Goal: Transaction & Acquisition: Purchase product/service

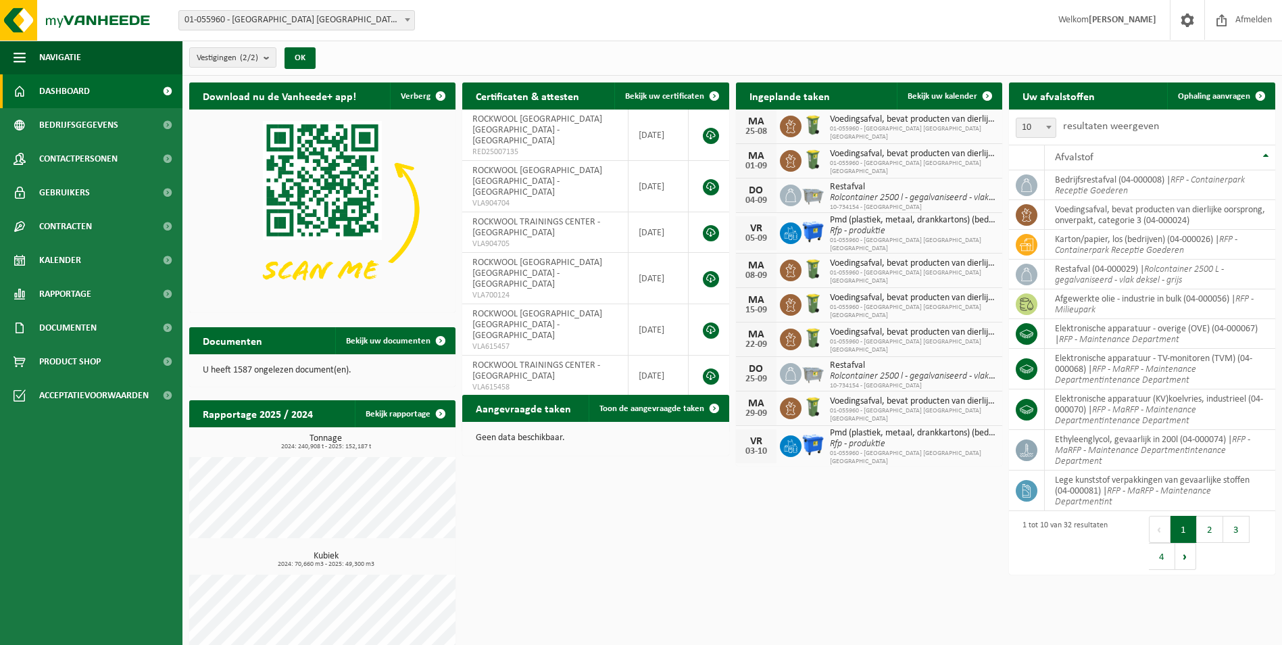
drag, startPoint x: 66, startPoint y: 364, endPoint x: 225, endPoint y: 302, distance: 171.2
click at [66, 364] on span "Product Shop" at bounding box center [69, 362] width 61 height 34
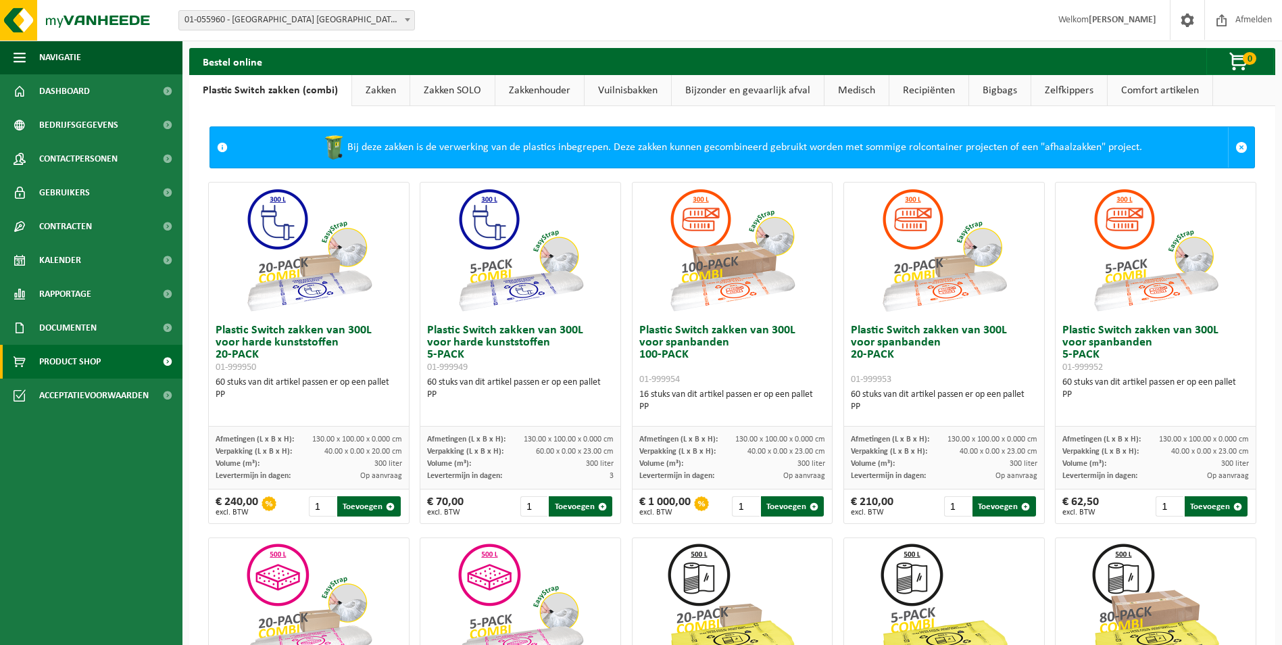
click at [610, 90] on link "Vuilnisbakken" at bounding box center [628, 90] width 87 height 31
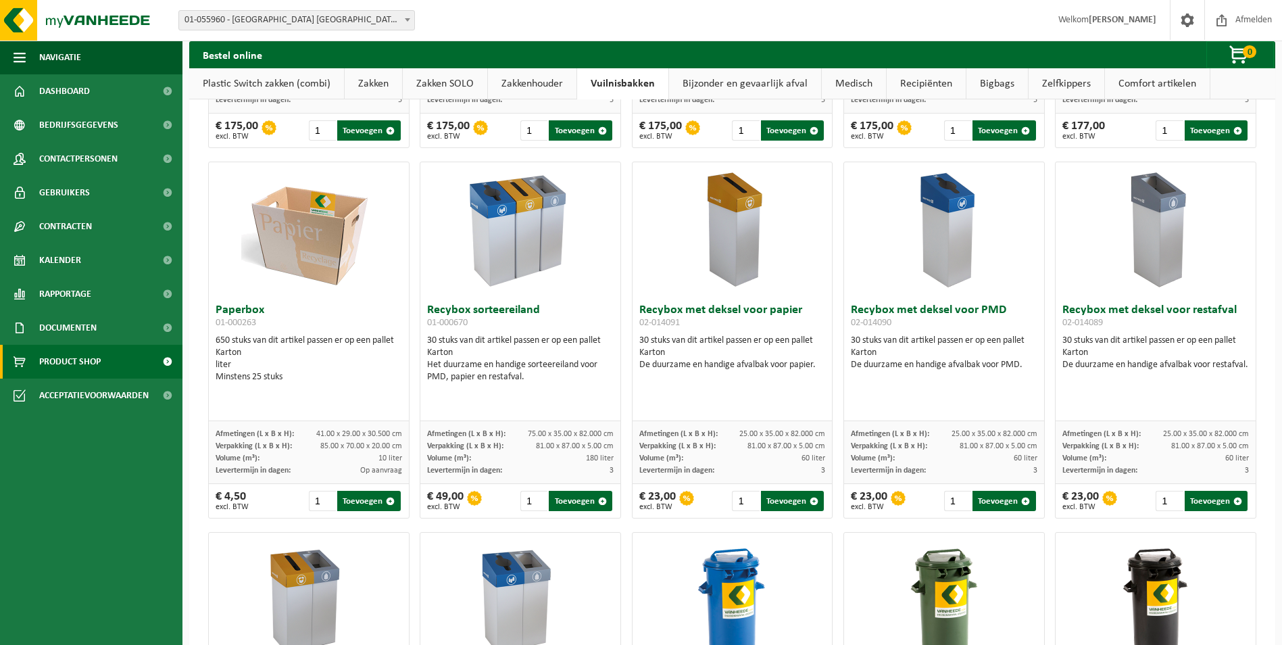
scroll to position [305, 0]
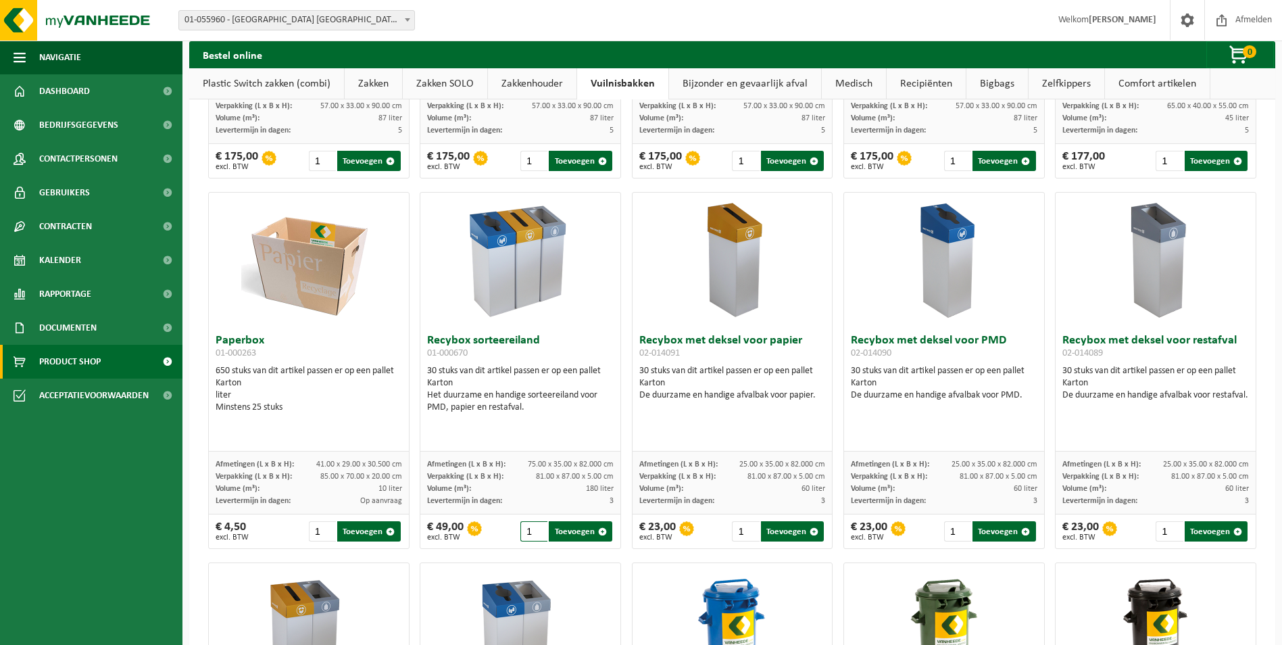
click at [528, 536] on input "1" at bounding box center [533, 531] width 27 height 20
click at [562, 531] on button "Toevoegen" at bounding box center [580, 531] width 63 height 20
type input "1"
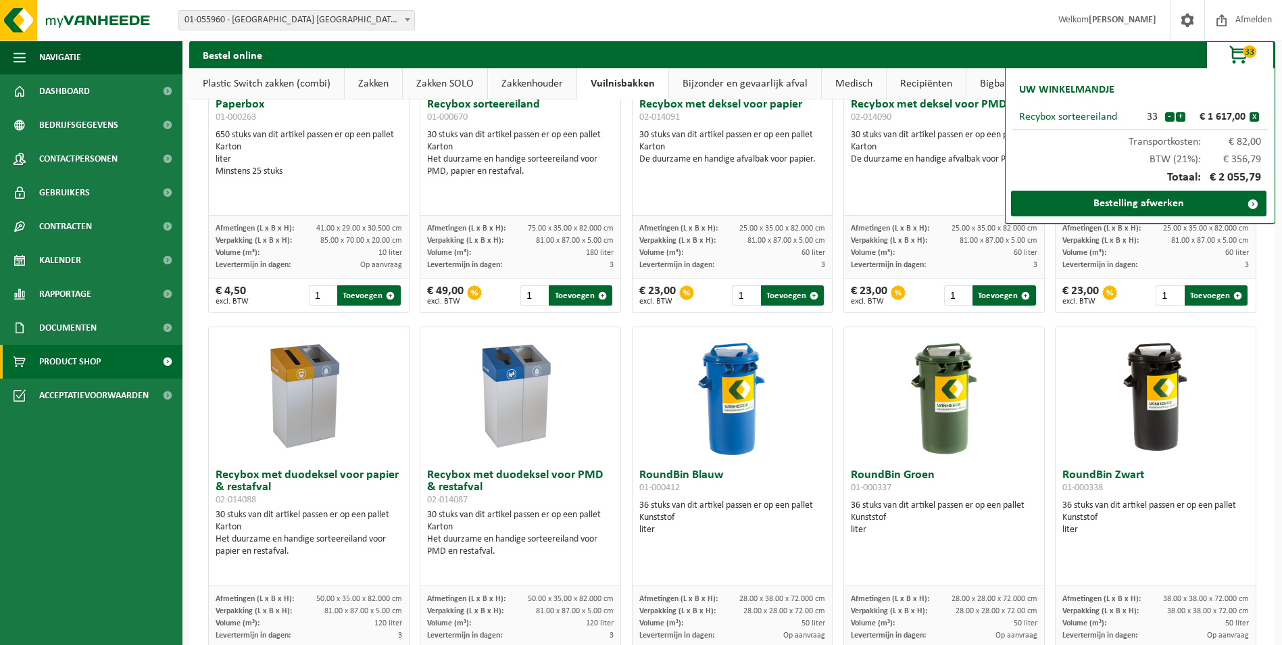
scroll to position [608, 0]
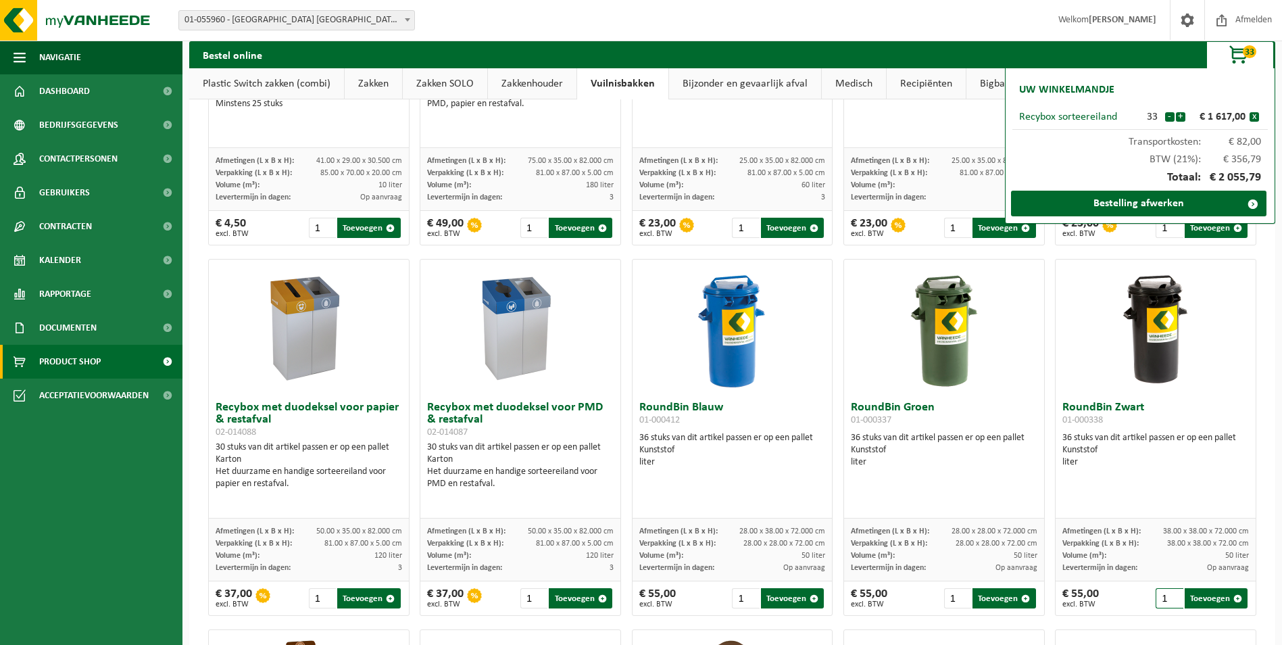
click at [1160, 603] on input "1" at bounding box center [1169, 598] width 27 height 20
click at [1203, 597] on button "Toevoegen" at bounding box center [1216, 598] width 63 height 20
type input "1"
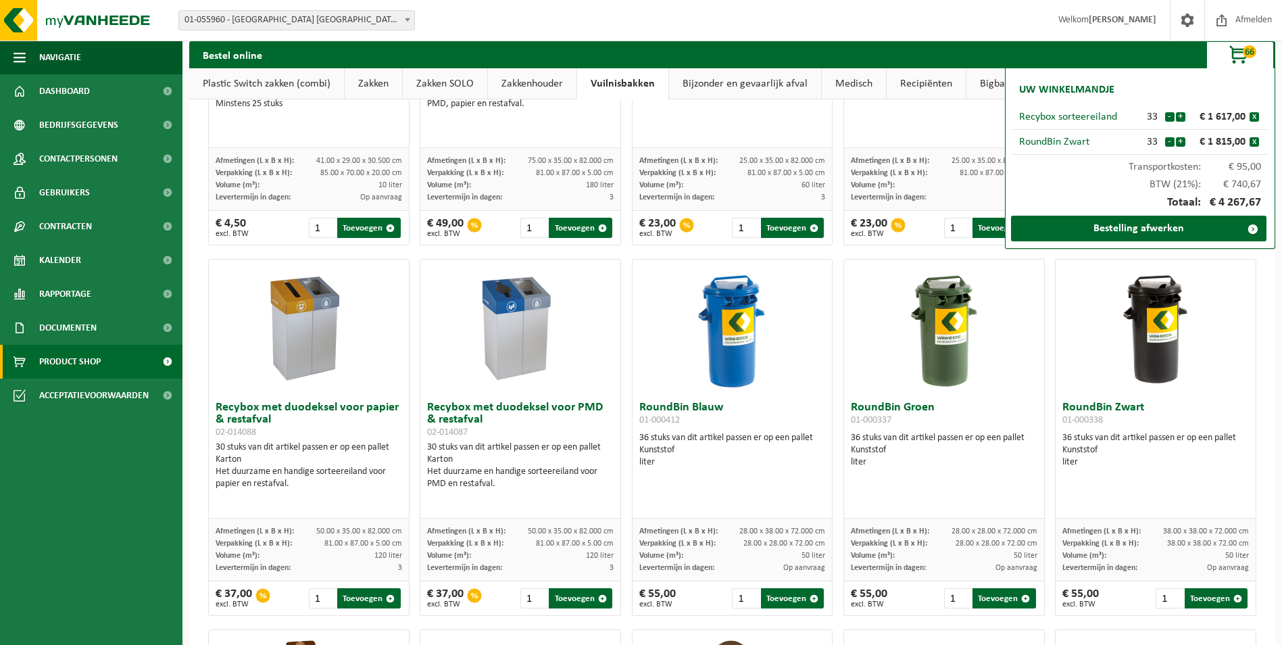
click at [1257, 367] on div "All-In SlimBin Recycling Station voor PMD 01-001042 10 stuks van dit artikel pa…" at bounding box center [732, 622] width 1086 height 2249
type input "2"
click at [954, 595] on input "2" at bounding box center [957, 598] width 27 height 20
click at [946, 596] on input "2" at bounding box center [957, 598] width 27 height 20
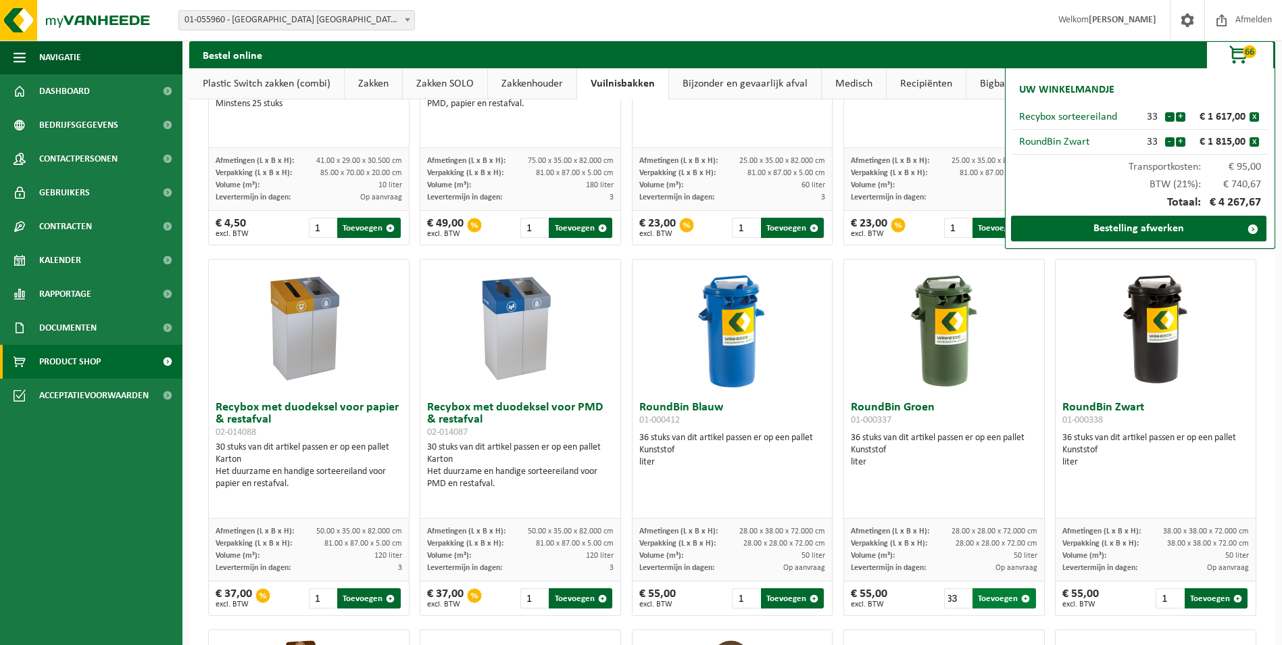
click at [982, 597] on button "Toevoegen" at bounding box center [1003, 598] width 63 height 20
type input "1"
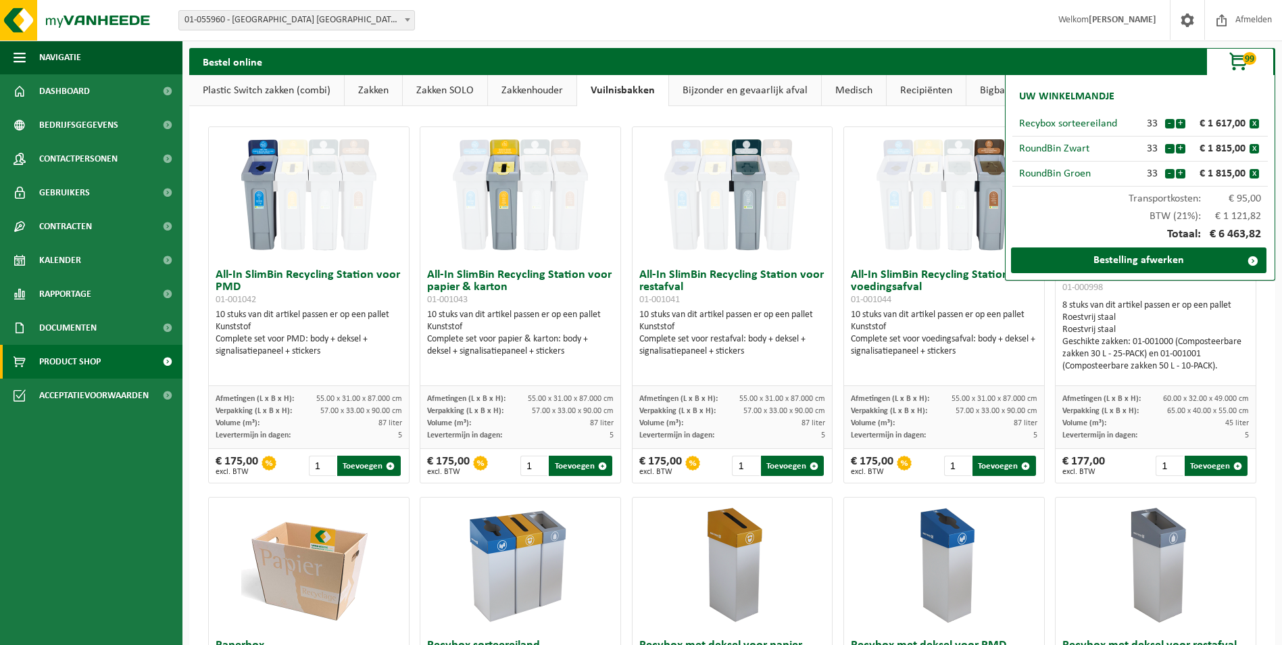
click at [748, 88] on link "Bijzonder en gevaarlijk afval" at bounding box center [745, 90] width 152 height 31
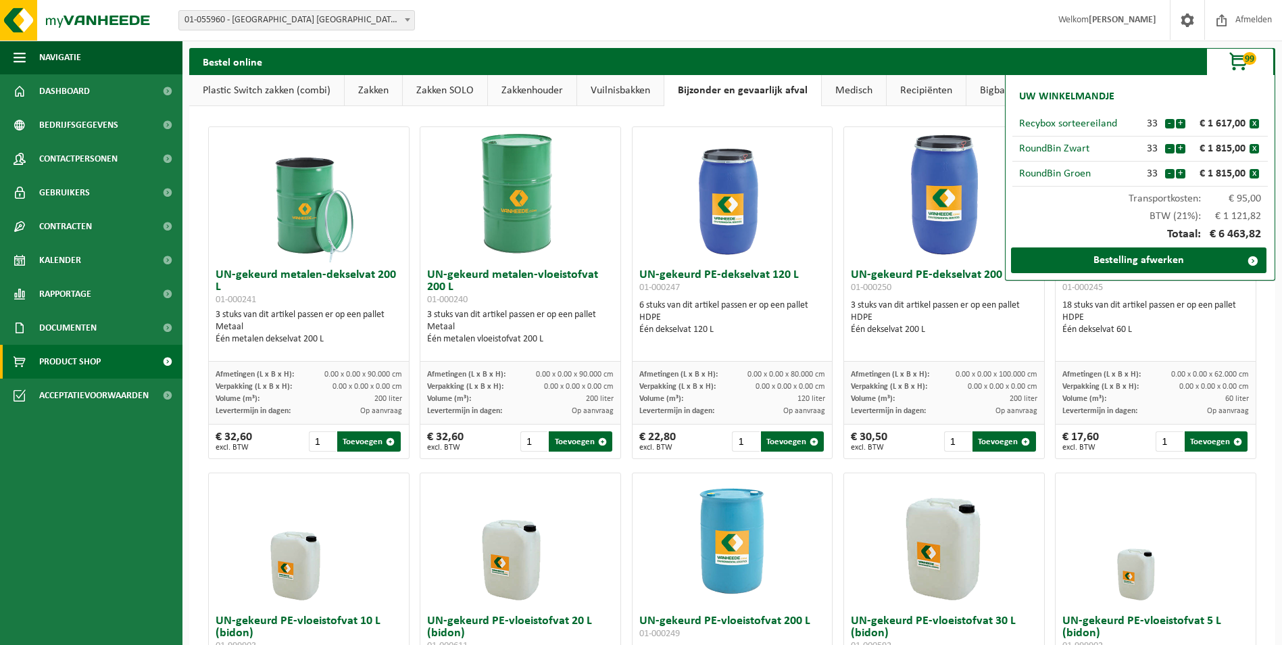
click at [845, 87] on link "Medisch" at bounding box center [854, 90] width 64 height 31
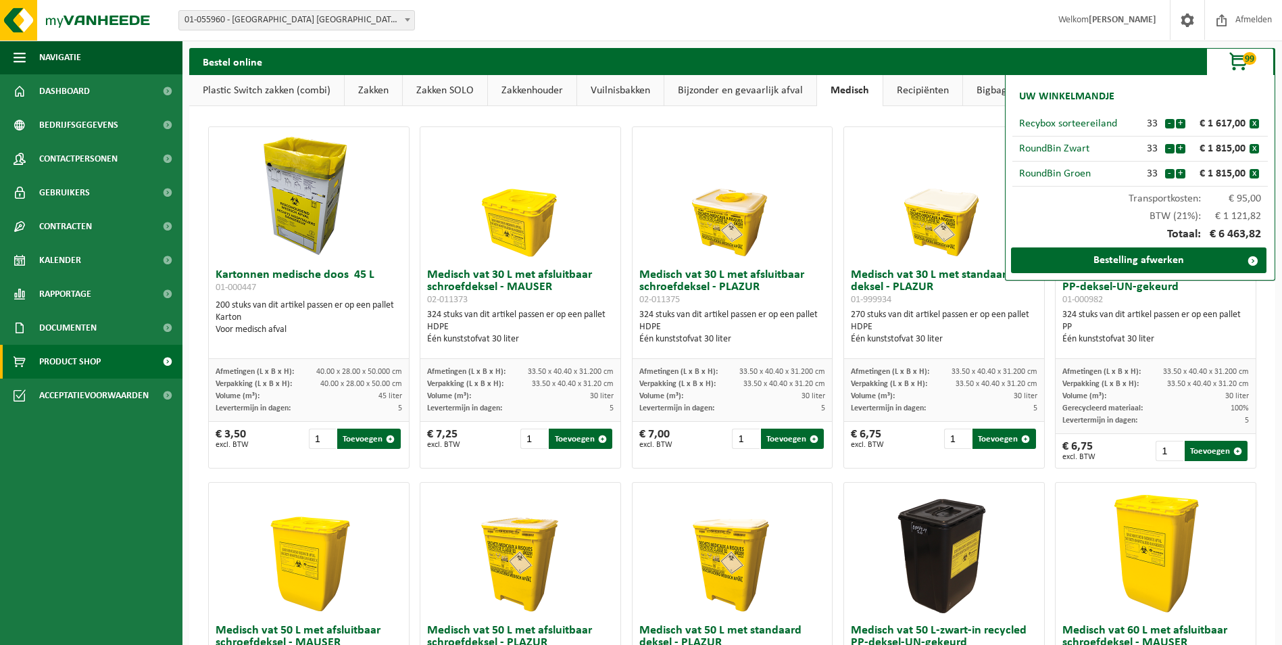
click at [909, 81] on link "Recipiënten" at bounding box center [922, 90] width 79 height 31
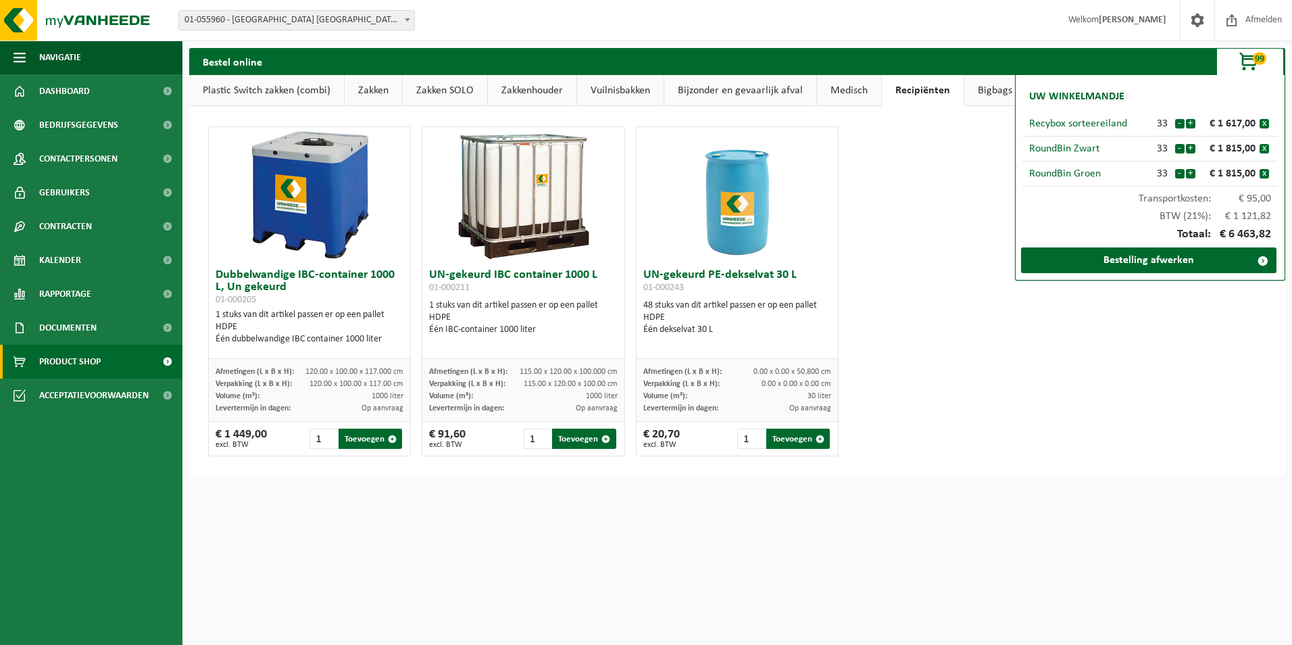
click at [1248, 55] on span "button" at bounding box center [1250, 62] width 68 height 27
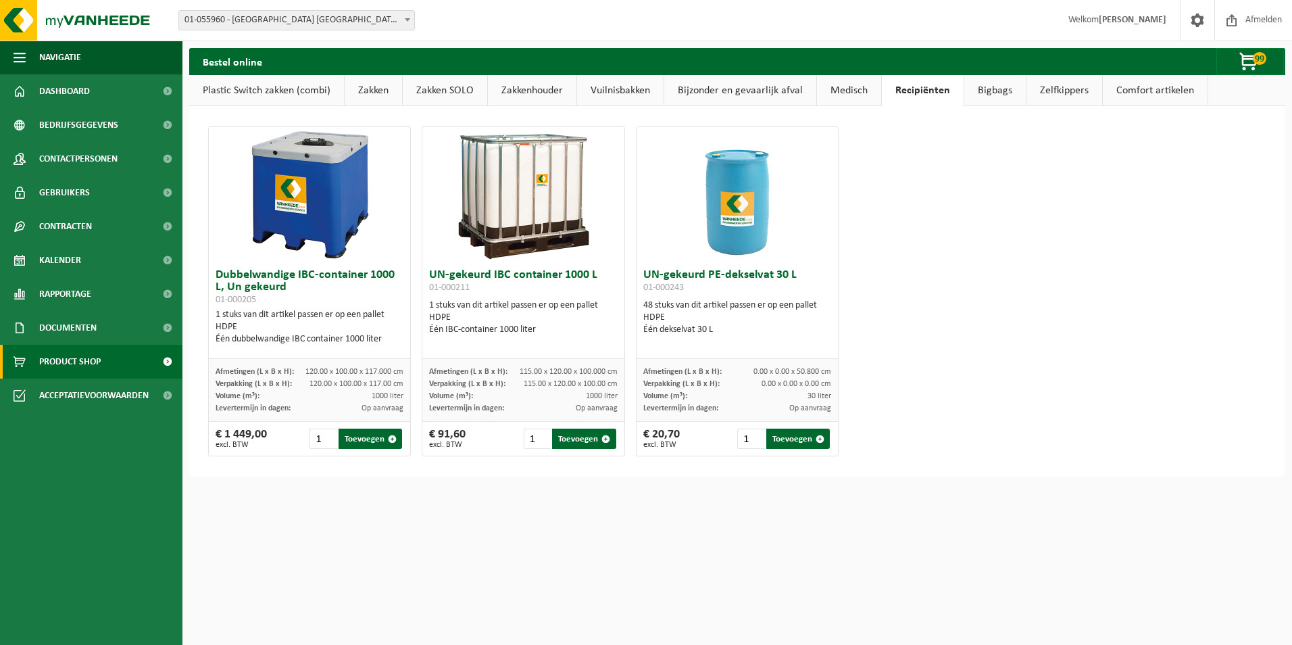
click at [989, 87] on link "Bigbags" at bounding box center [994, 90] width 61 height 31
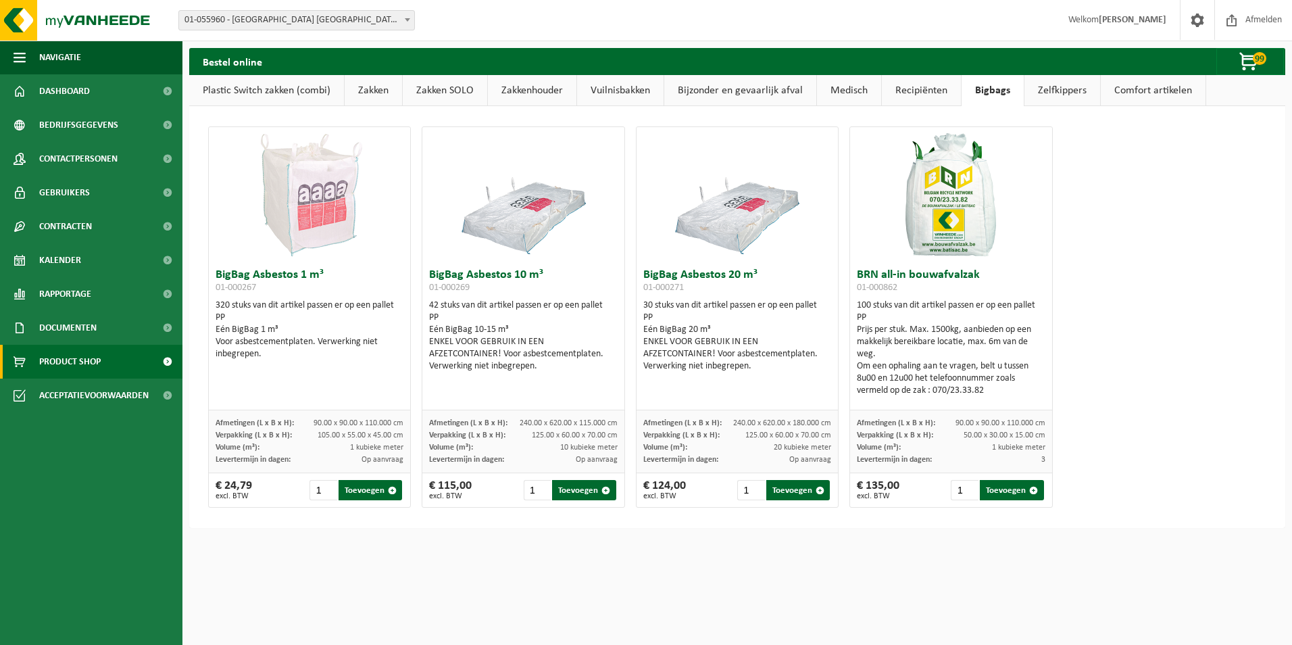
click at [921, 87] on link "Recipiënten" at bounding box center [921, 90] width 79 height 31
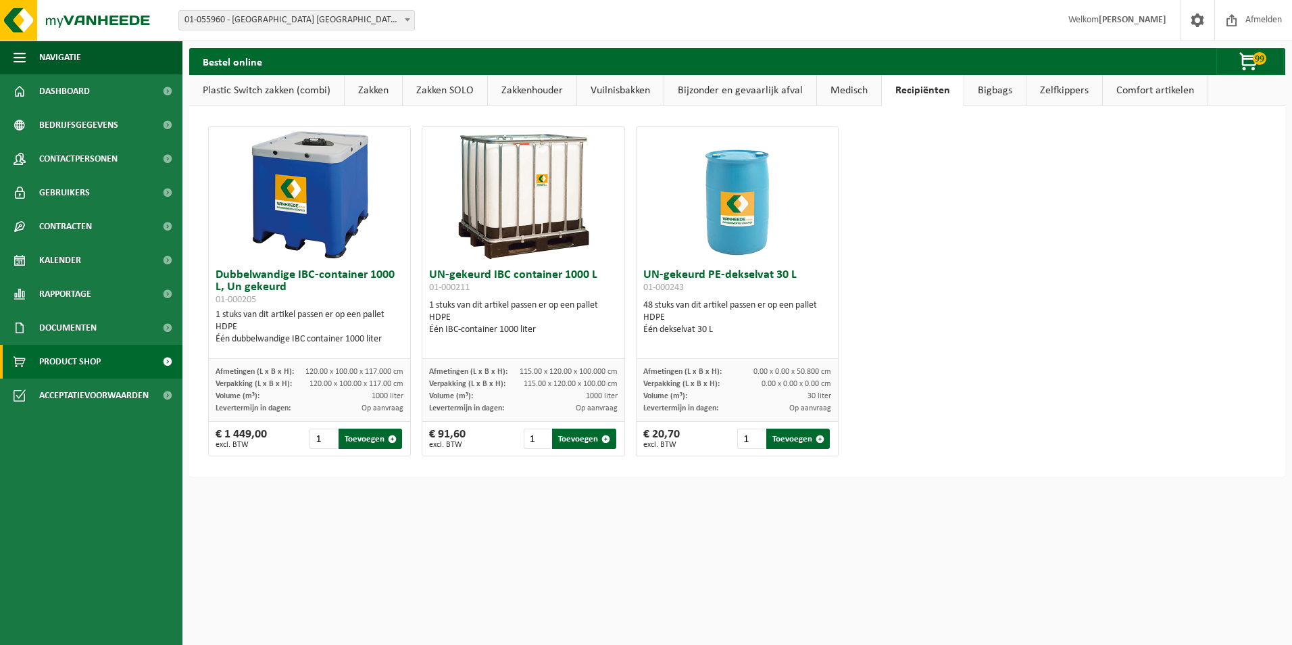
click at [1039, 86] on link "Zelfkippers" at bounding box center [1065, 90] width 76 height 31
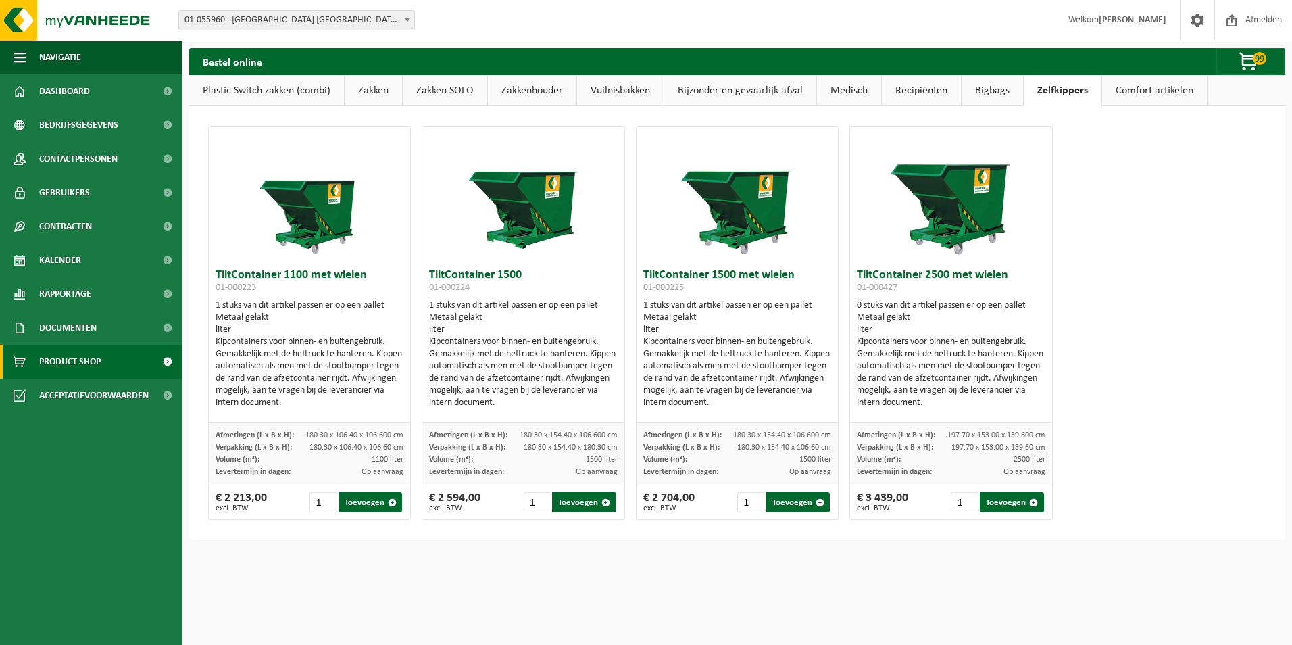
click at [1103, 93] on link "Comfort artikelen" at bounding box center [1154, 90] width 105 height 31
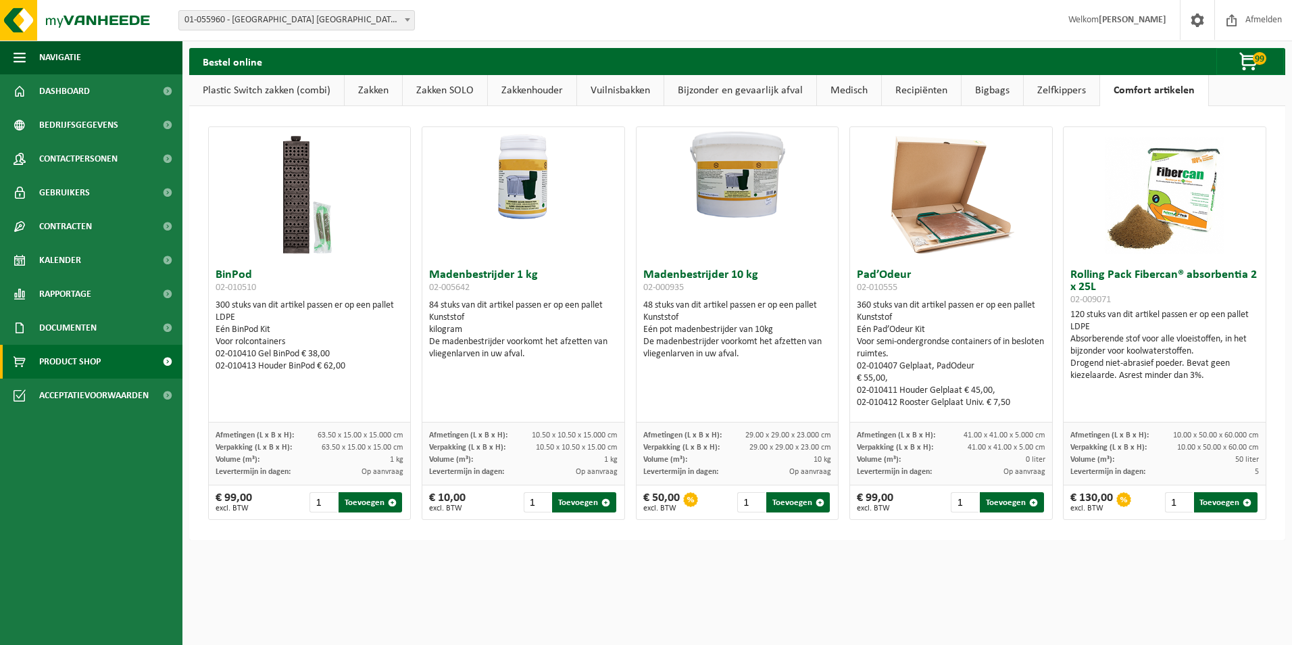
click at [378, 87] on link "Zakken" at bounding box center [373, 90] width 57 height 31
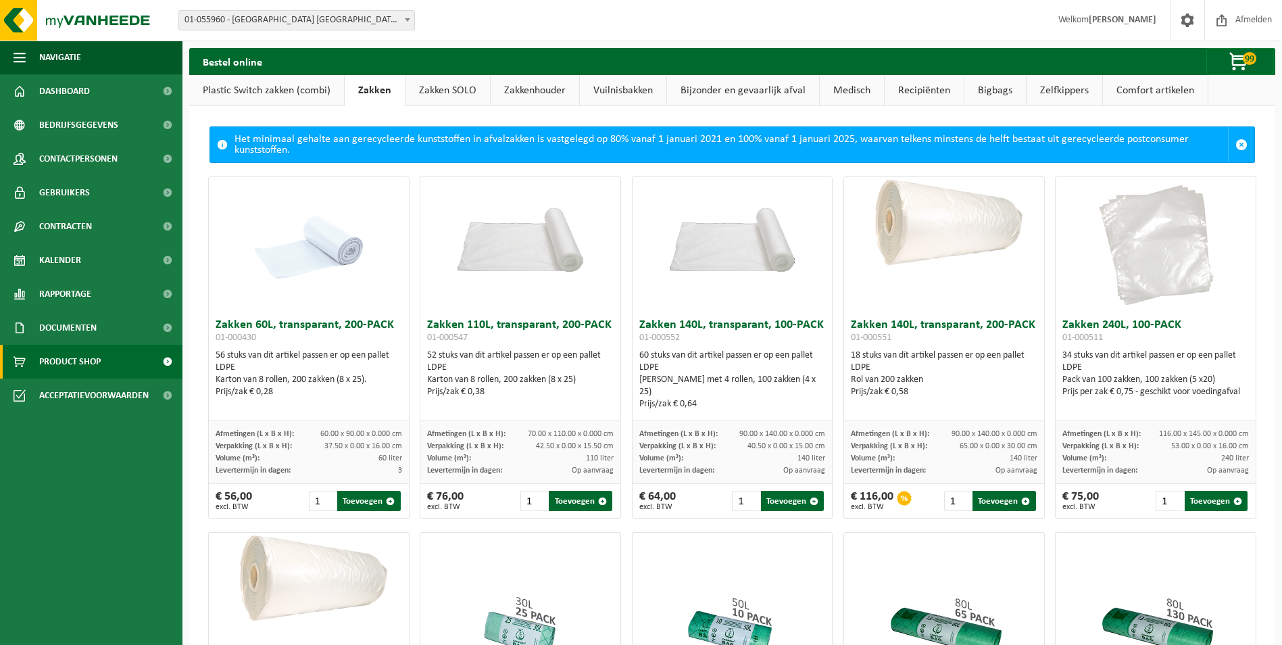
click at [612, 91] on link "Vuilnisbakken" at bounding box center [623, 90] width 87 height 31
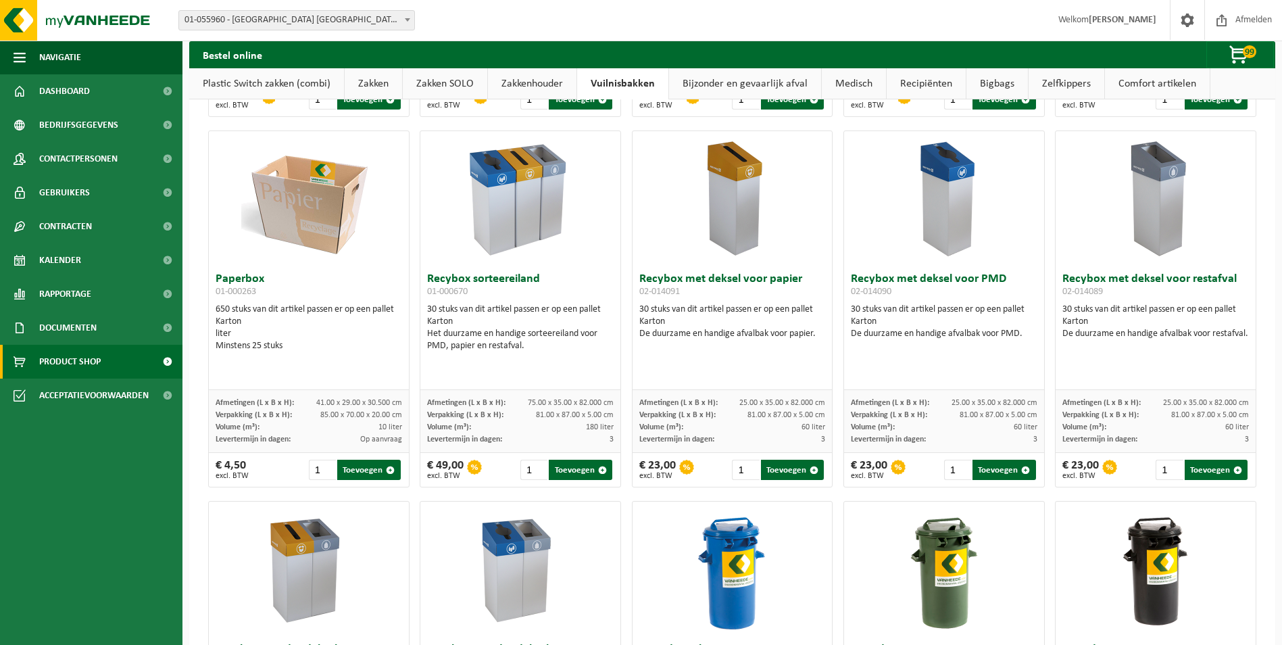
scroll to position [338, 0]
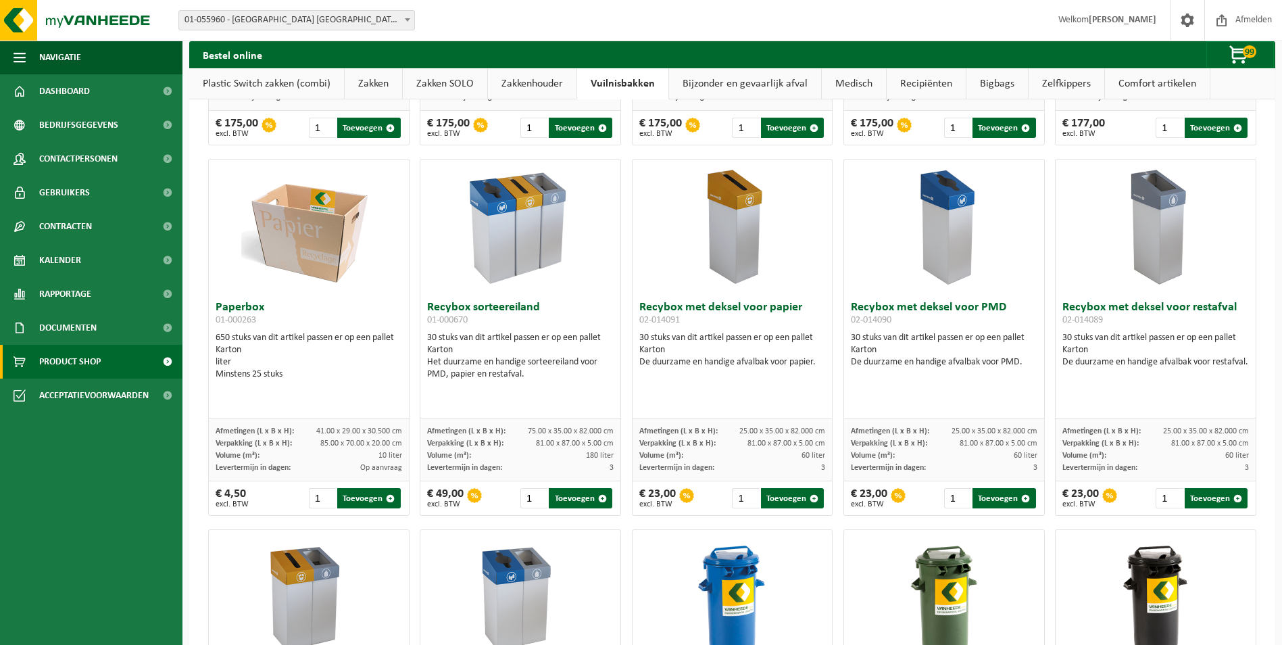
click at [553, 214] on img at bounding box center [520, 226] width 135 height 135
click at [503, 364] on div "Het duurzame en handige sorteereiland voor PMD, papier en restafval." at bounding box center [520, 368] width 187 height 24
click at [522, 81] on link "Zakkenhouder" at bounding box center [532, 83] width 89 height 31
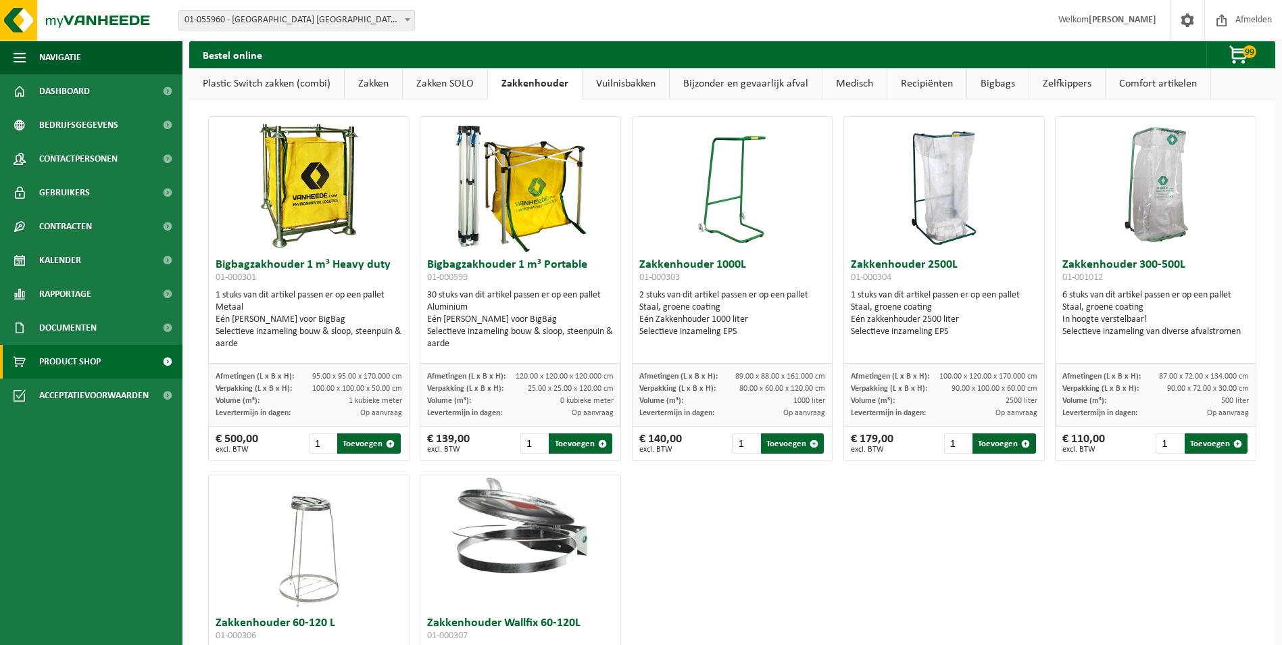
scroll to position [0, 0]
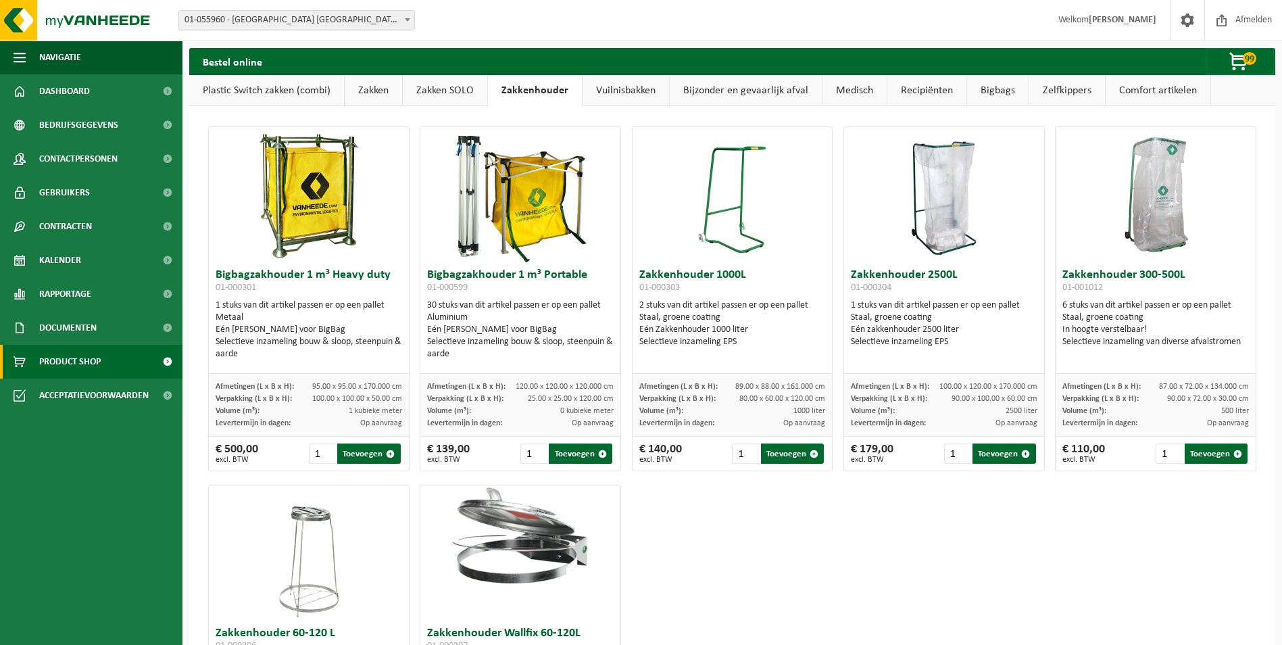
click at [450, 92] on link "Zakken SOLO" at bounding box center [445, 90] width 84 height 31
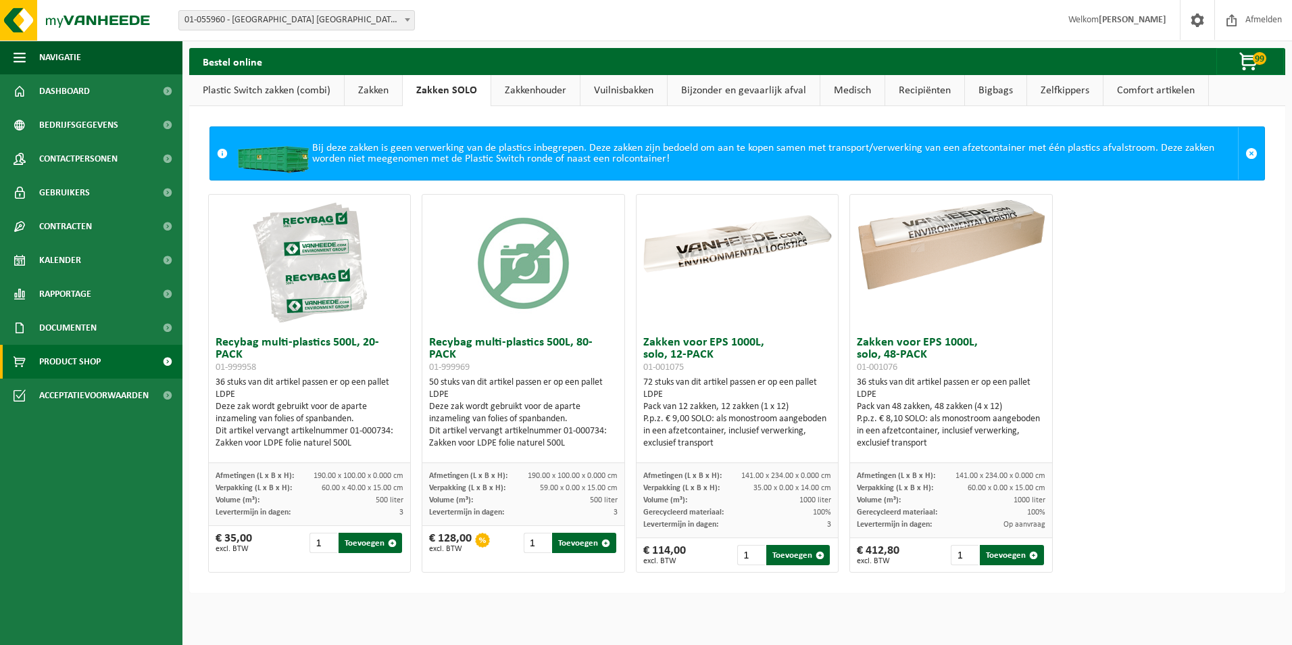
click at [363, 91] on link "Zakken" at bounding box center [373, 90] width 57 height 31
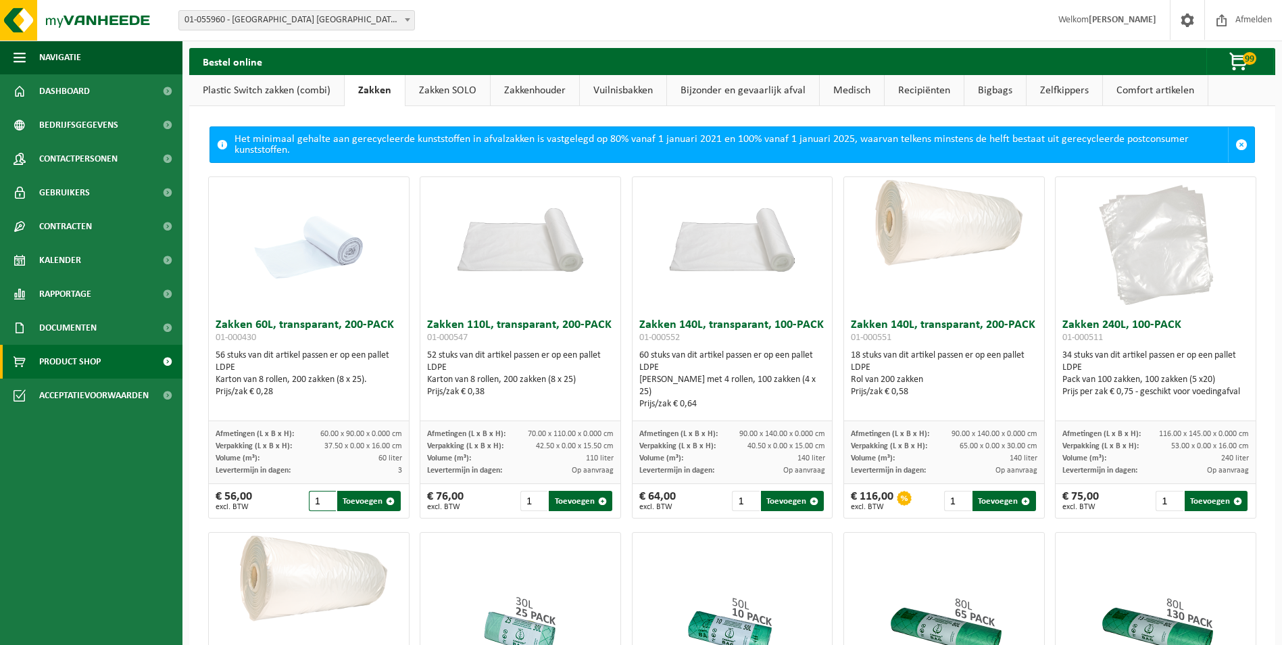
click at [321, 501] on input "1" at bounding box center [322, 501] width 27 height 20
click at [360, 497] on button "Toevoegen" at bounding box center [368, 501] width 63 height 20
type input "1"
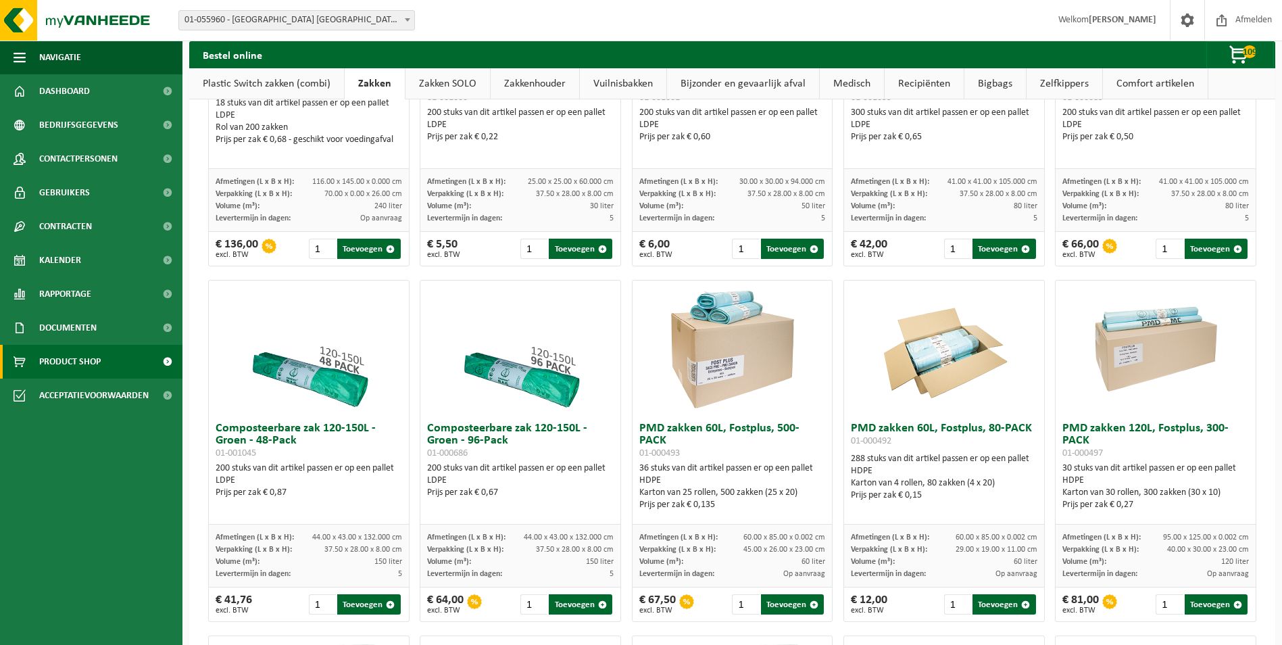
scroll to position [608, 0]
type input "2"
click at [743, 602] on input "2" at bounding box center [745, 603] width 27 height 20
click at [774, 602] on button "Toevoegen" at bounding box center [792, 603] width 63 height 20
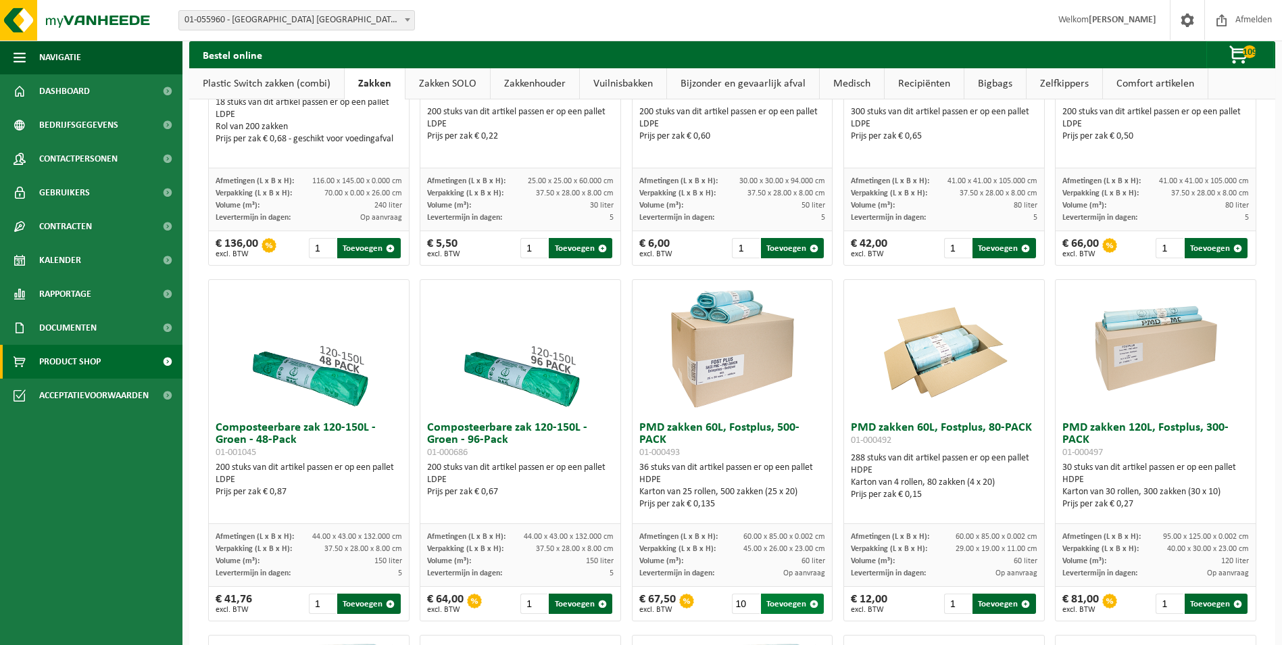
scroll to position [0, 0]
type input "1"
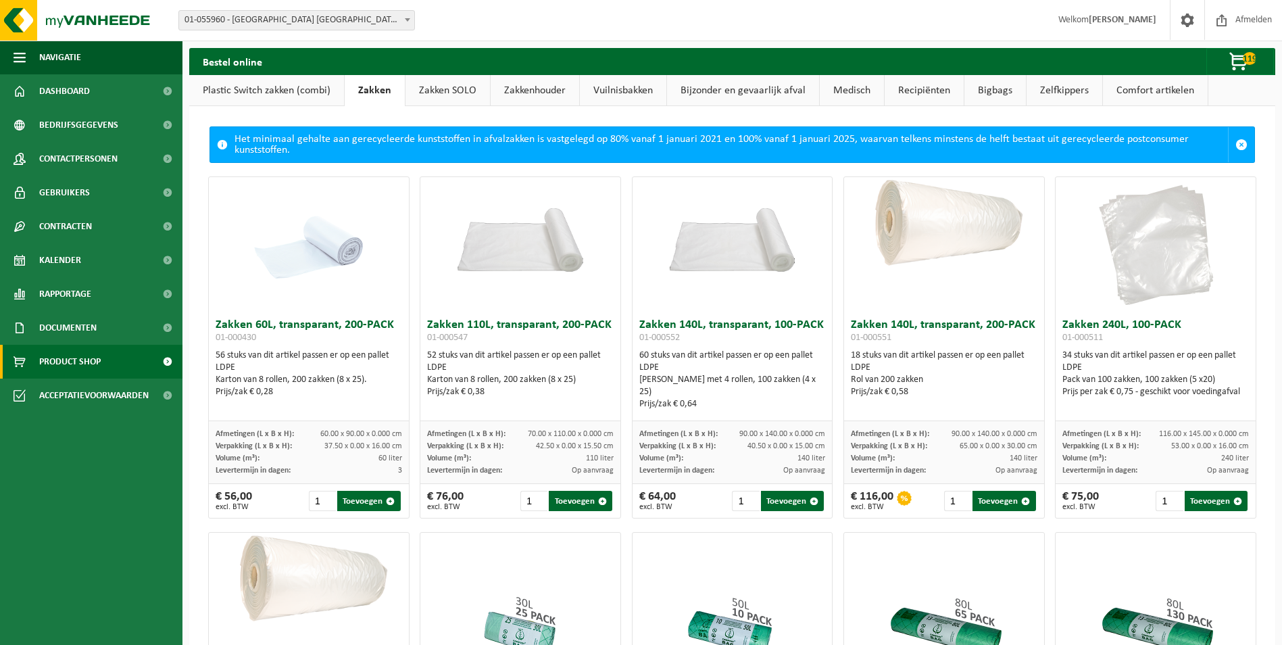
click at [516, 77] on link "Zakkenhouder" at bounding box center [535, 90] width 89 height 31
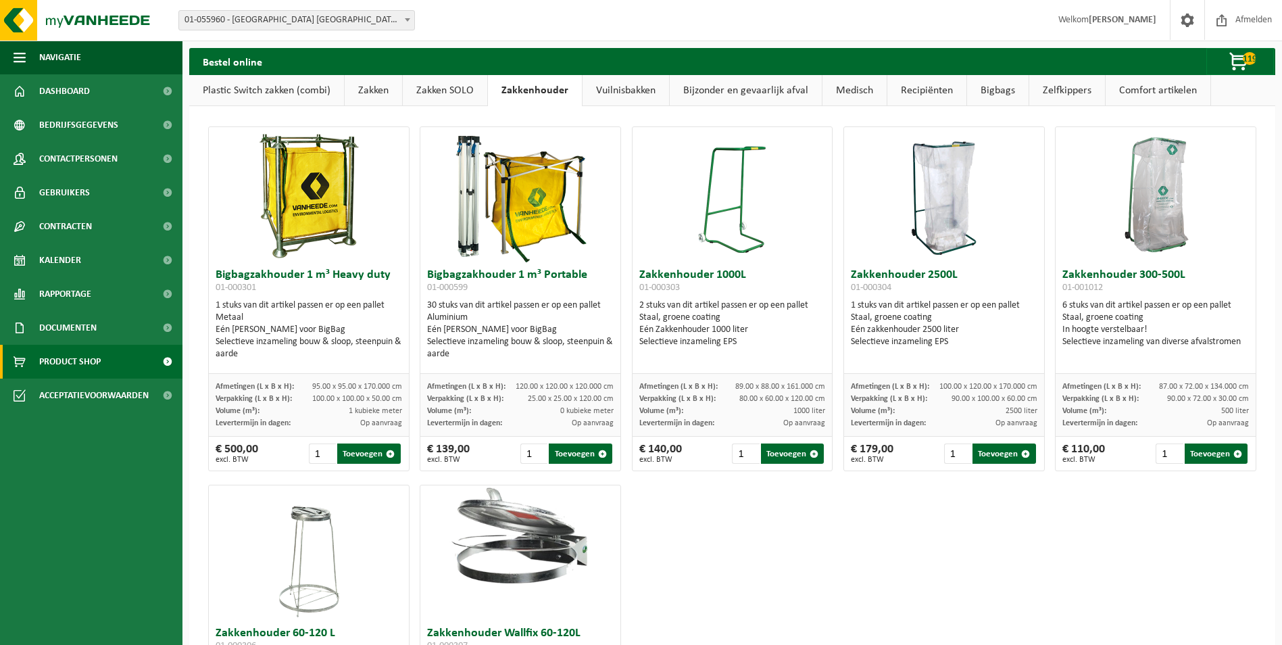
click at [451, 89] on link "Zakken SOLO" at bounding box center [445, 90] width 84 height 31
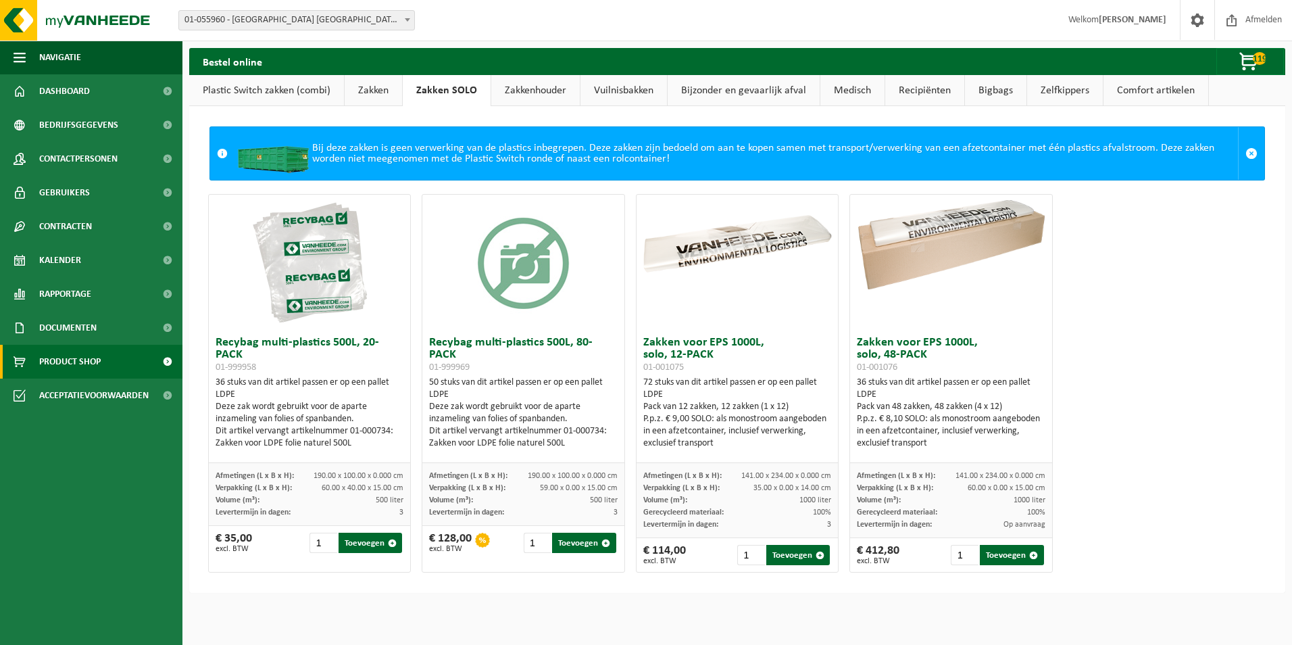
click at [622, 98] on link "Vuilnisbakken" at bounding box center [624, 90] width 87 height 31
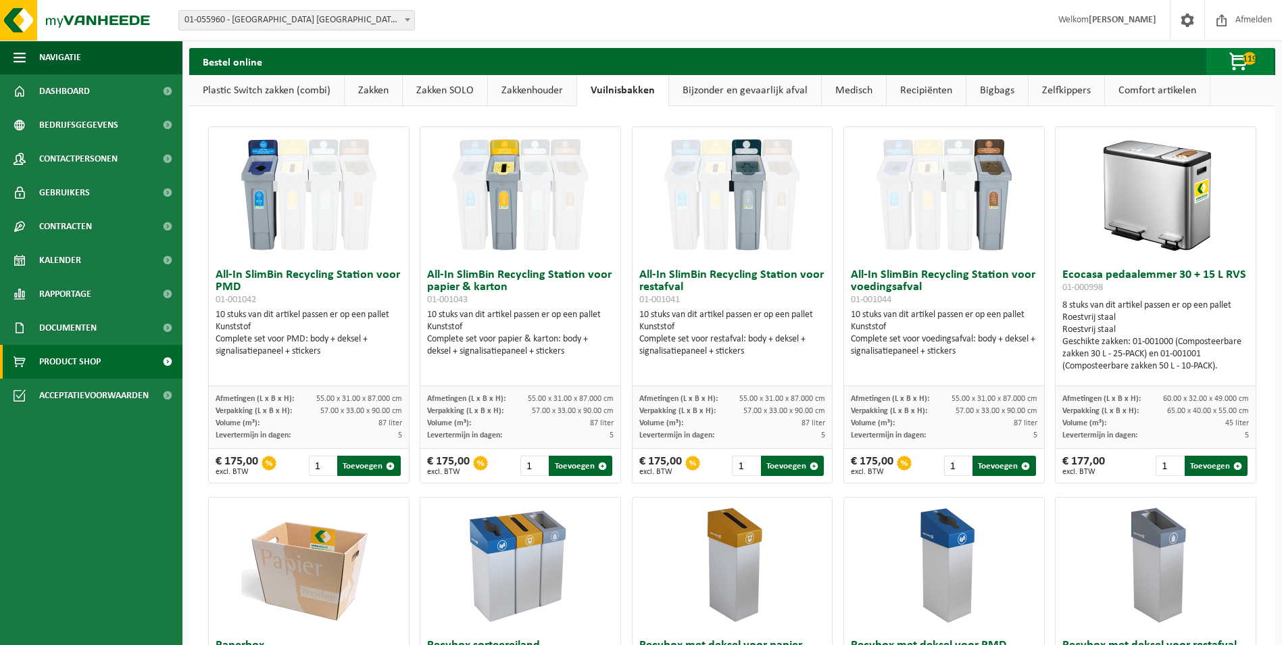
click at [1223, 64] on span "button" at bounding box center [1240, 62] width 68 height 27
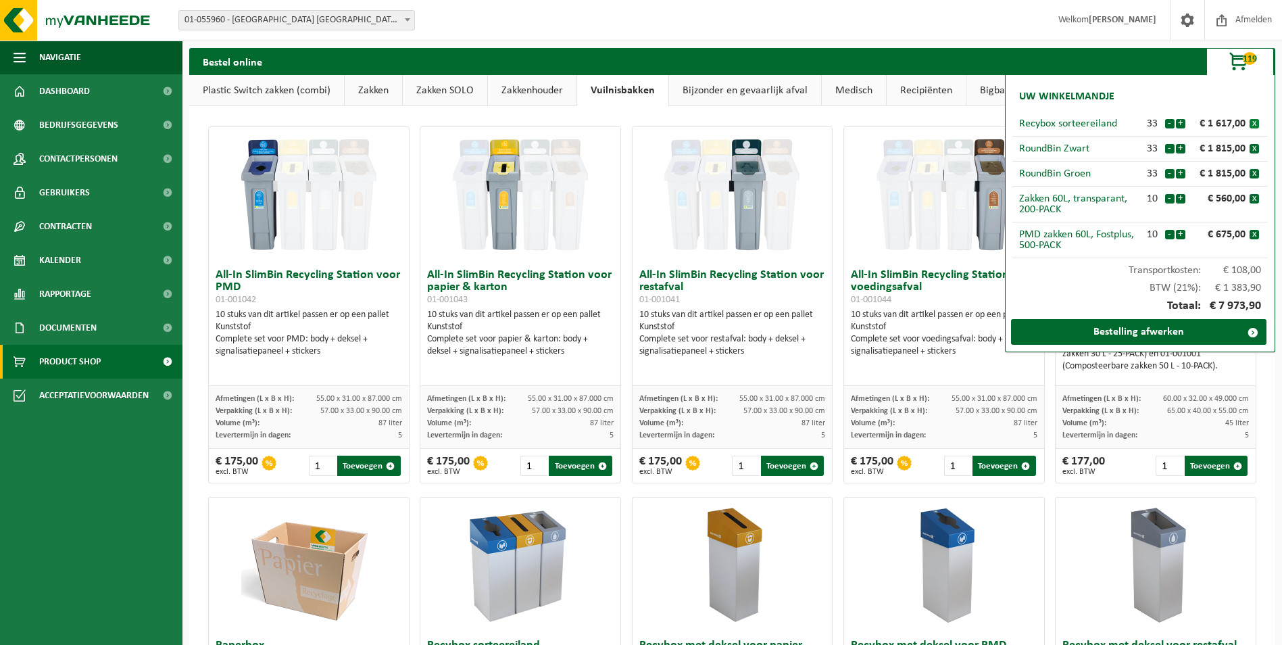
click at [1256, 122] on button "x" at bounding box center [1254, 123] width 9 height 9
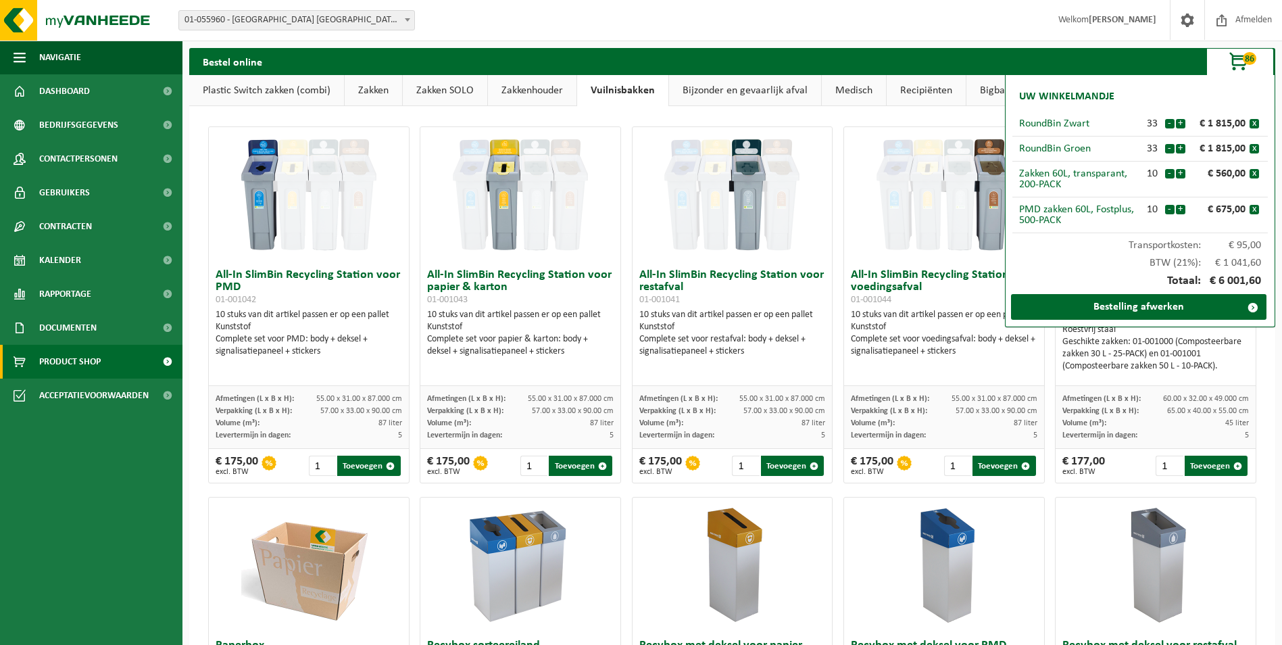
click at [1256, 122] on button "x" at bounding box center [1254, 123] width 9 height 9
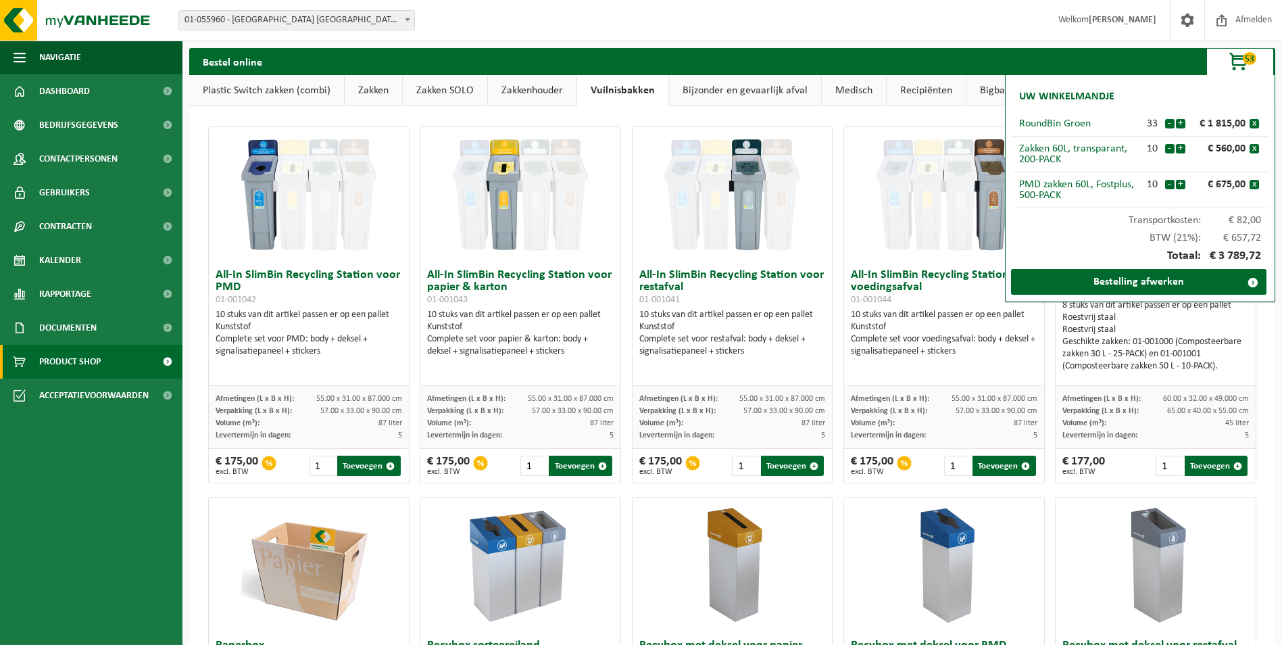
click at [1256, 122] on button "x" at bounding box center [1254, 123] width 9 height 9
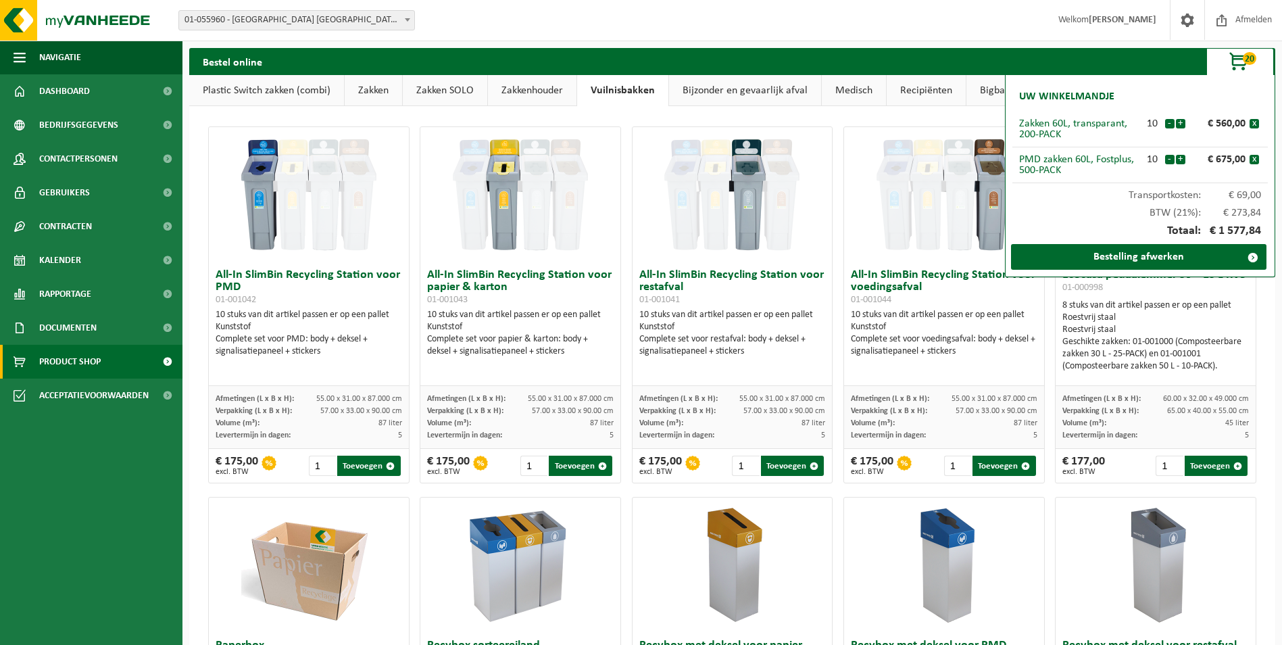
click at [1256, 122] on button "x" at bounding box center [1254, 123] width 9 height 9
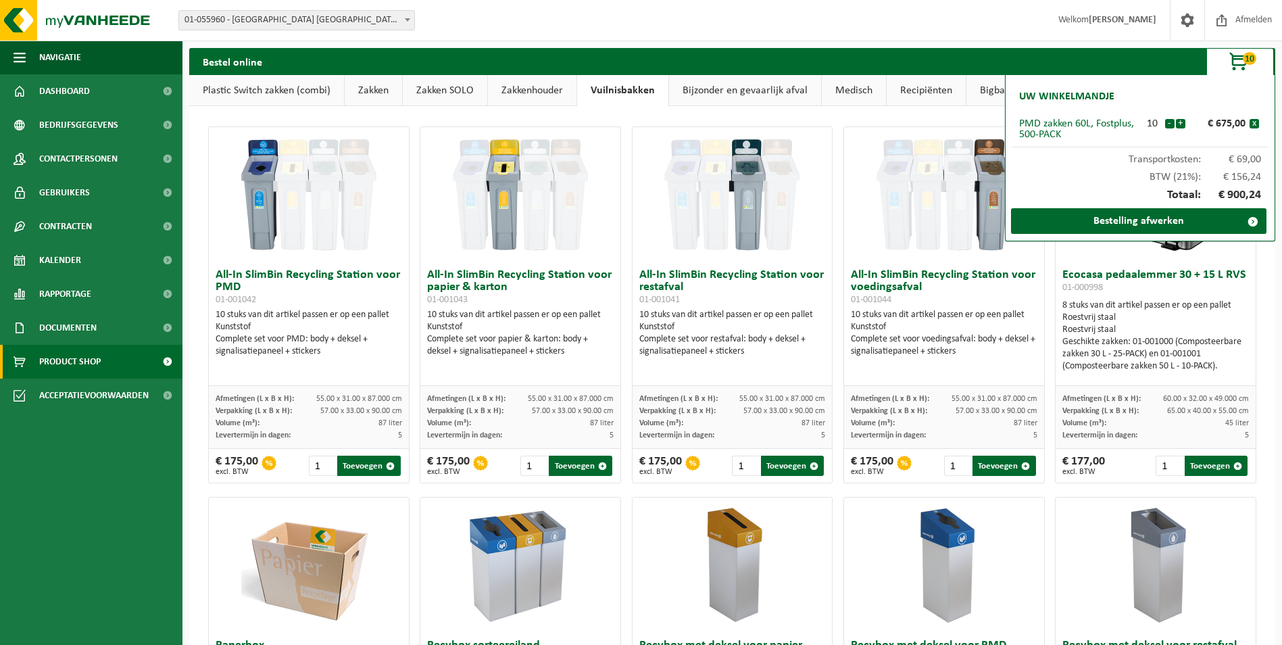
click at [1256, 122] on button "x" at bounding box center [1254, 123] width 9 height 9
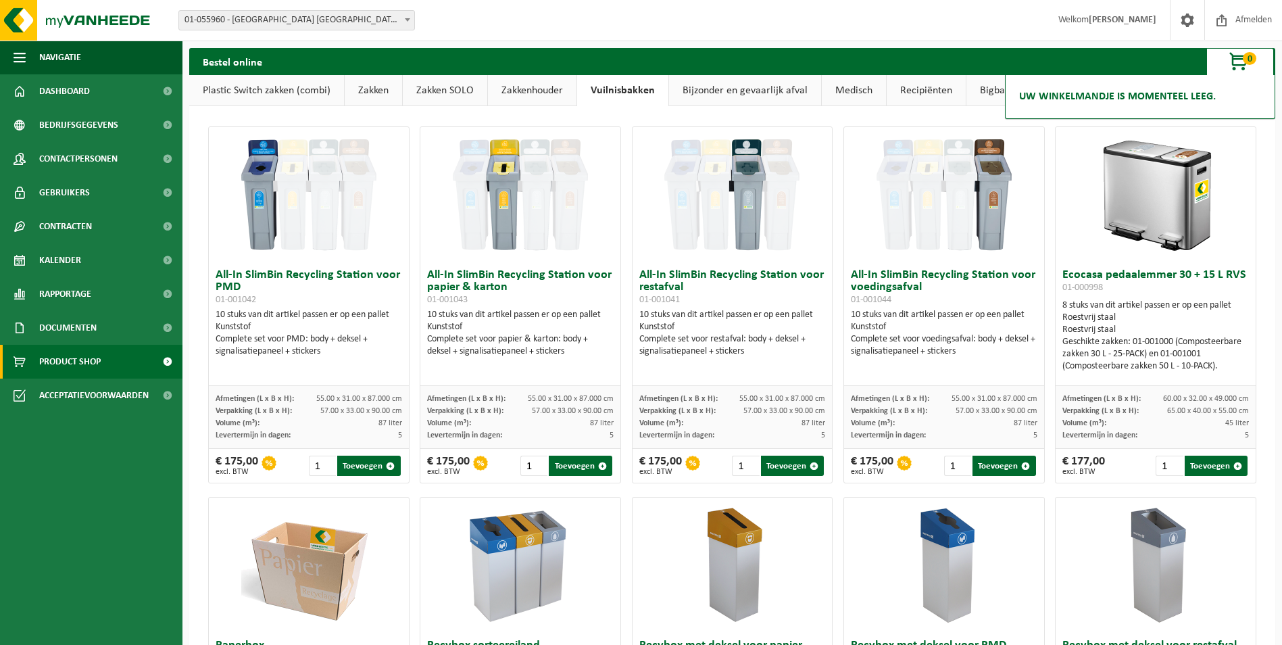
click at [525, 207] on img at bounding box center [520, 194] width 135 height 135
click at [508, 335] on div "10 stuks van dit artikel [PERSON_NAME] op een pallet Kunststof Complete set voo…" at bounding box center [520, 333] width 187 height 49
drag, startPoint x: 508, startPoint y: 335, endPoint x: 497, endPoint y: 429, distance: 95.3
click at [497, 429] on div "Levertermijn in dagen: 5" at bounding box center [520, 435] width 187 height 12
click at [737, 466] on input "1" at bounding box center [745, 465] width 27 height 20
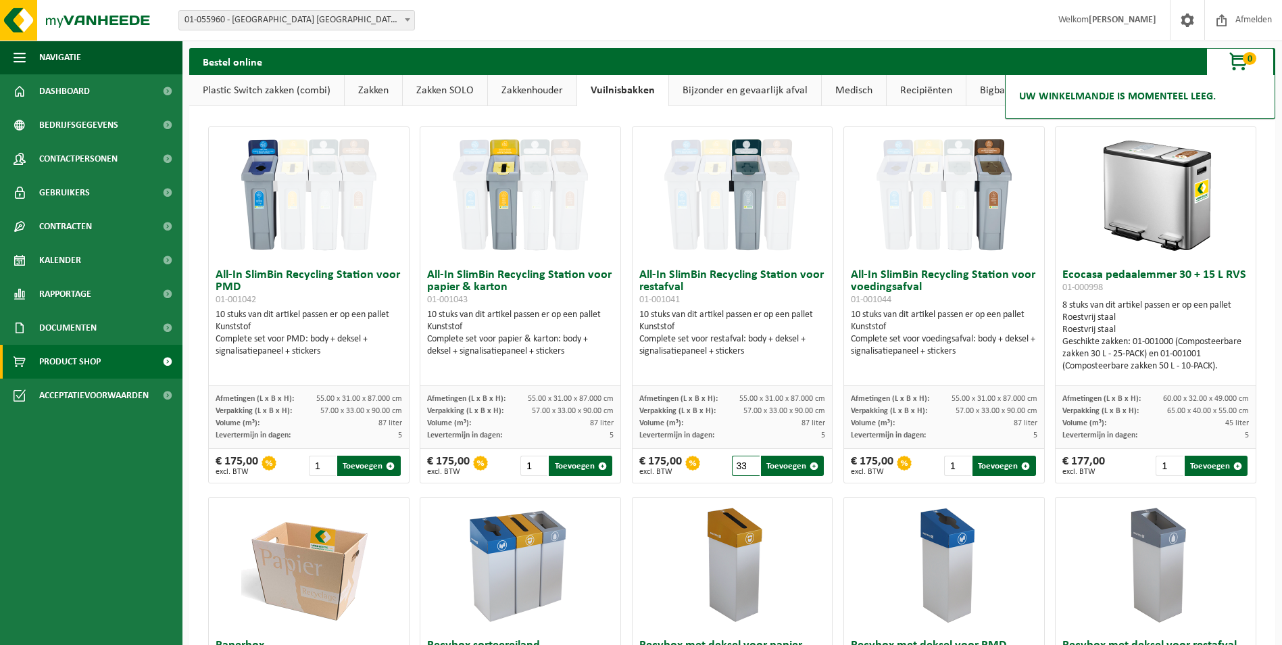
scroll to position [0, 1]
click at [778, 460] on button "Toevoegen" at bounding box center [792, 465] width 63 height 20
type input "1"
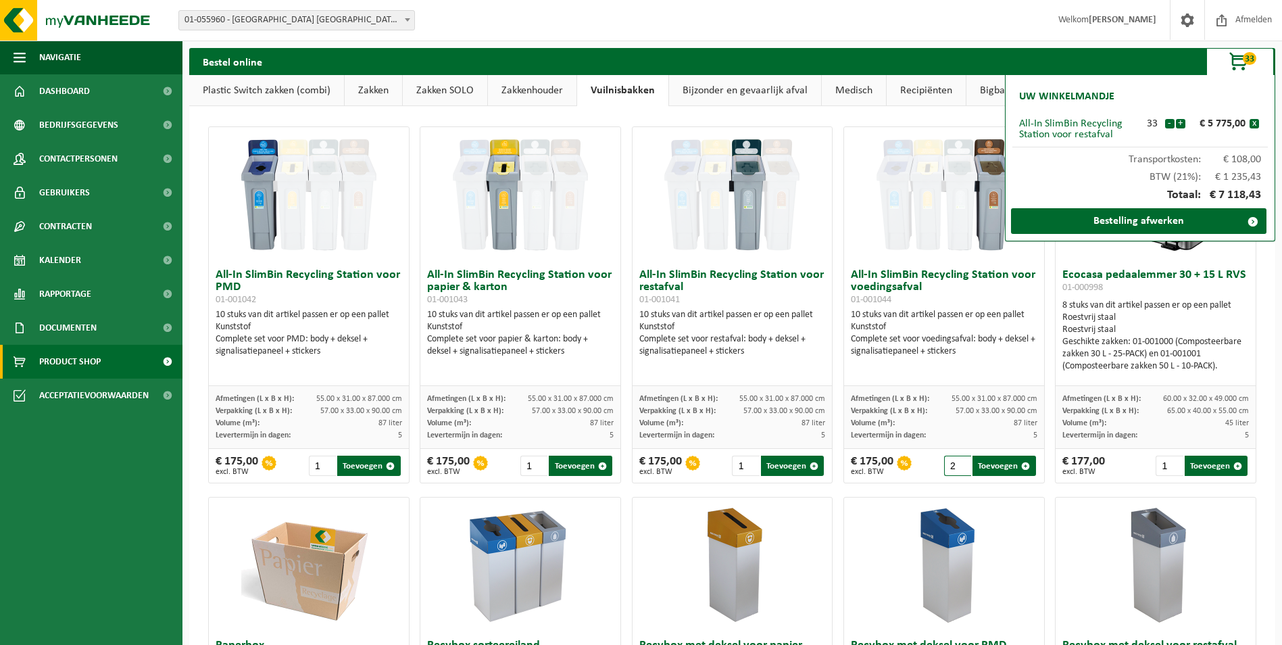
type input "2"
click at [950, 462] on input "2" at bounding box center [957, 465] width 27 height 20
click at [984, 461] on button "Toevoegen" at bounding box center [1003, 465] width 63 height 20
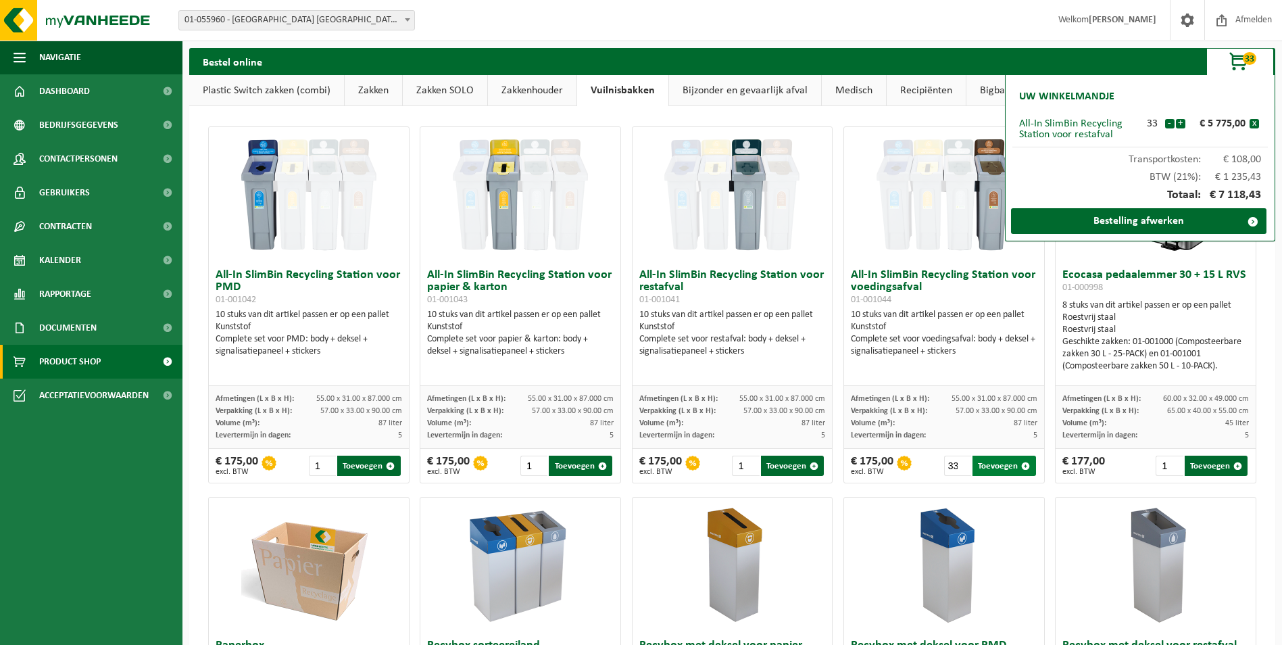
type input "1"
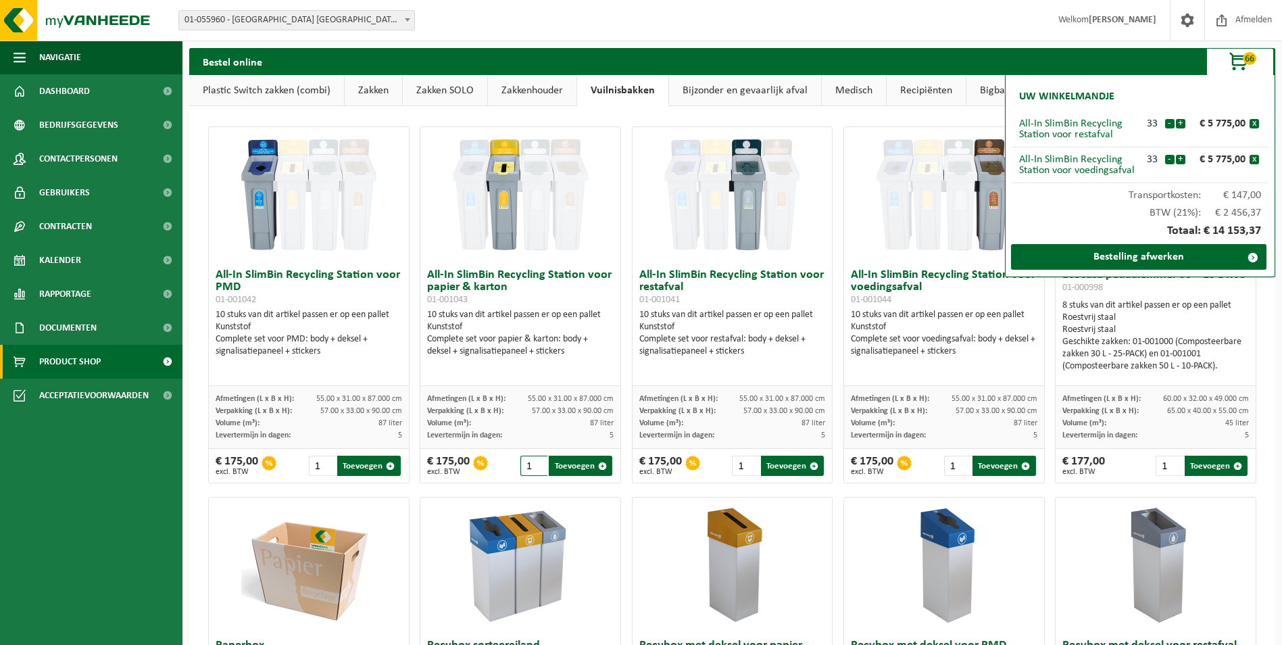
click at [535, 466] on input "1" at bounding box center [533, 465] width 27 height 20
click at [574, 460] on button "Toevoegen" at bounding box center [580, 465] width 63 height 20
type input "1"
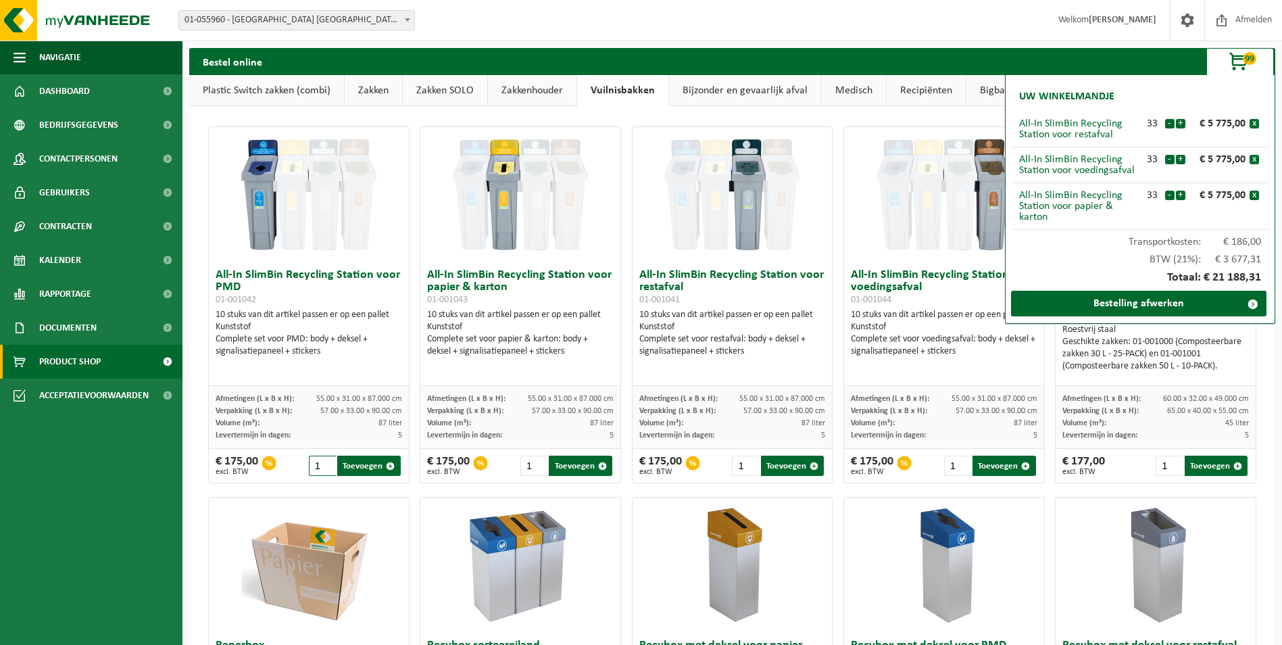
click at [321, 466] on input "1" at bounding box center [322, 465] width 27 height 20
click at [356, 461] on button "Toevoegen" at bounding box center [368, 465] width 63 height 20
type input "1"
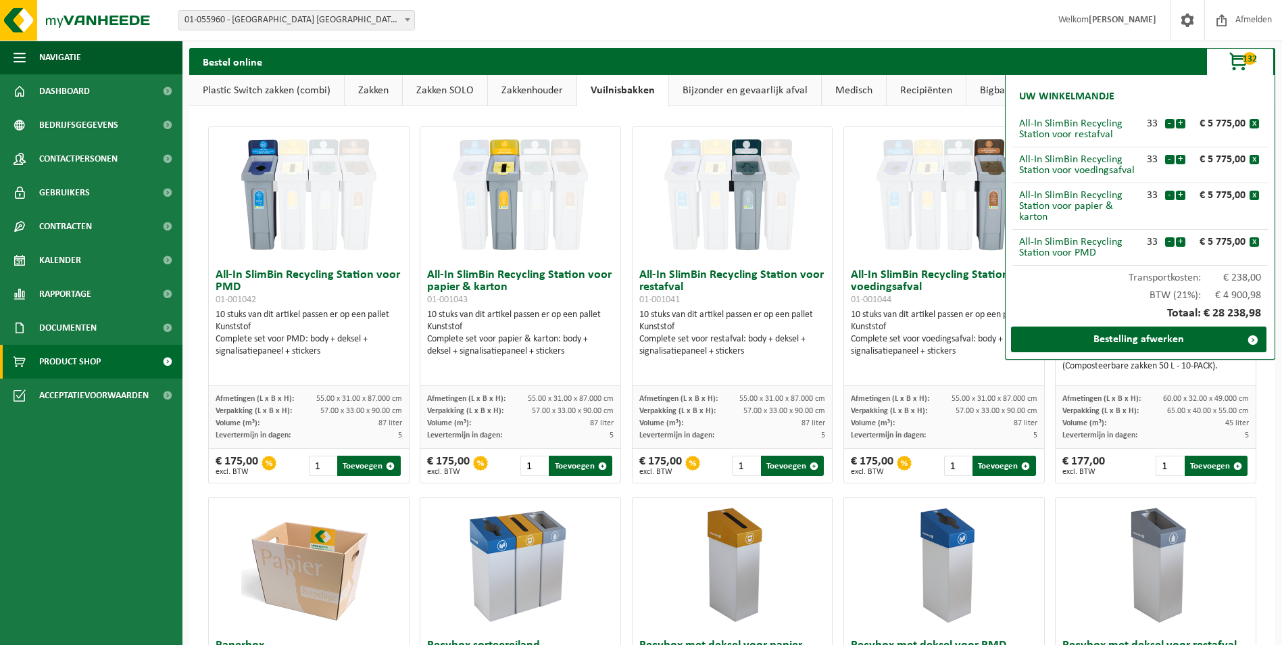
click at [380, 92] on link "Zakken" at bounding box center [373, 90] width 57 height 31
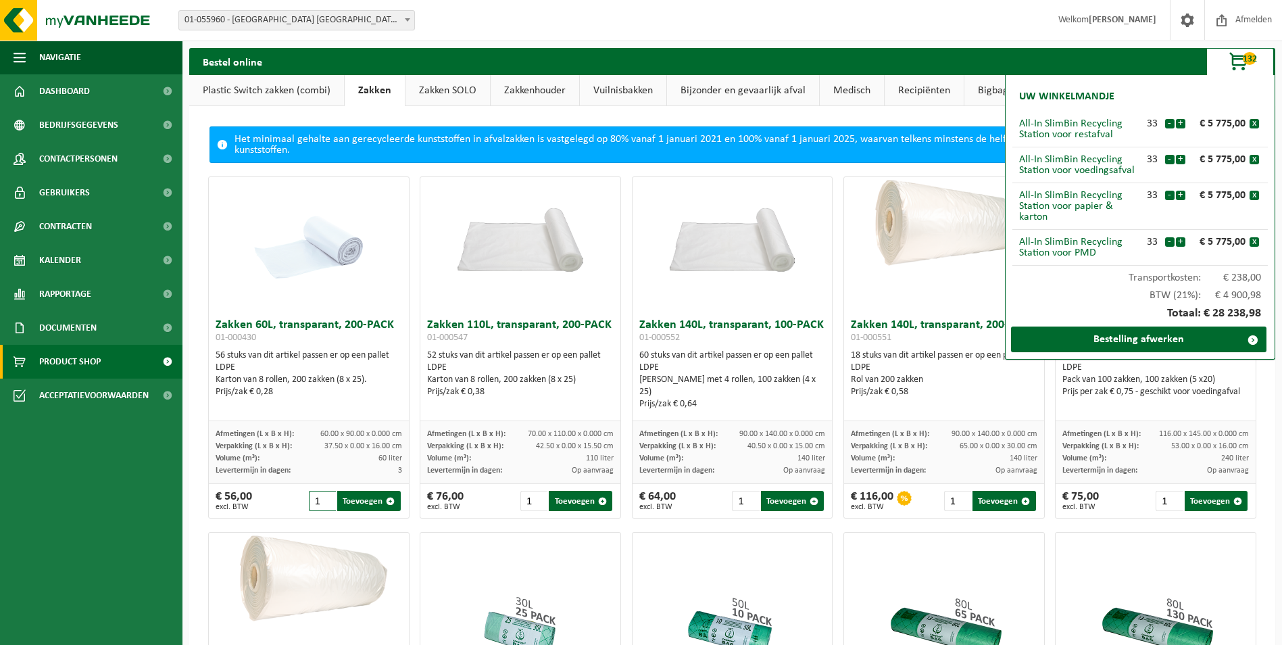
click at [320, 497] on input "1" at bounding box center [322, 501] width 27 height 20
click at [360, 499] on button "Toevoegen" at bounding box center [368, 501] width 63 height 20
type input "1"
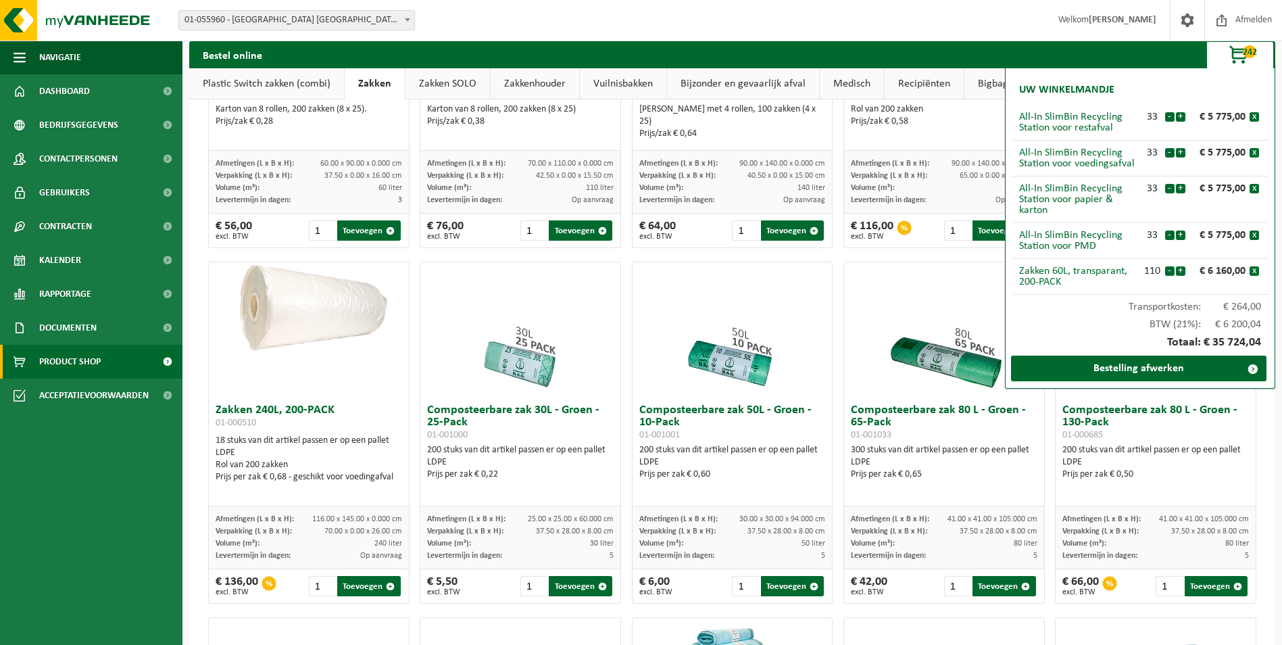
scroll to position [338, 0]
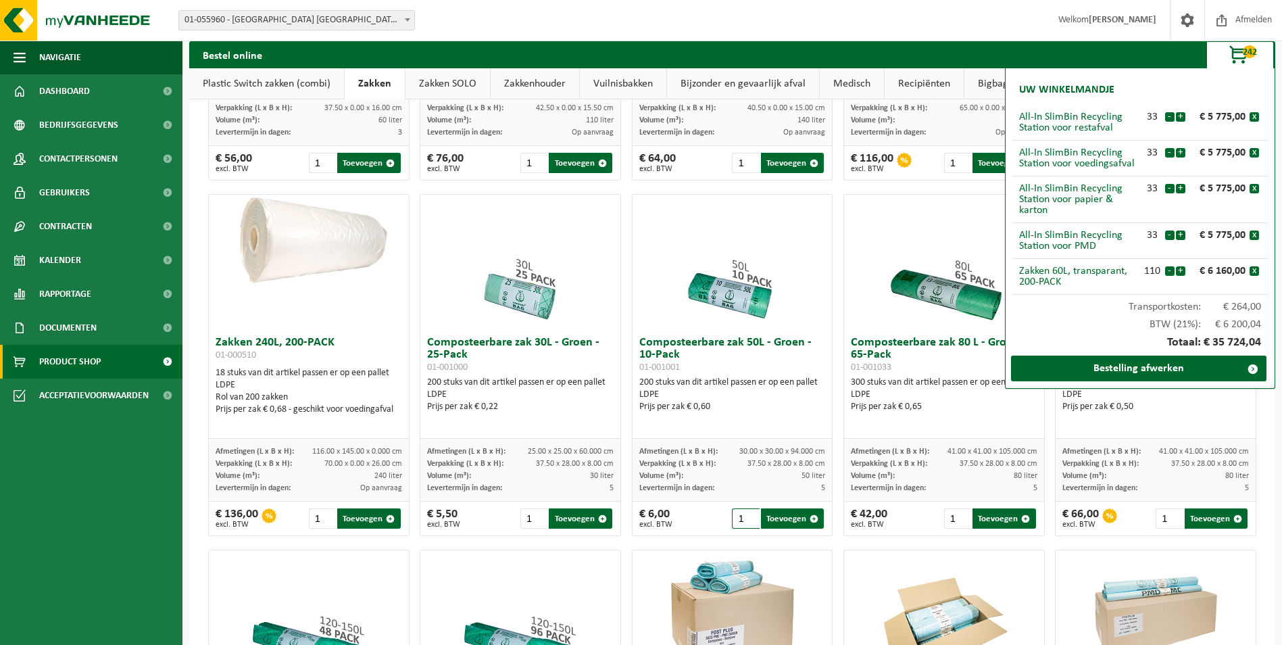
click at [740, 519] on input "1" at bounding box center [745, 518] width 27 height 20
click at [793, 510] on button "Toevoegen" at bounding box center [792, 518] width 63 height 20
type input "1"
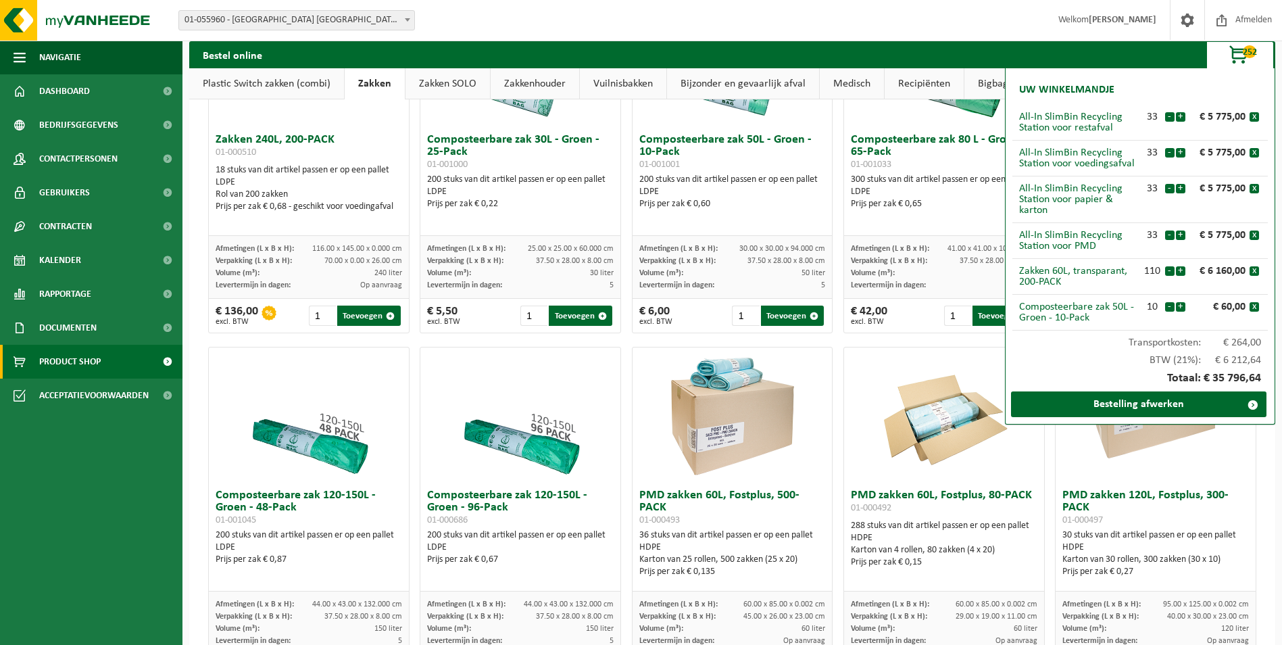
scroll to position [608, 0]
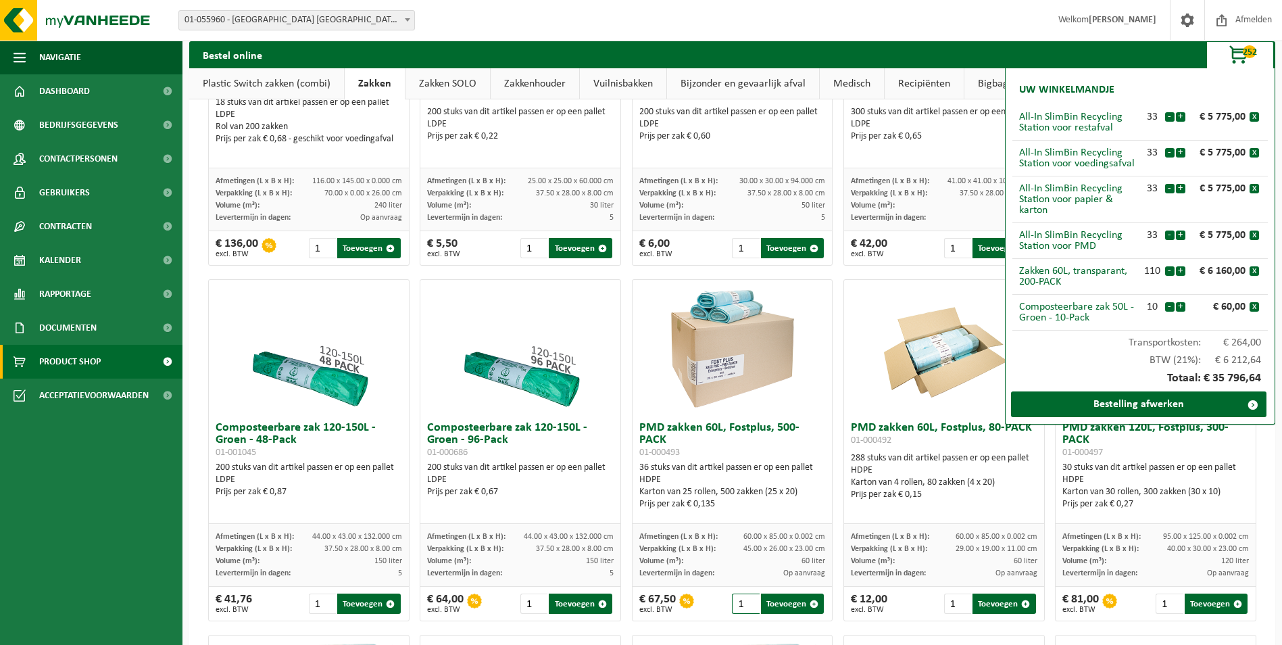
click at [737, 606] on input "1" at bounding box center [745, 603] width 27 height 20
click at [770, 608] on button "Toevoegen" at bounding box center [792, 603] width 63 height 20
type input "1"
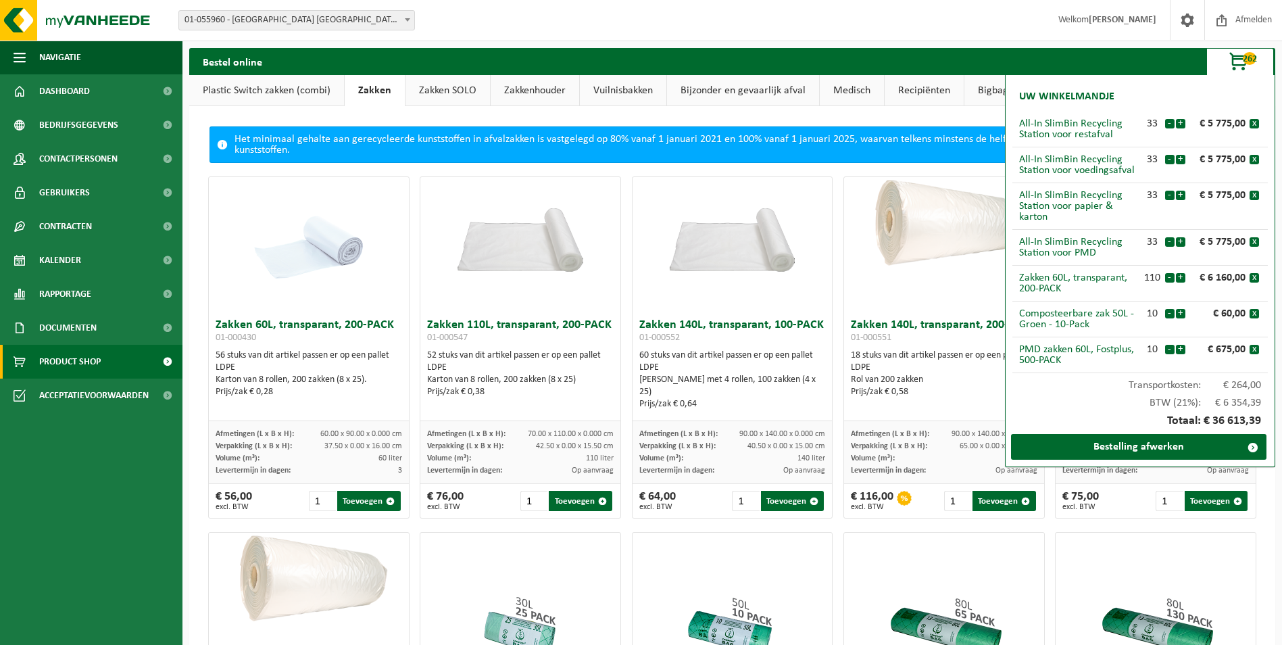
click at [451, 82] on link "Zakken SOLO" at bounding box center [447, 90] width 84 height 31
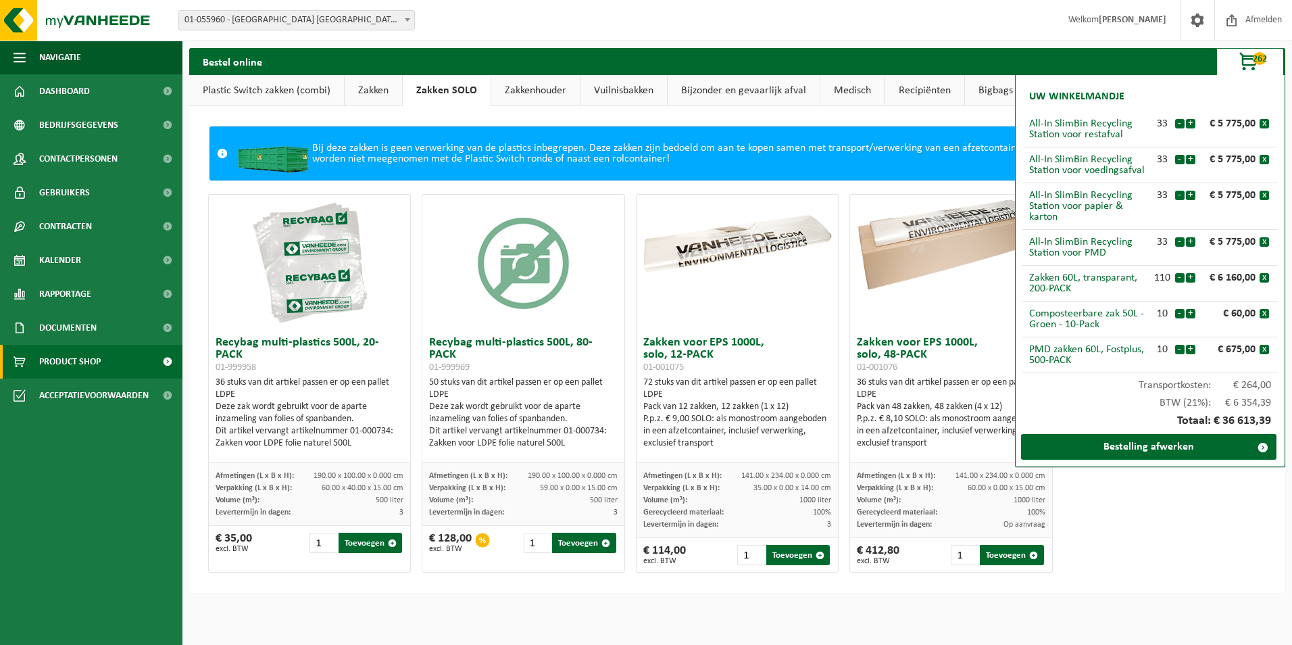
click at [506, 87] on link "Zakkenhouder" at bounding box center [535, 90] width 89 height 31
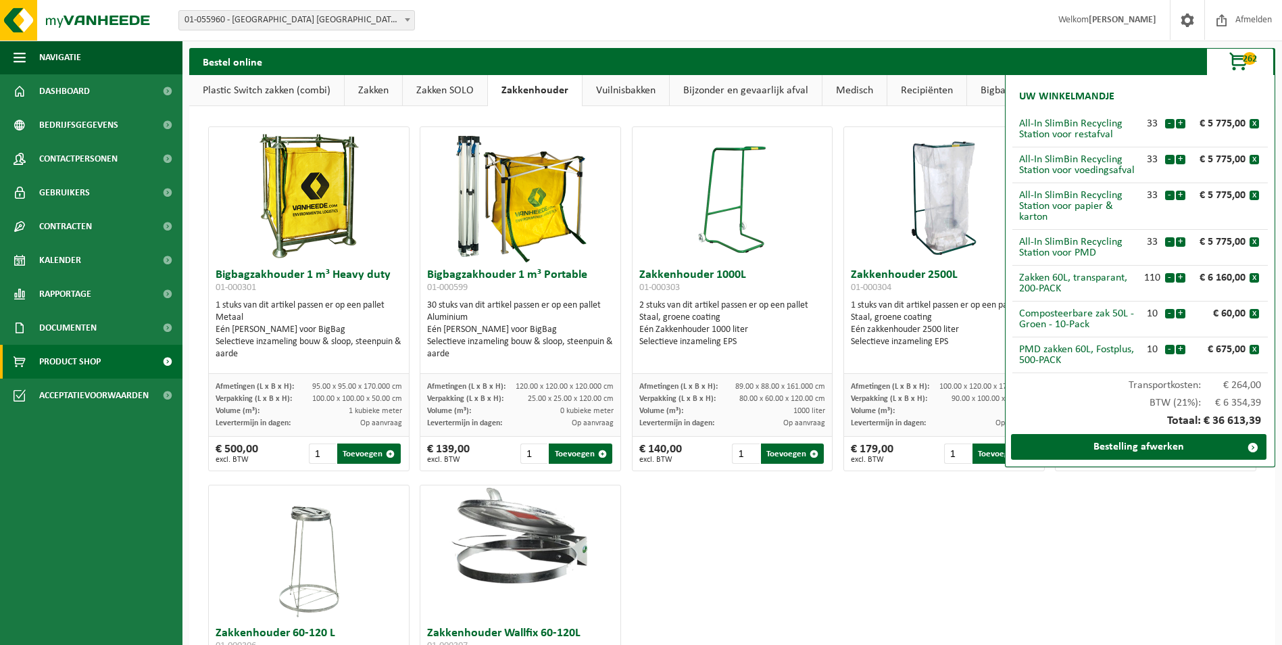
click at [610, 89] on link "Vuilnisbakken" at bounding box center [626, 90] width 87 height 31
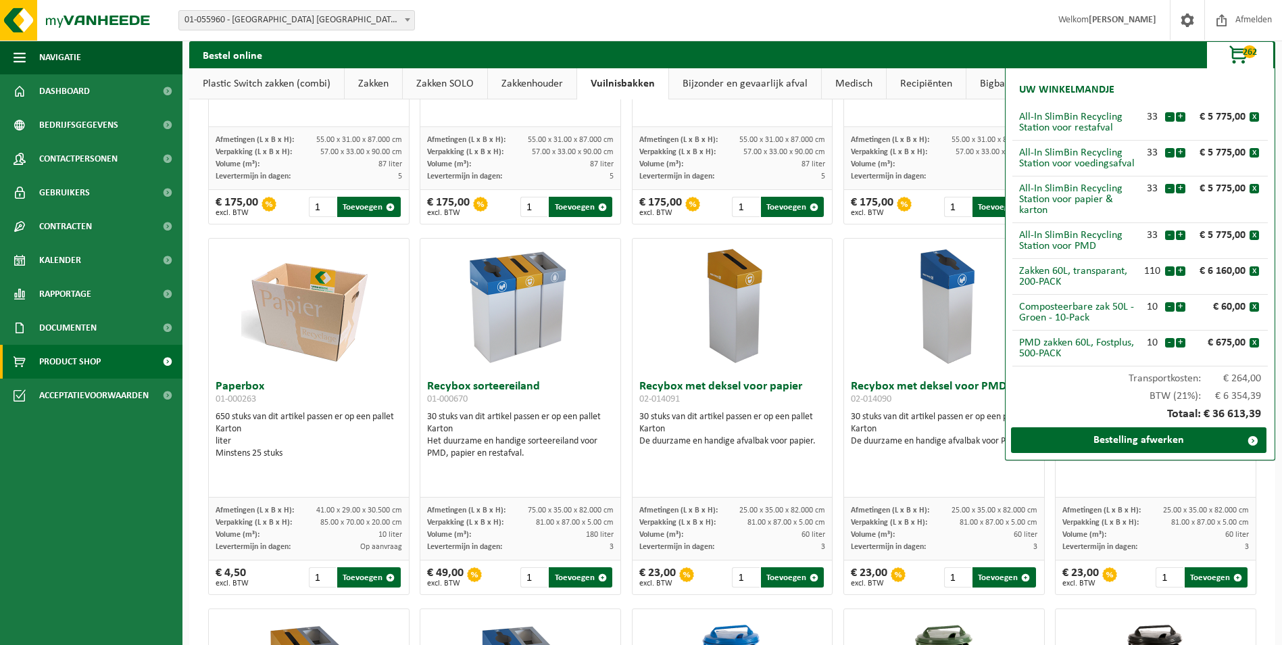
scroll to position [270, 0]
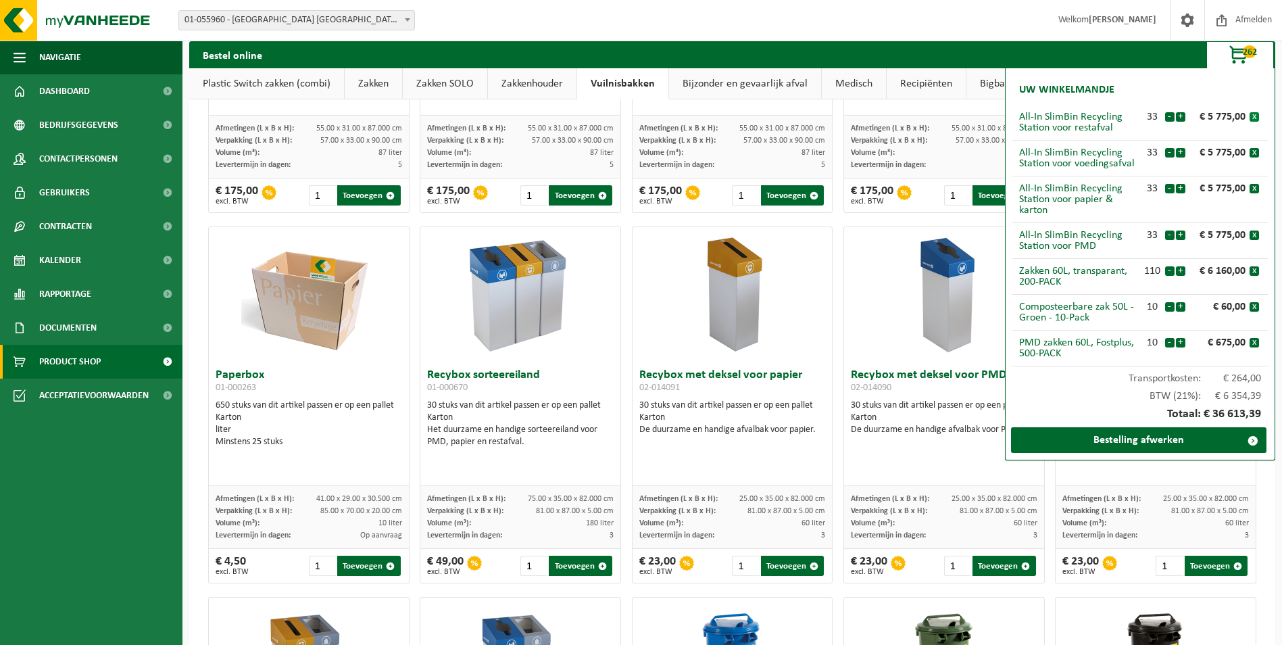
click at [1256, 119] on button "x" at bounding box center [1254, 116] width 9 height 9
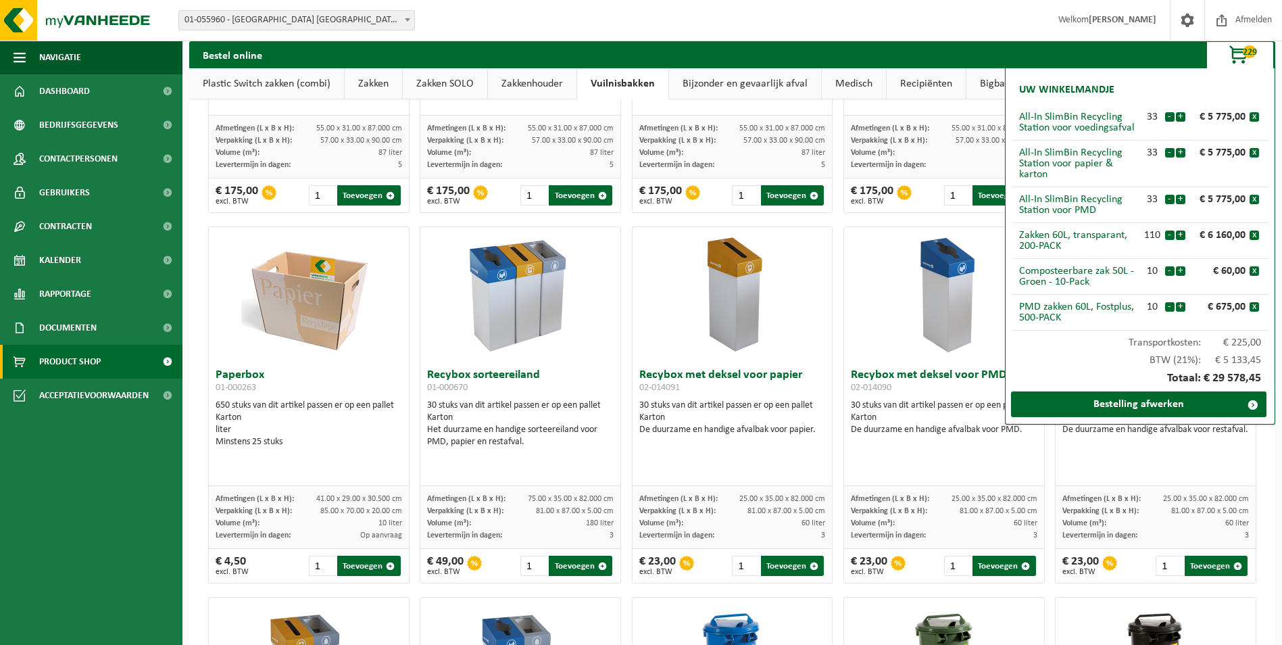
click at [1256, 119] on button "x" at bounding box center [1254, 116] width 9 height 9
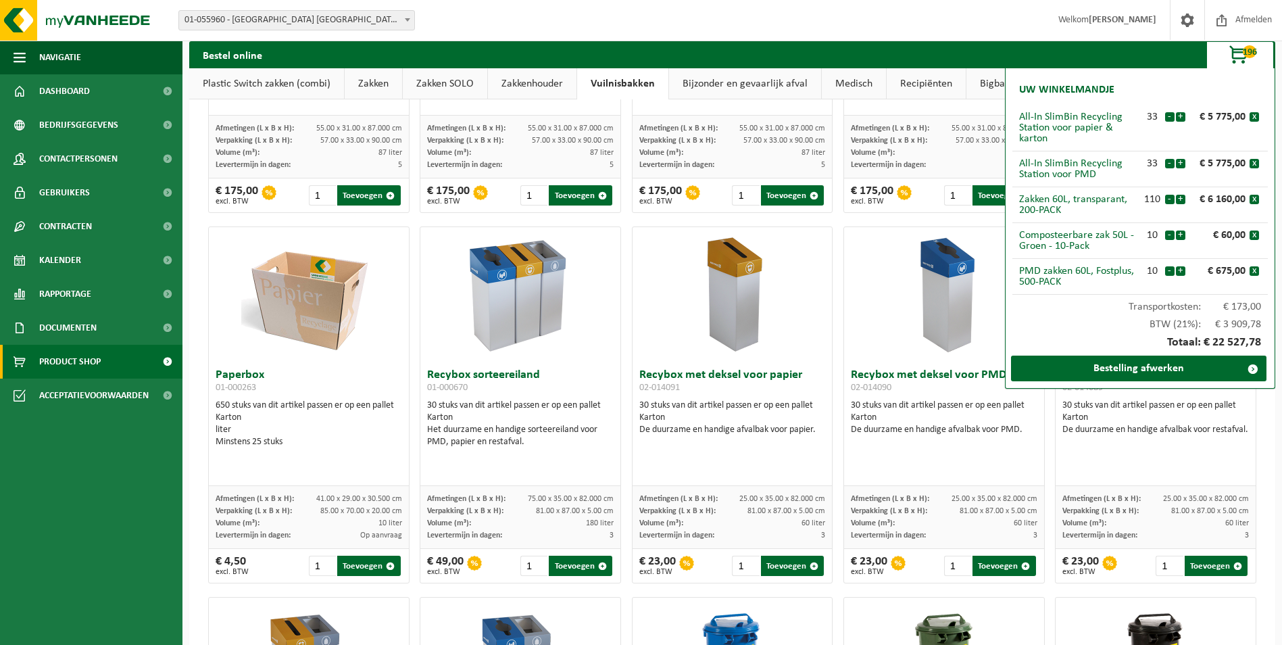
click at [1256, 119] on button "x" at bounding box center [1254, 116] width 9 height 9
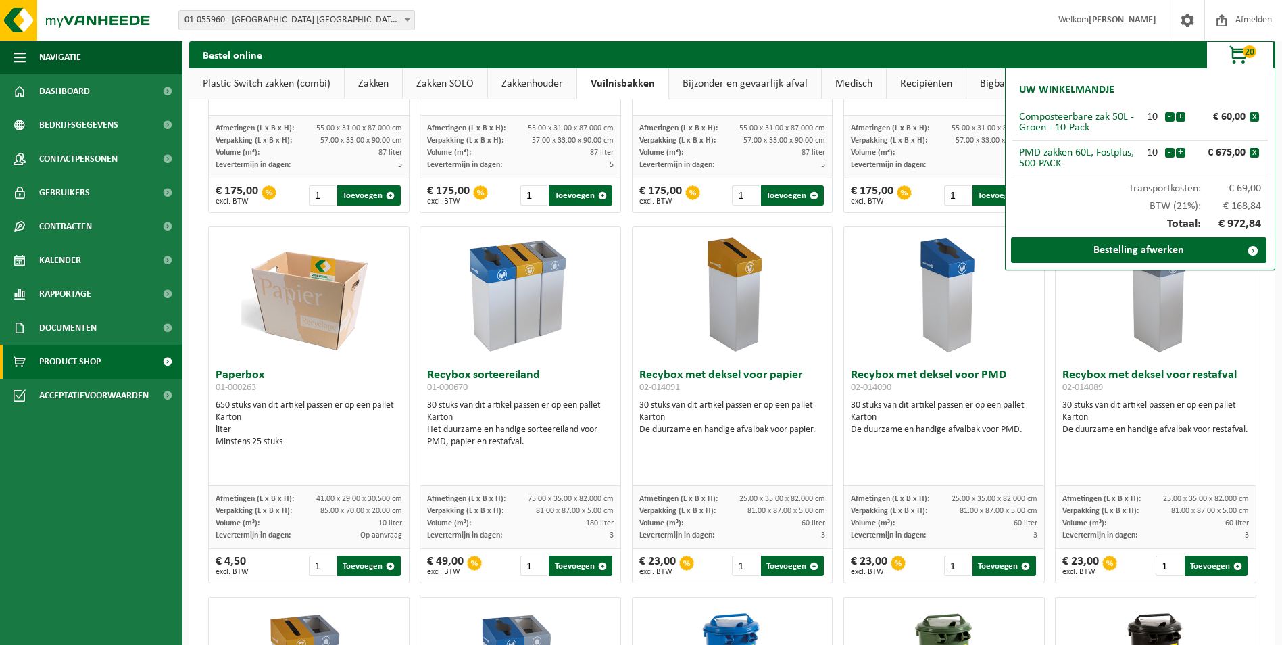
click at [1256, 119] on button "x" at bounding box center [1254, 116] width 9 height 9
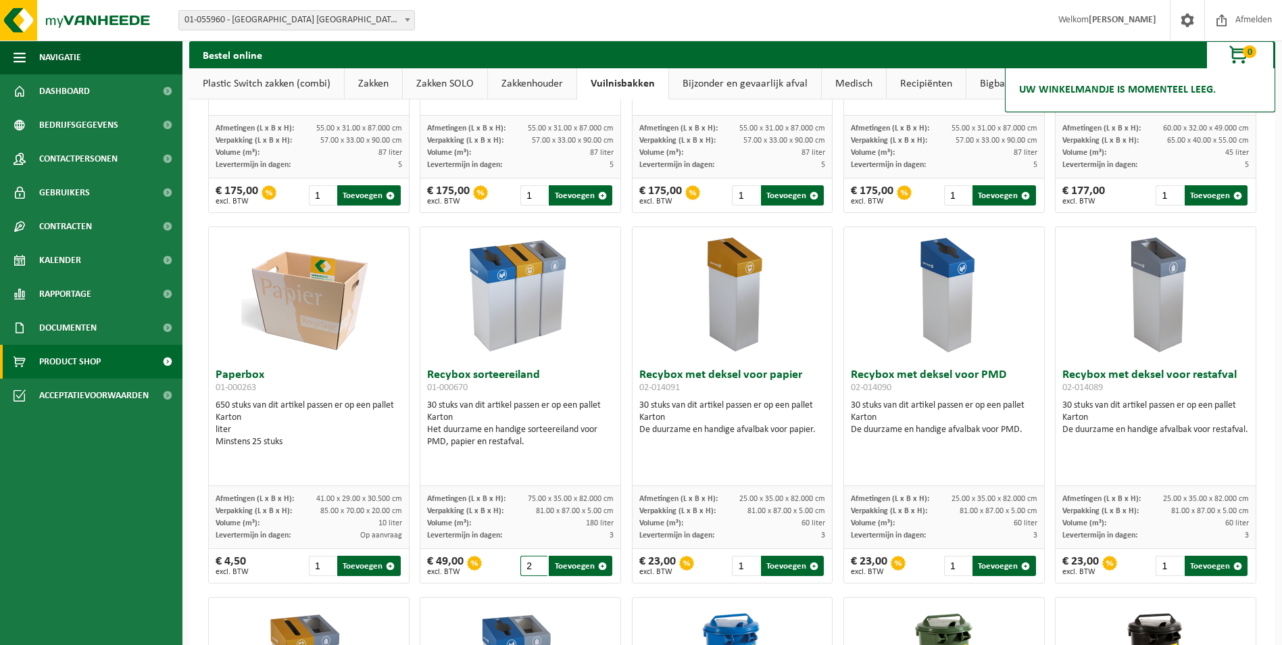
type input "2"
click at [532, 563] on input "2" at bounding box center [533, 566] width 27 height 20
click at [567, 561] on button "Toevoegen" at bounding box center [580, 566] width 63 height 20
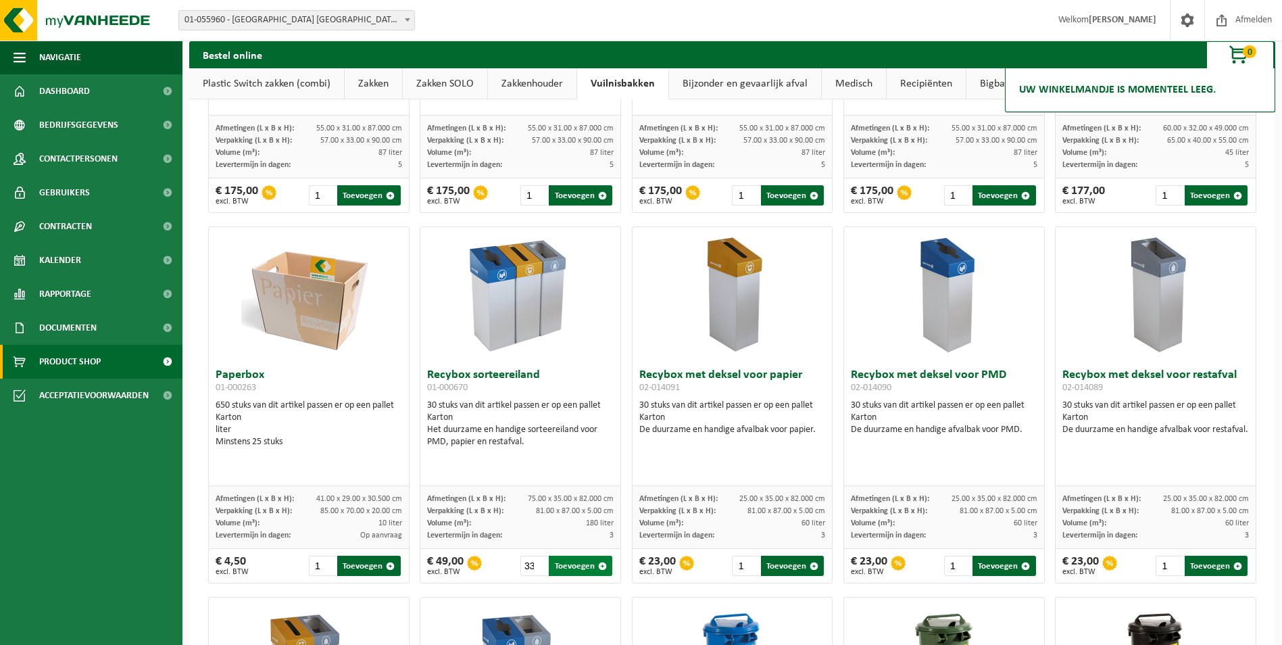
type input "1"
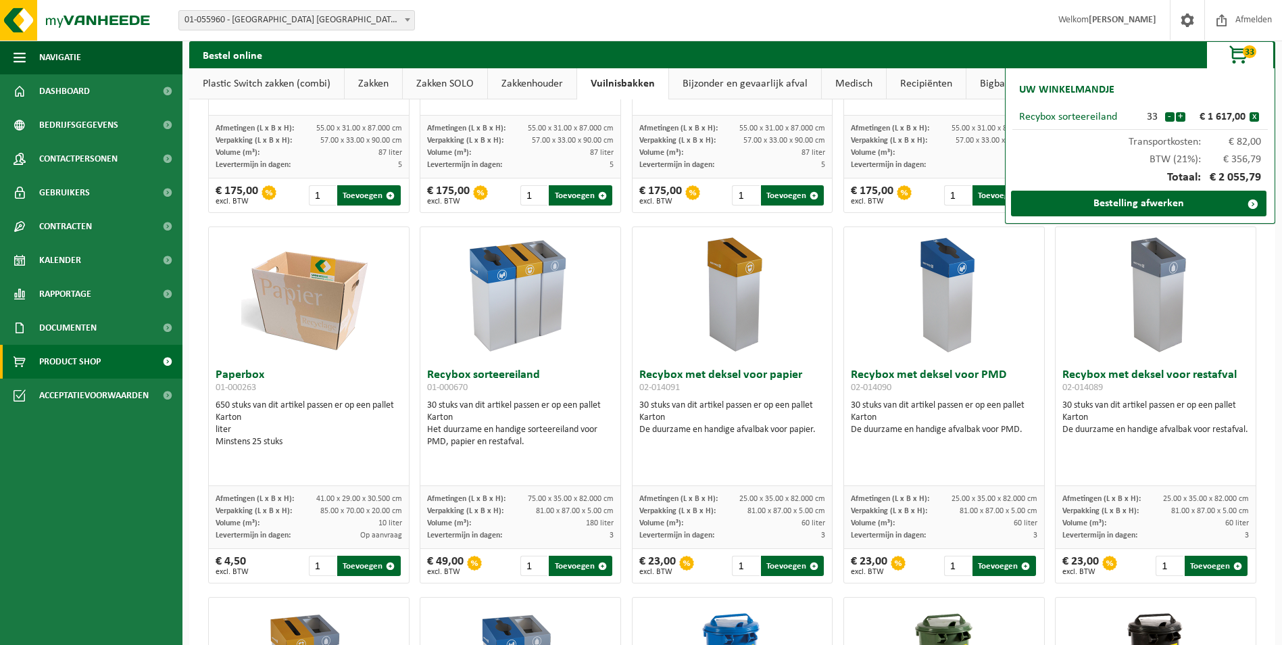
click at [377, 84] on link "Zakken" at bounding box center [373, 83] width 57 height 31
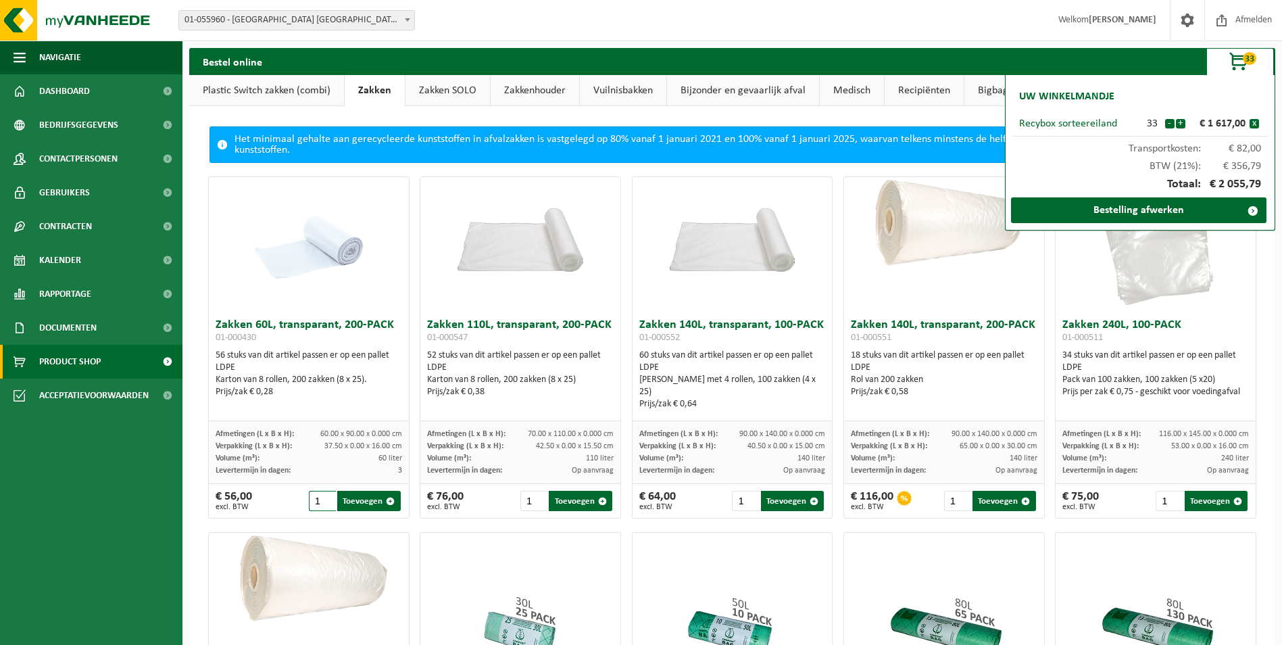
click at [320, 503] on input "1" at bounding box center [322, 501] width 27 height 20
click at [344, 497] on button "Toevoegen" at bounding box center [368, 501] width 63 height 20
type input "1"
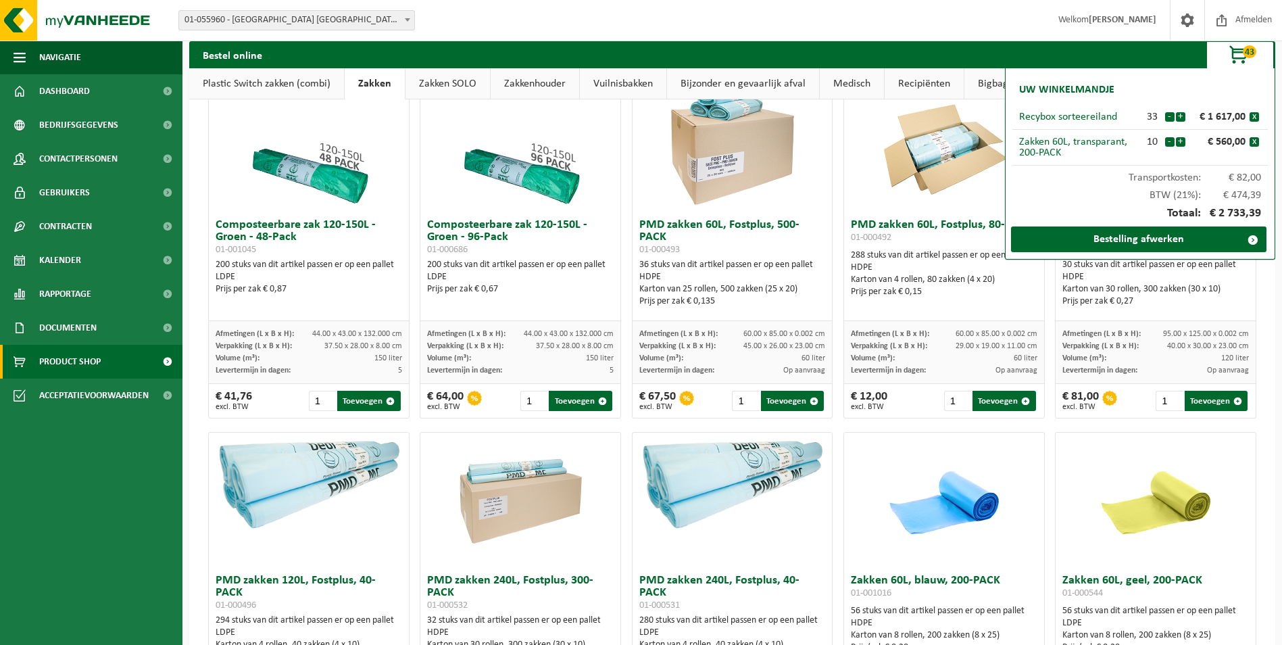
scroll to position [743, 0]
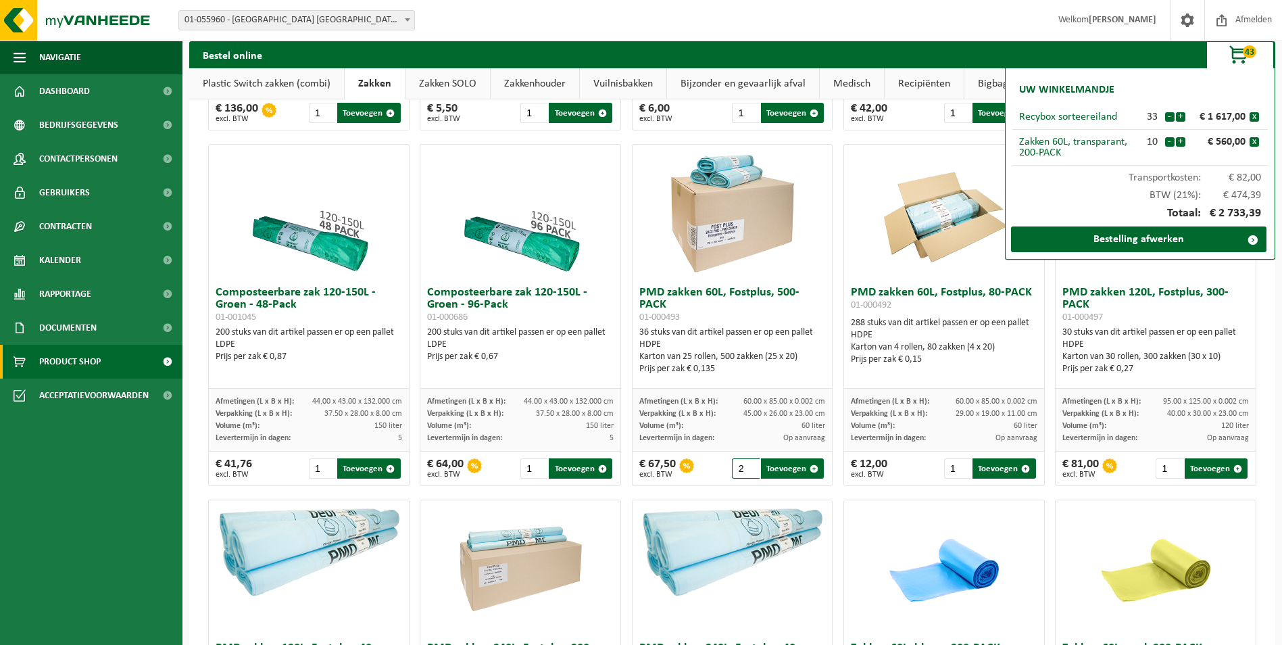
type input "2"
click at [741, 466] on input "2" at bounding box center [745, 468] width 27 height 20
click at [775, 467] on button "Toevoegen" at bounding box center [792, 468] width 63 height 20
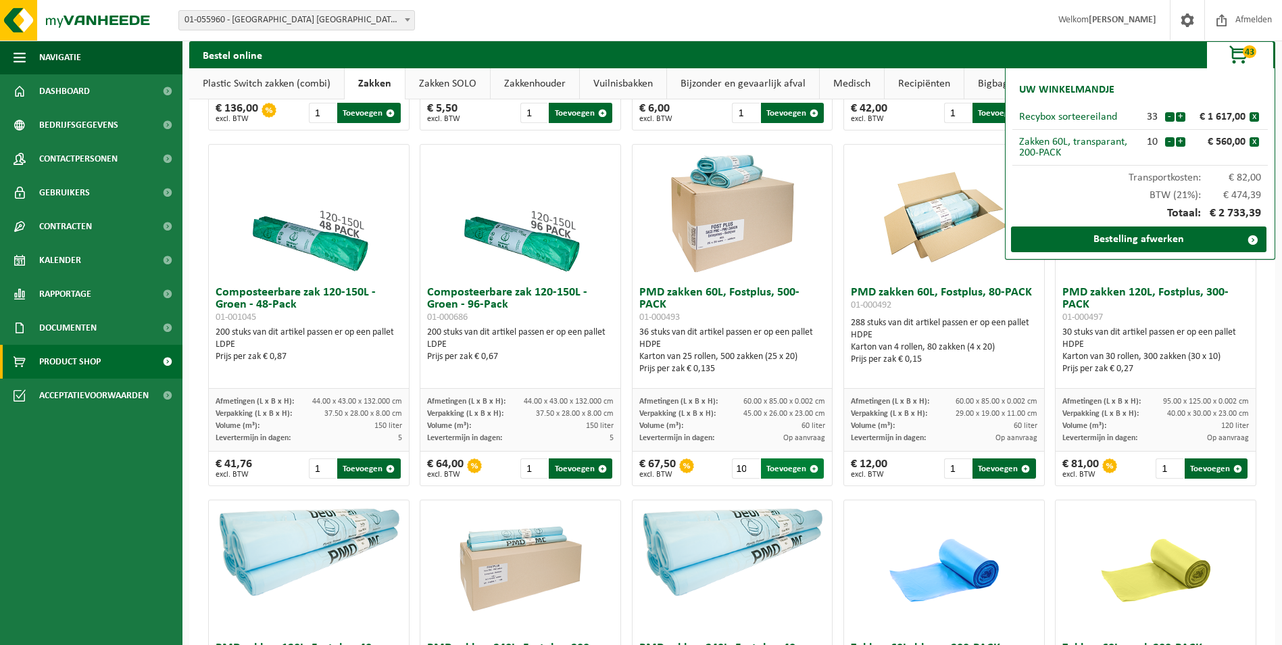
type input "1"
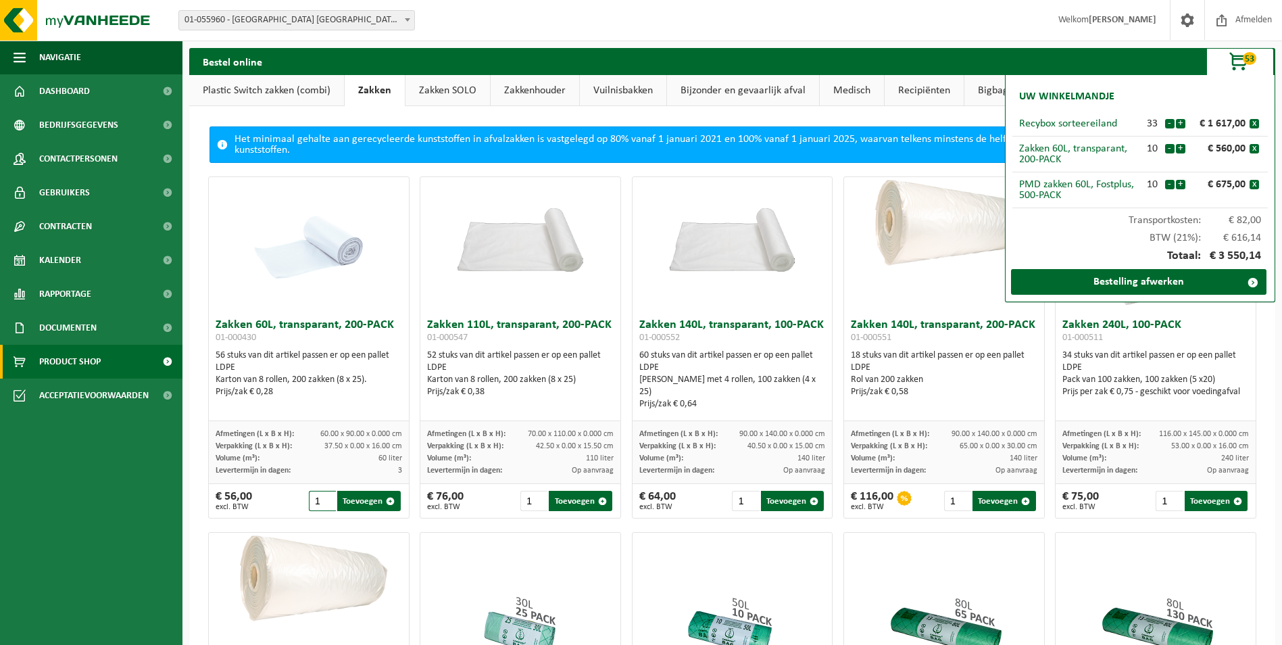
click at [317, 499] on input "1" at bounding box center [322, 501] width 27 height 20
click at [351, 503] on button "Toevoegen" at bounding box center [368, 501] width 63 height 20
type input "1"
click at [510, 87] on link "Zakkenhouder" at bounding box center [535, 90] width 89 height 31
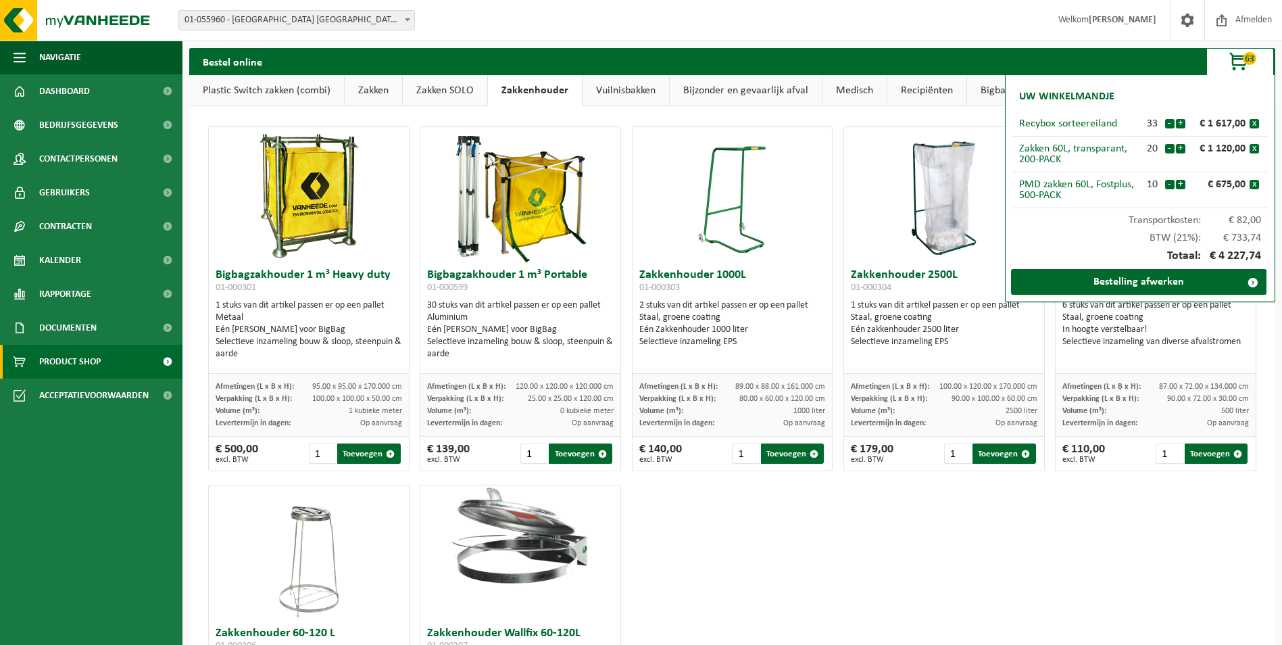
click at [589, 91] on link "Vuilnisbakken" at bounding box center [626, 90] width 87 height 31
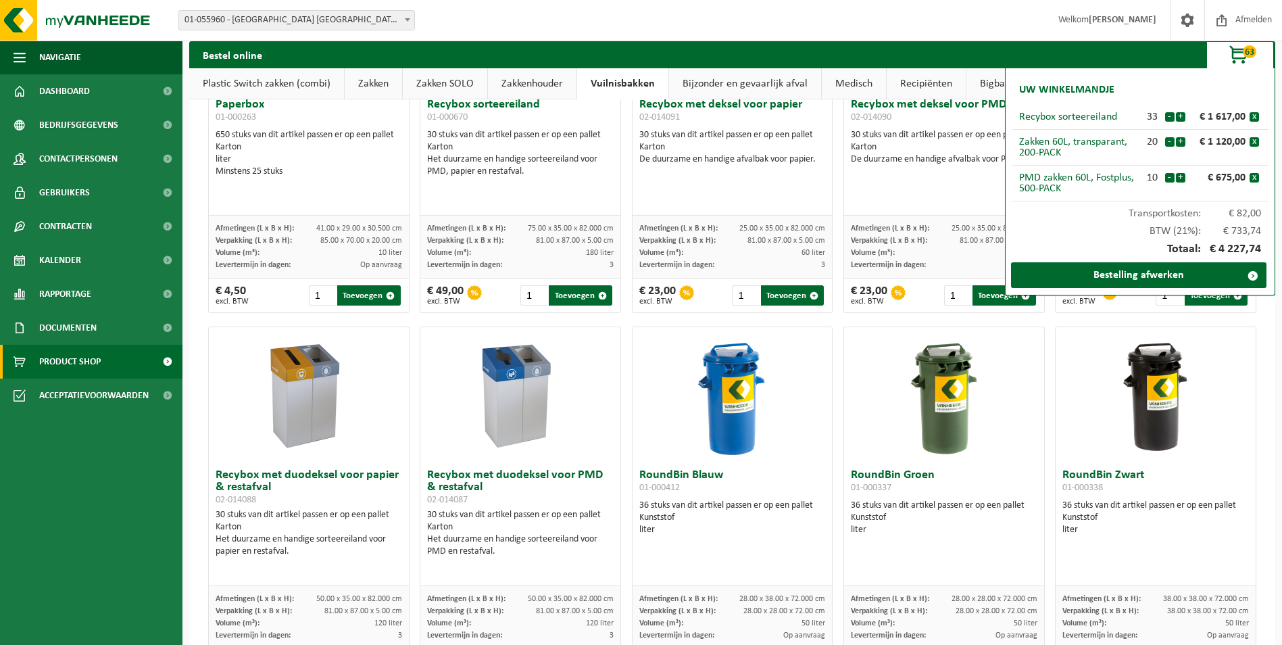
scroll to position [608, 0]
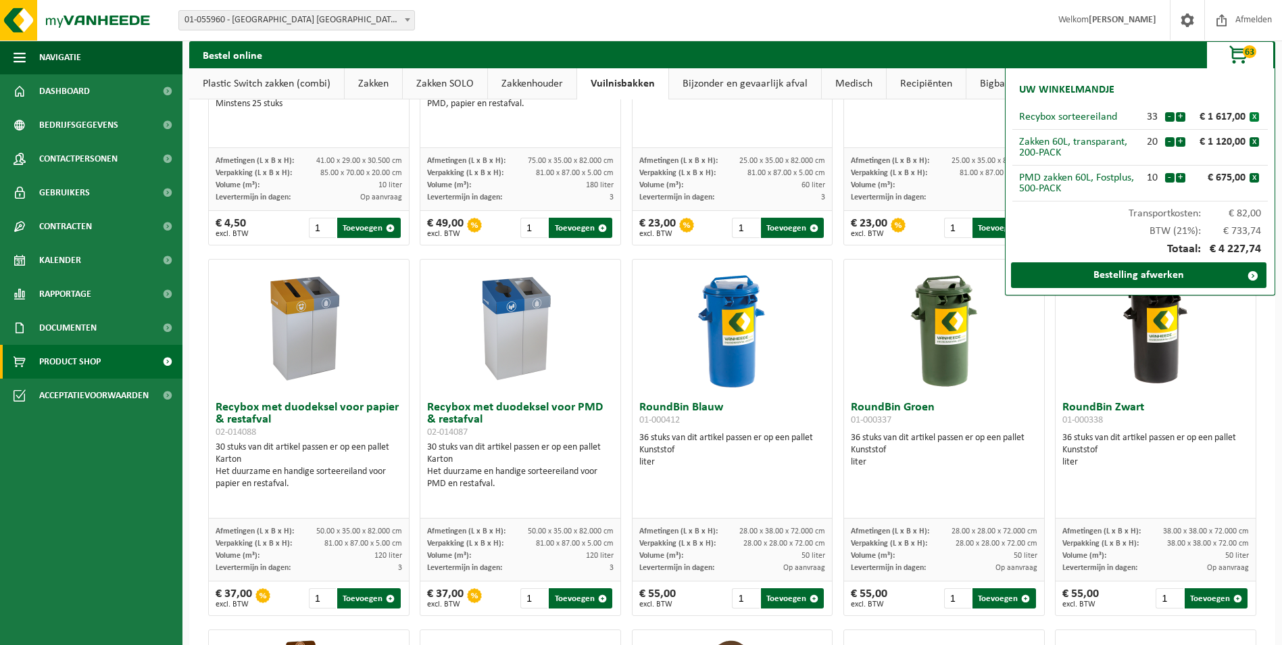
click at [1256, 112] on button "x" at bounding box center [1254, 116] width 9 height 9
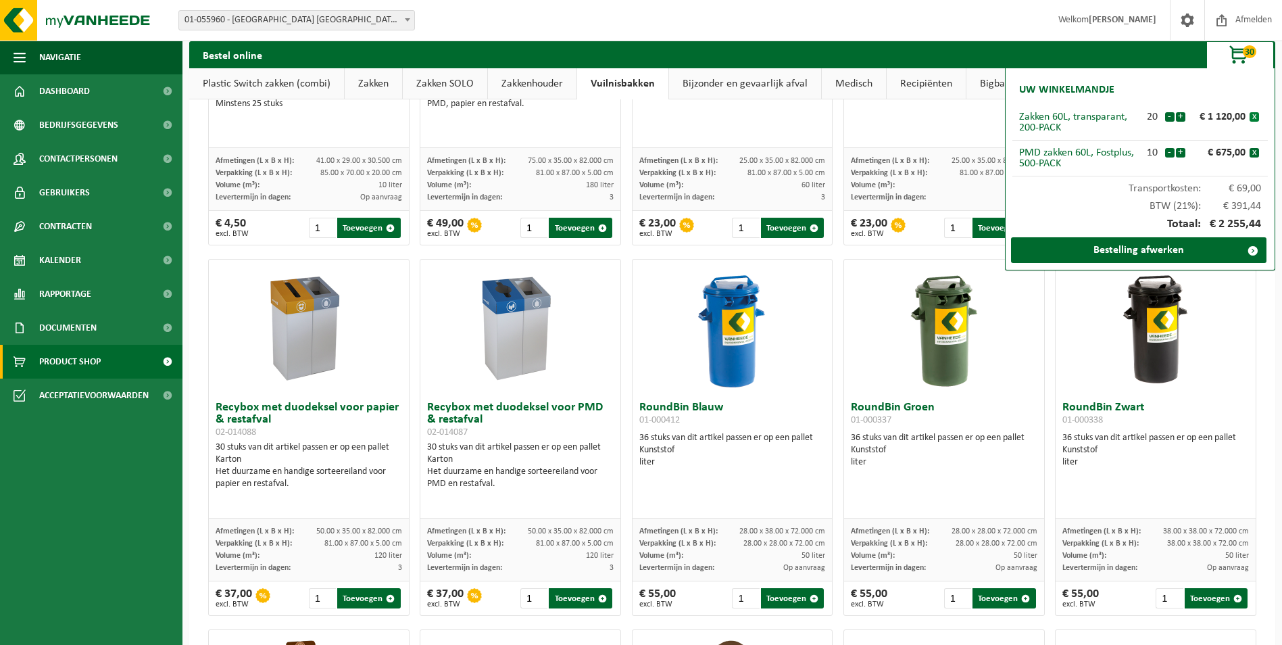
click at [1256, 116] on button "x" at bounding box center [1254, 116] width 9 height 9
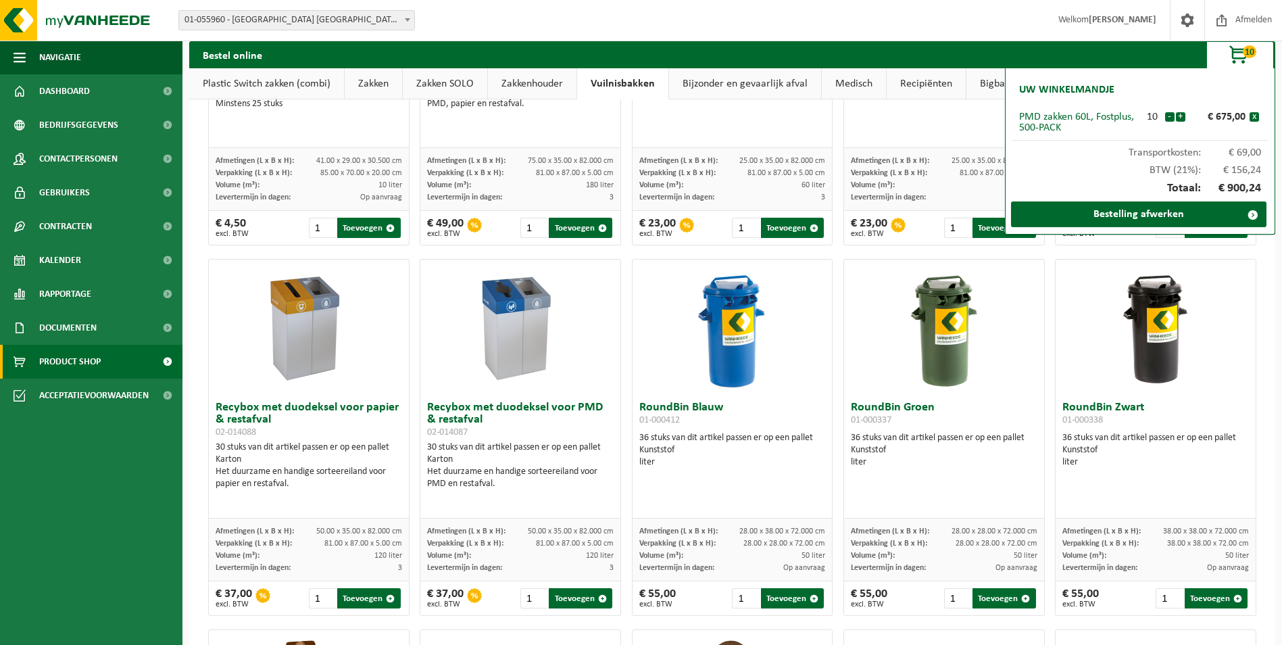
click at [1256, 116] on button "x" at bounding box center [1254, 116] width 9 height 9
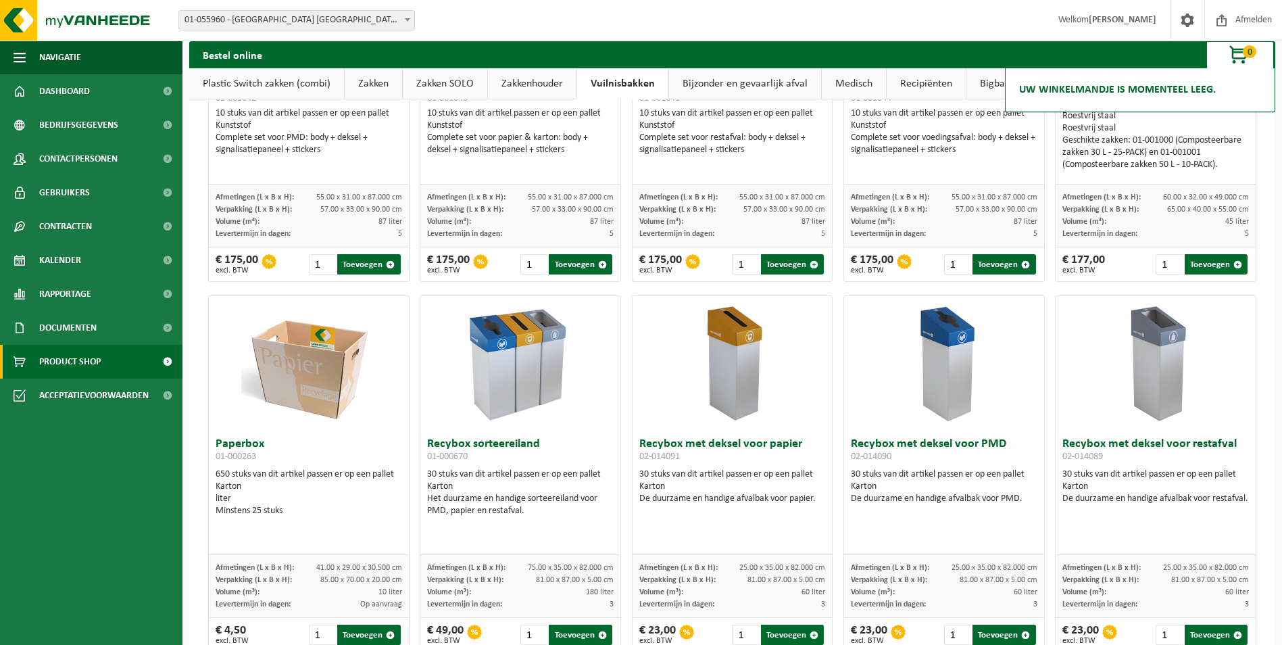
scroll to position [0, 0]
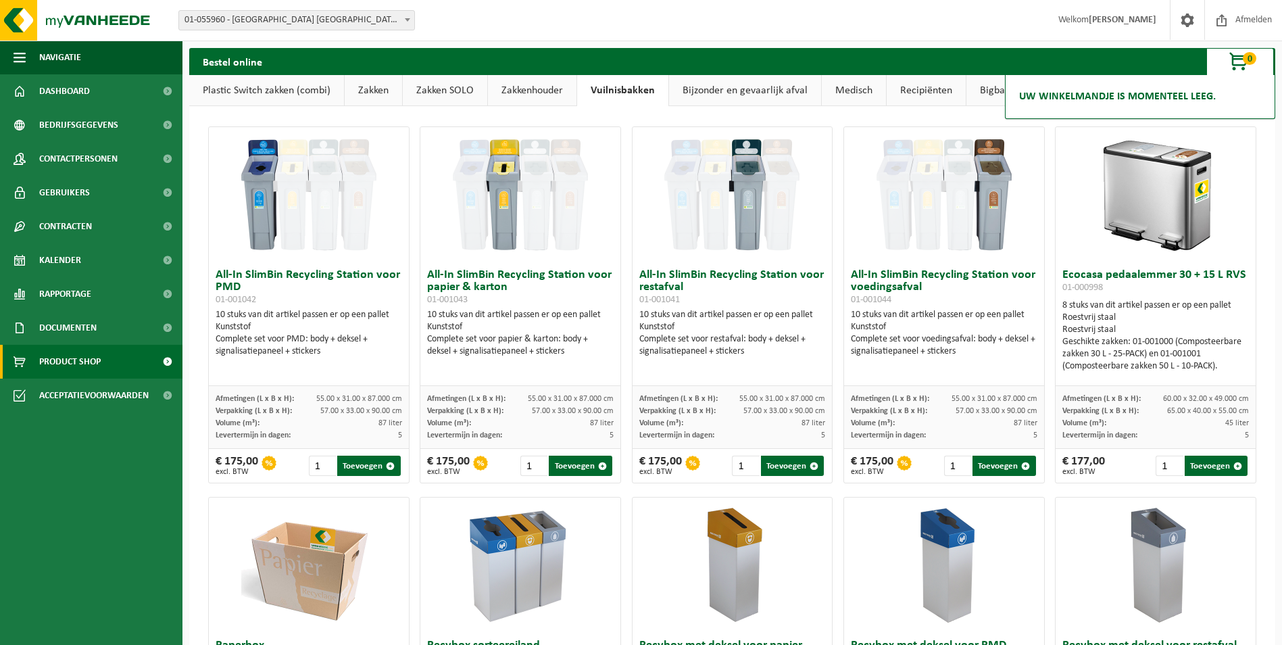
click at [1235, 67] on span "button" at bounding box center [1240, 62] width 68 height 27
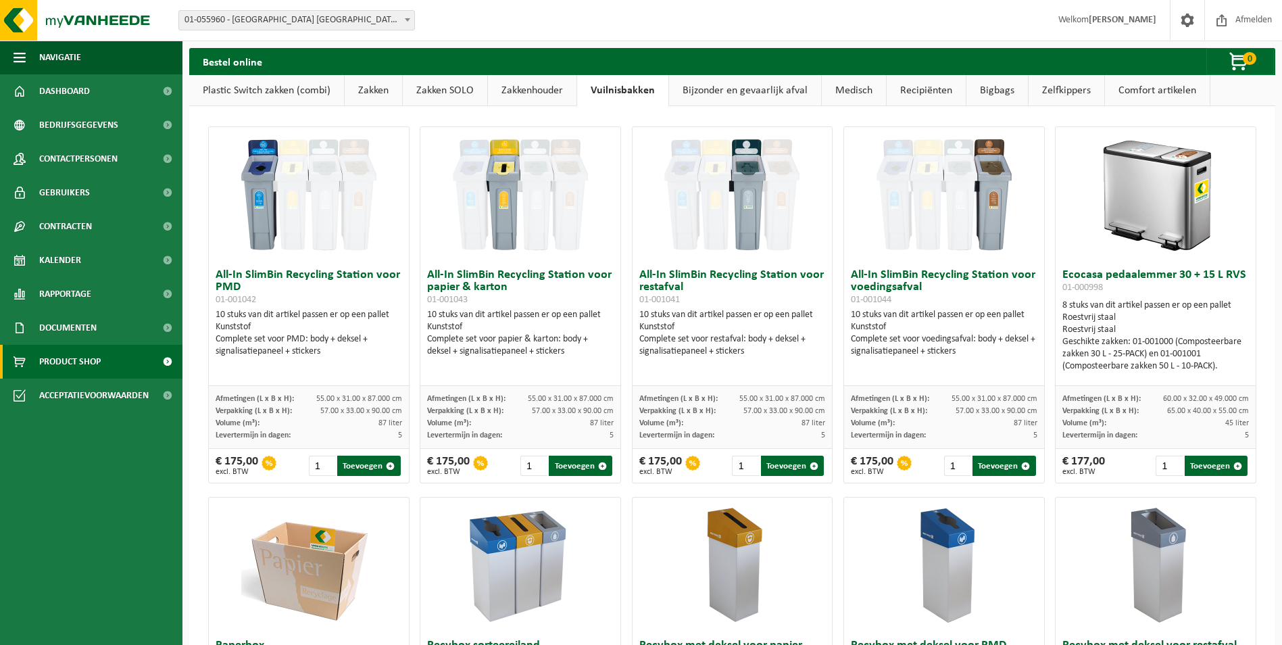
click at [1149, 86] on link "Comfort artikelen" at bounding box center [1157, 90] width 105 height 31
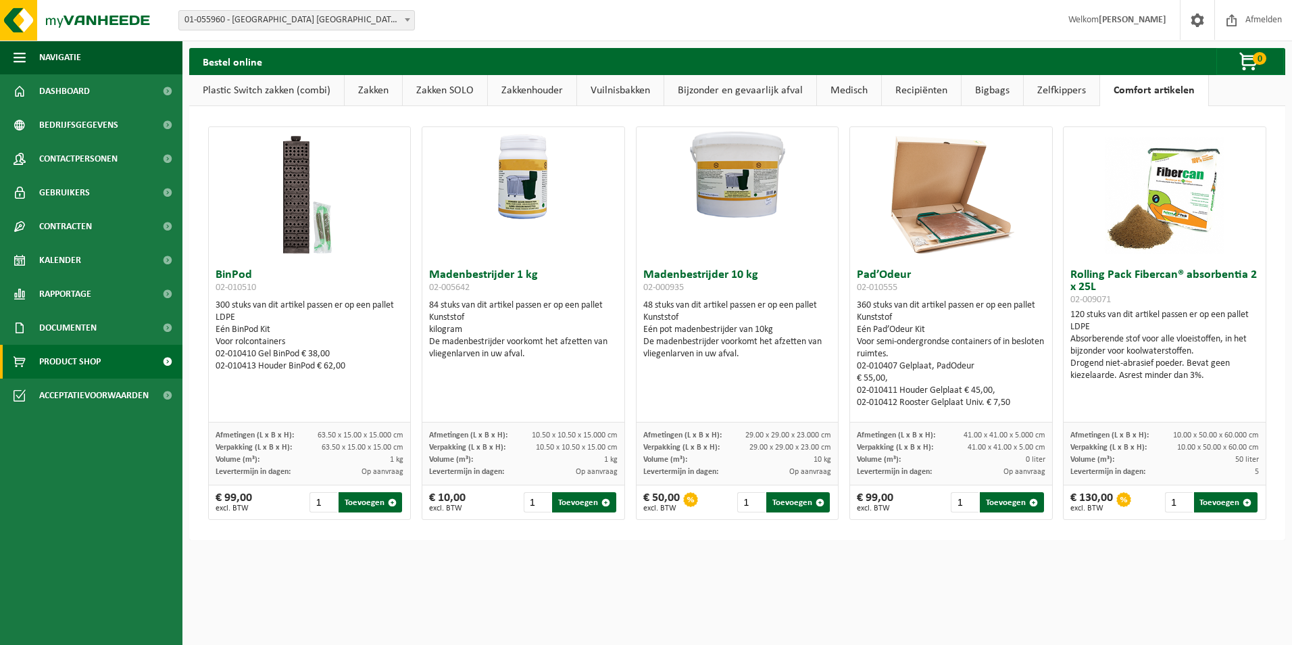
click at [1052, 90] on link "Zelfkippers" at bounding box center [1062, 90] width 76 height 31
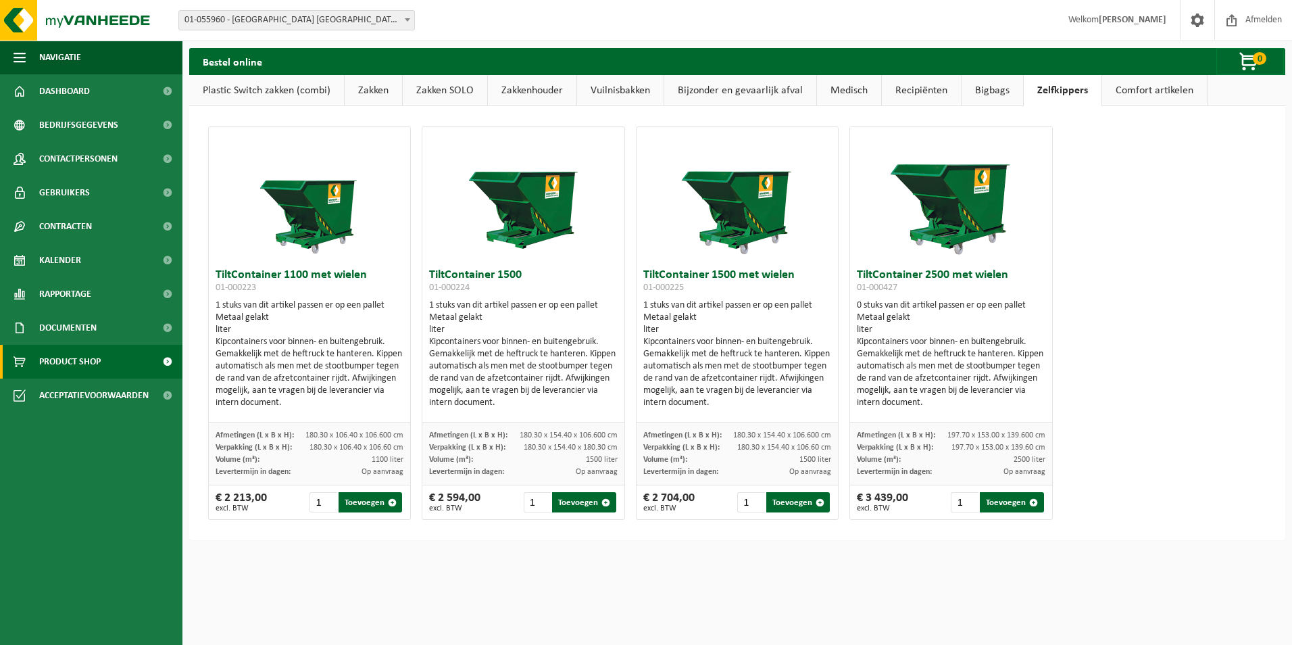
click at [981, 89] on link "Bigbags" at bounding box center [992, 90] width 61 height 31
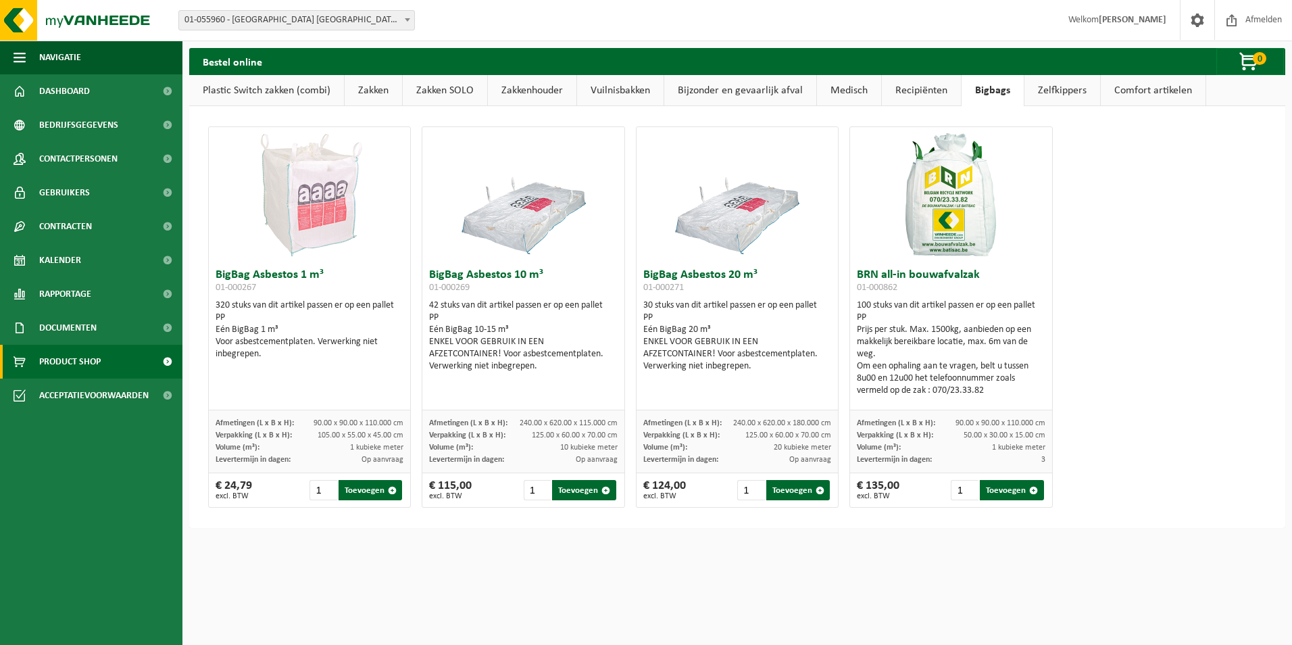
click at [910, 81] on link "Recipiënten" at bounding box center [921, 90] width 79 height 31
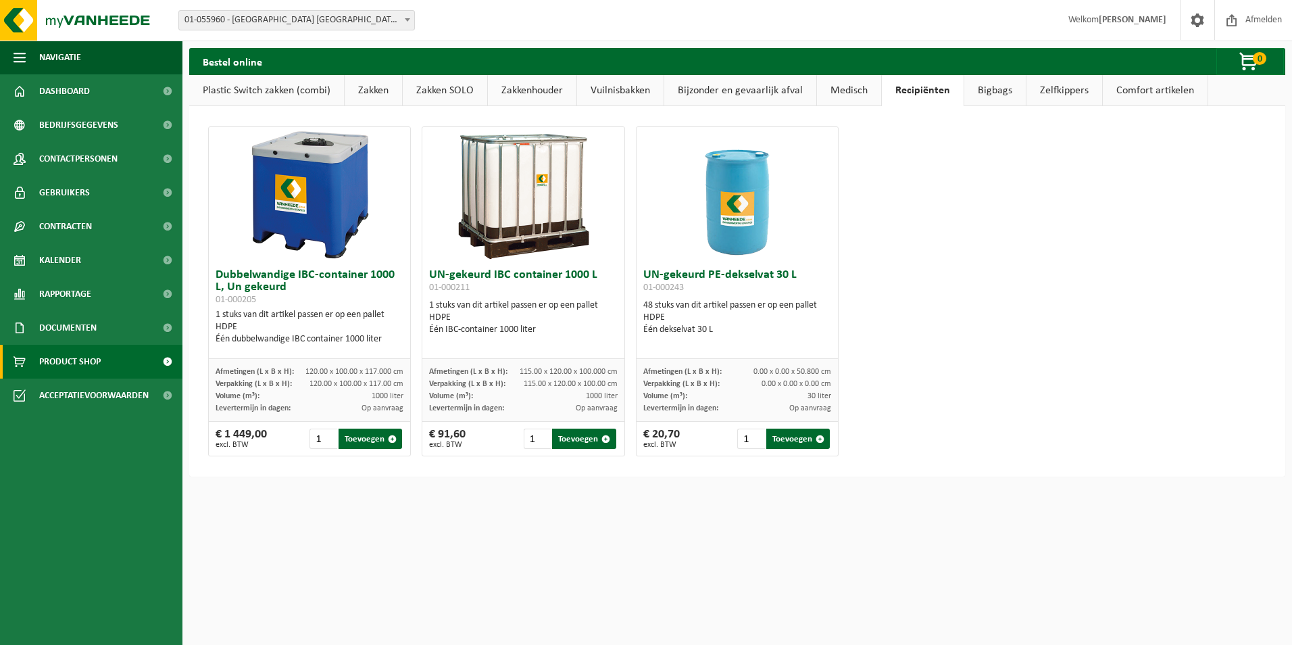
click at [835, 92] on link "Medisch" at bounding box center [849, 90] width 64 height 31
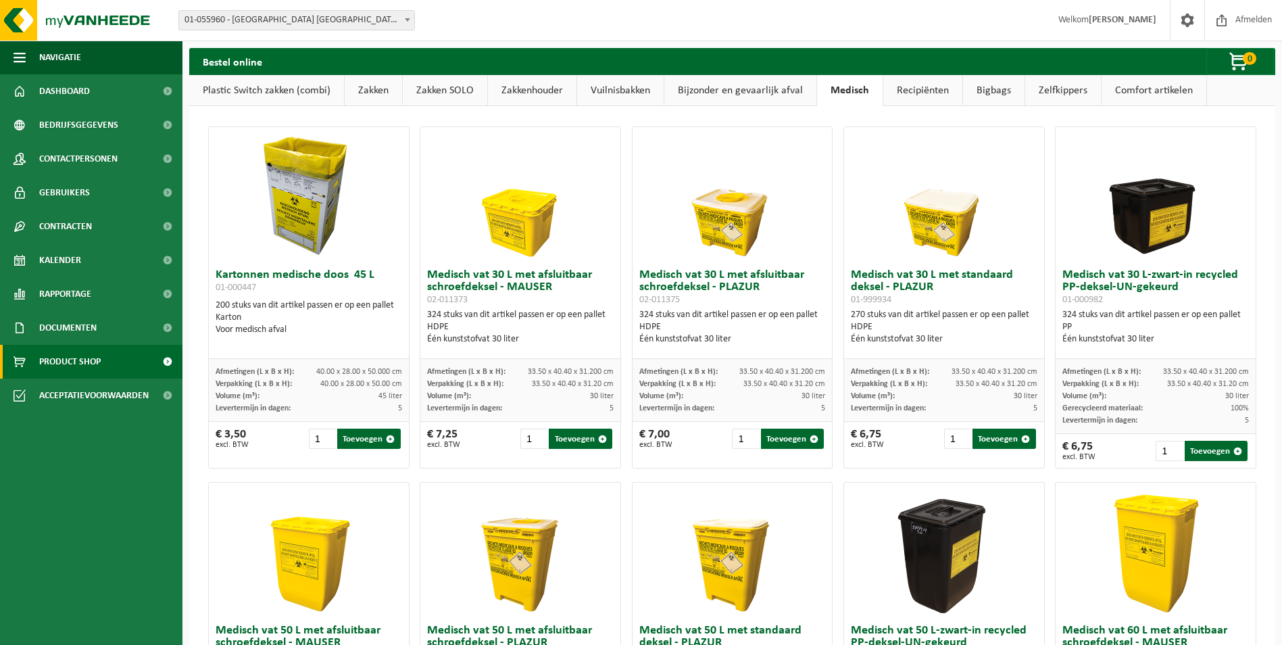
click at [732, 83] on link "Bijzonder en gevaarlijk afval" at bounding box center [740, 90] width 152 height 31
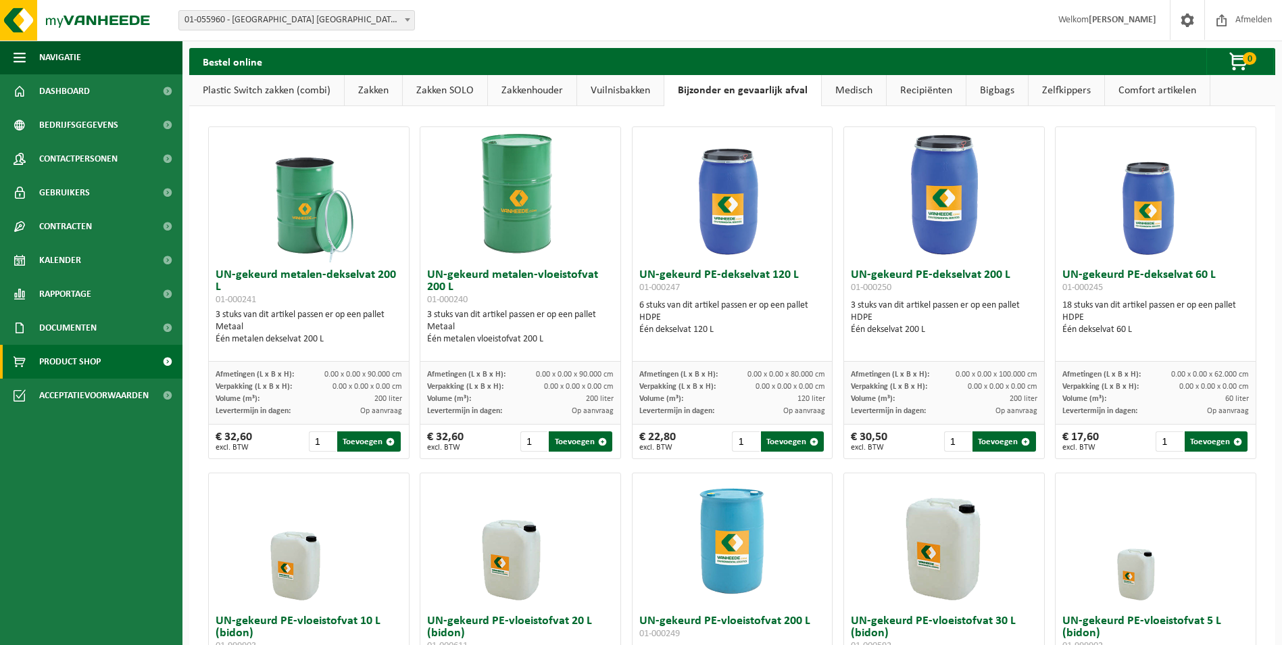
click at [614, 95] on link "Vuilnisbakken" at bounding box center [620, 90] width 87 height 31
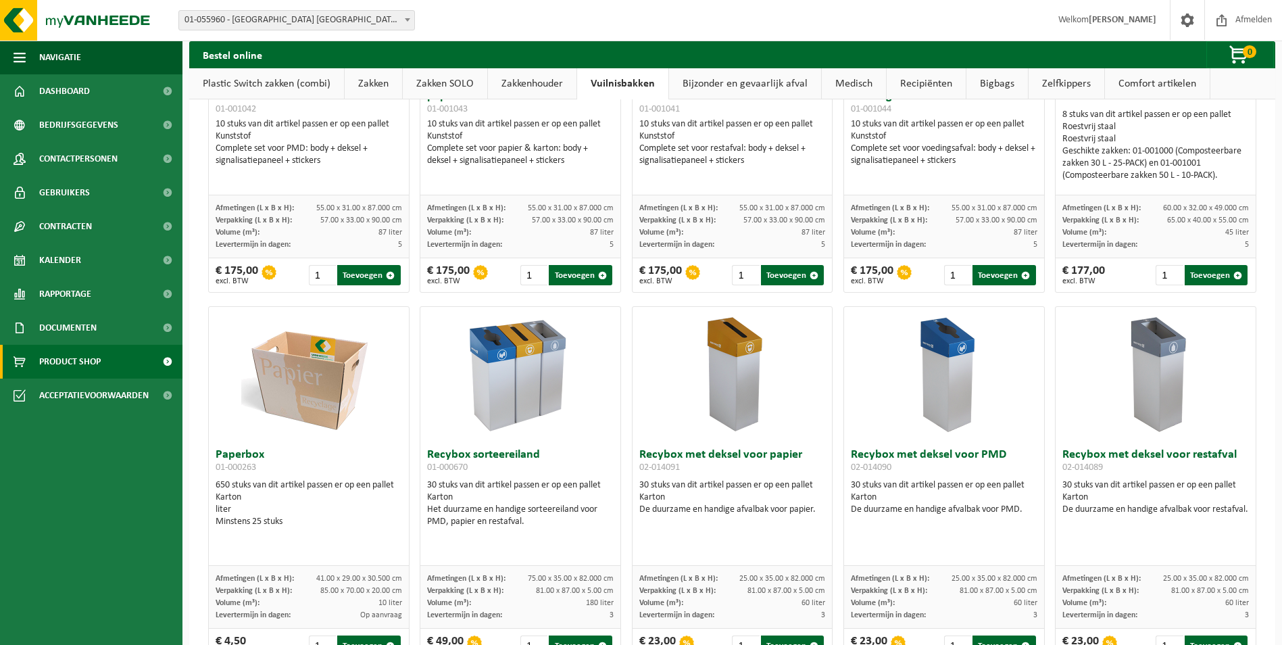
scroll to position [338, 0]
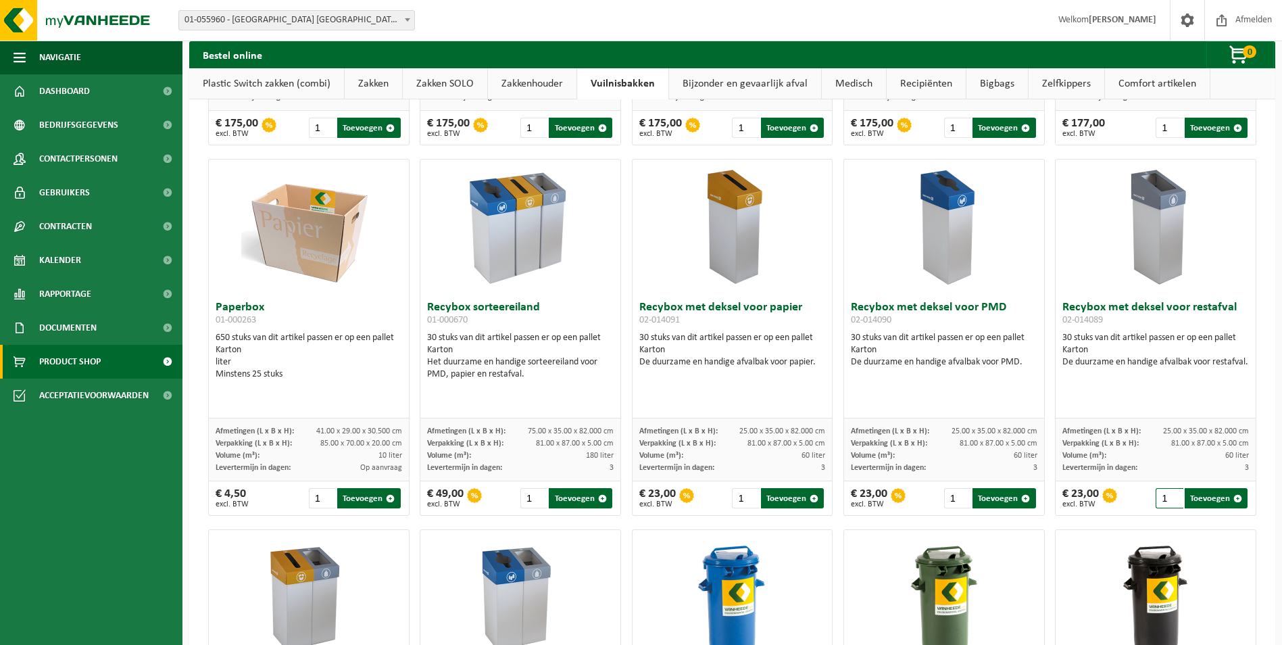
click at [1156, 497] on input "1" at bounding box center [1169, 498] width 27 height 20
click at [1200, 499] on button "Toevoegen" at bounding box center [1216, 498] width 63 height 20
type input "1"
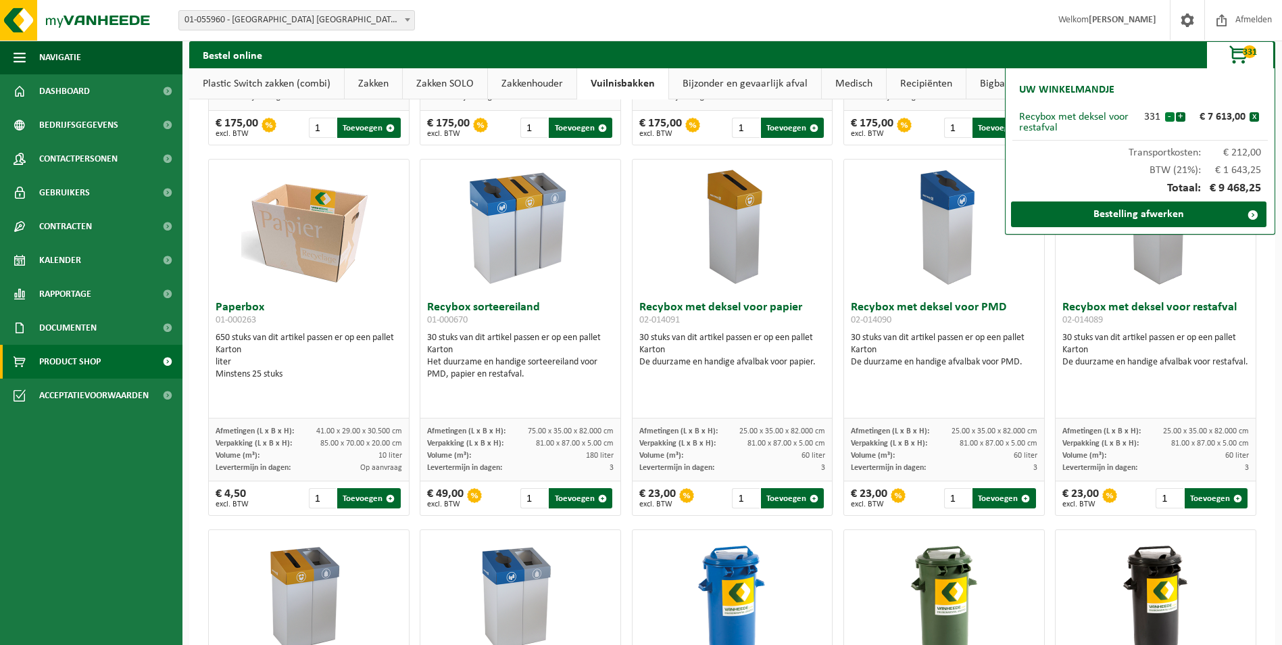
click at [1168, 119] on button "-" at bounding box center [1169, 116] width 9 height 9
click at [1254, 113] on button "x" at bounding box center [1254, 116] width 9 height 9
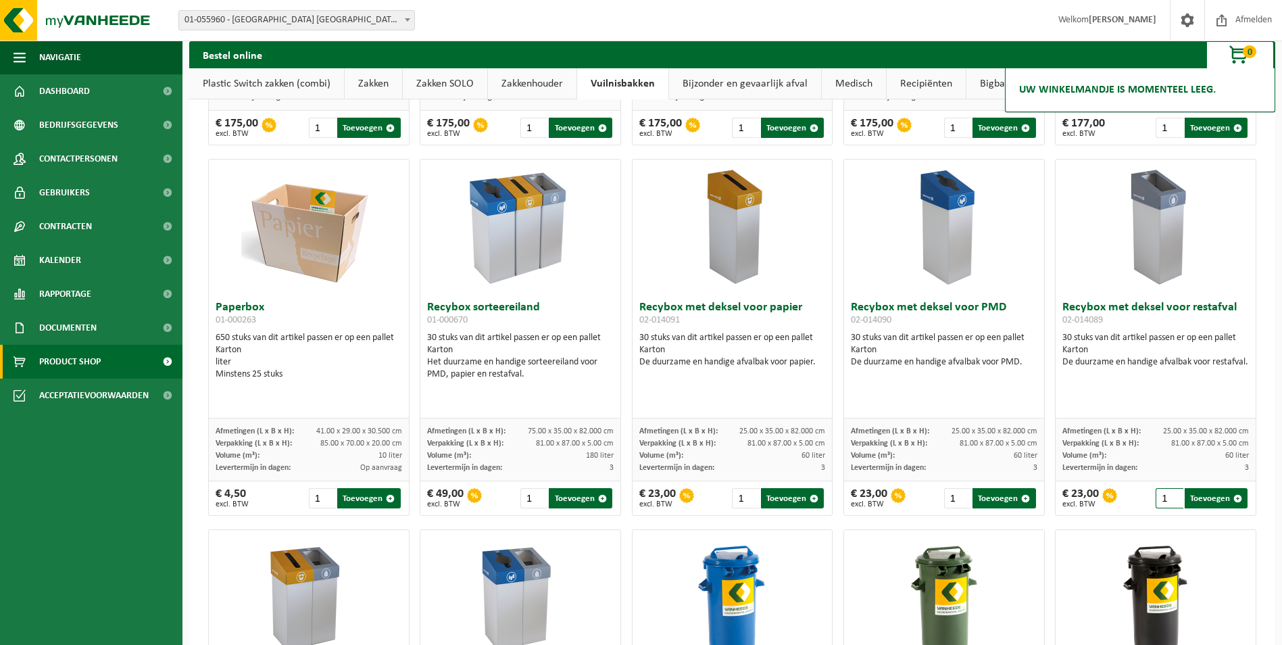
click at [1159, 497] on input "1" at bounding box center [1169, 498] width 27 height 20
click at [1214, 501] on button "Toevoegen" at bounding box center [1216, 498] width 63 height 20
type input "1"
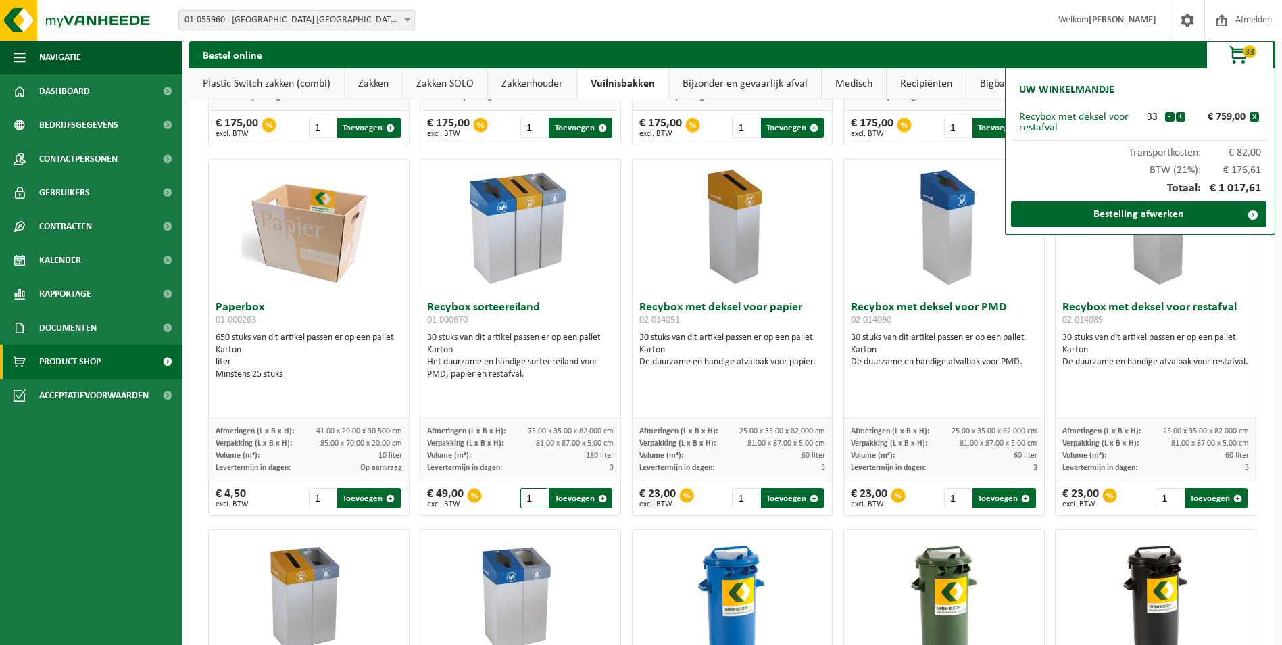
click at [531, 503] on input "1" at bounding box center [533, 498] width 27 height 20
click at [572, 495] on button "Toevoegen" at bounding box center [580, 498] width 63 height 20
type input "1"
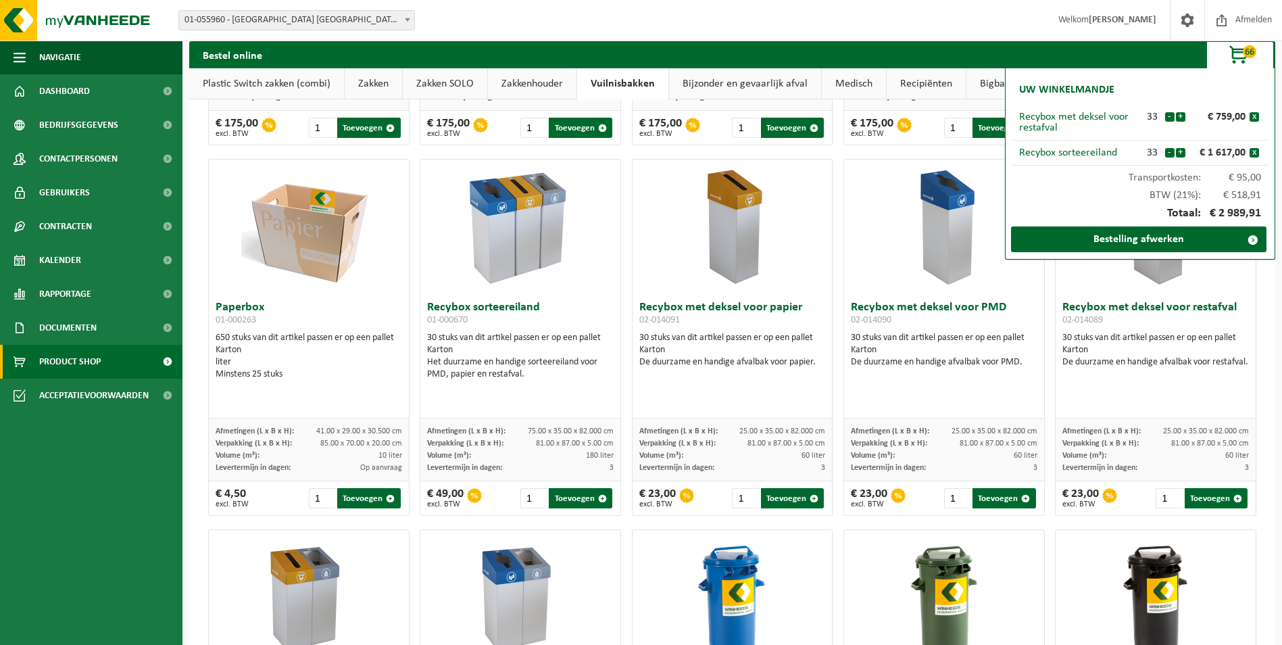
click at [1233, 55] on span "button" at bounding box center [1240, 55] width 68 height 27
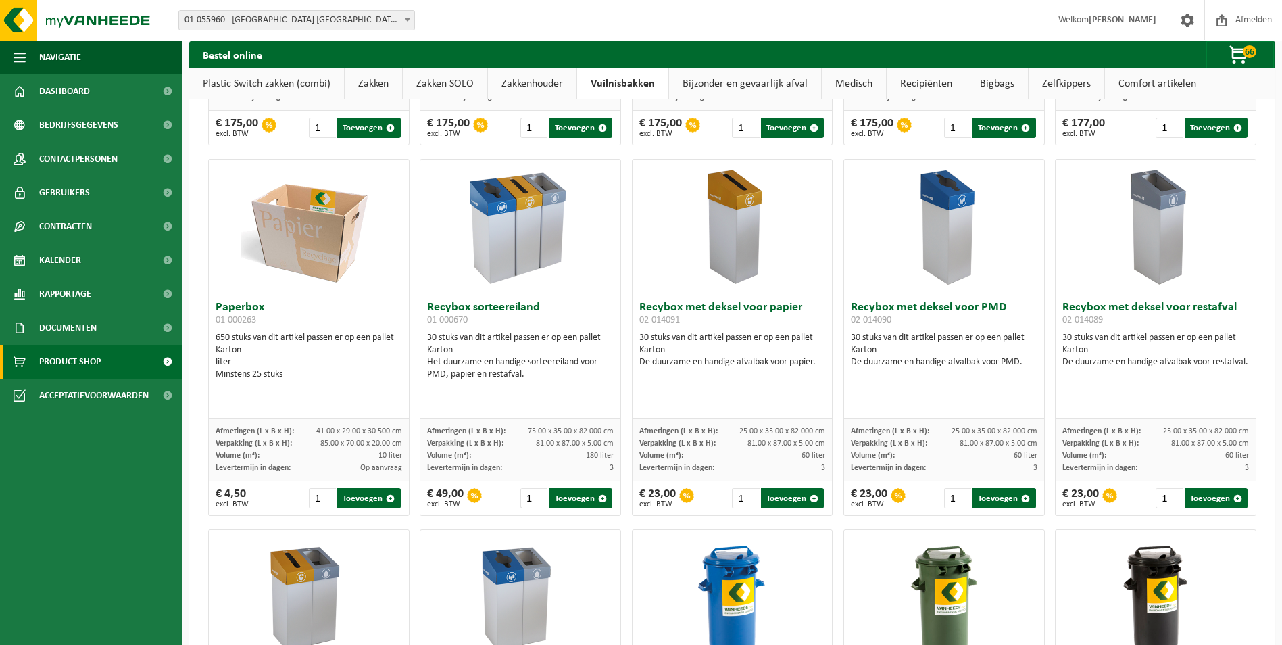
click at [360, 78] on link "Zakken" at bounding box center [373, 83] width 57 height 31
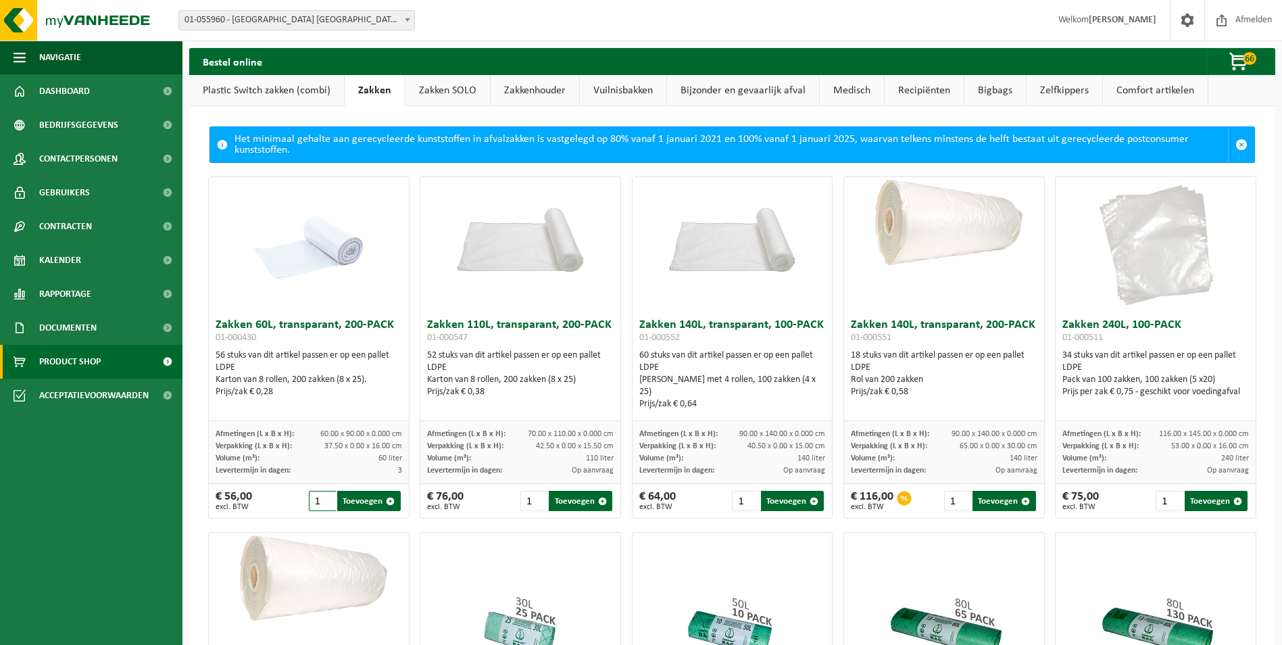
click at [320, 499] on input "1" at bounding box center [322, 501] width 27 height 20
click at [362, 498] on button "Toevoegen" at bounding box center [368, 501] width 63 height 20
type input "1"
click at [1241, 61] on span "button" at bounding box center [1240, 62] width 68 height 27
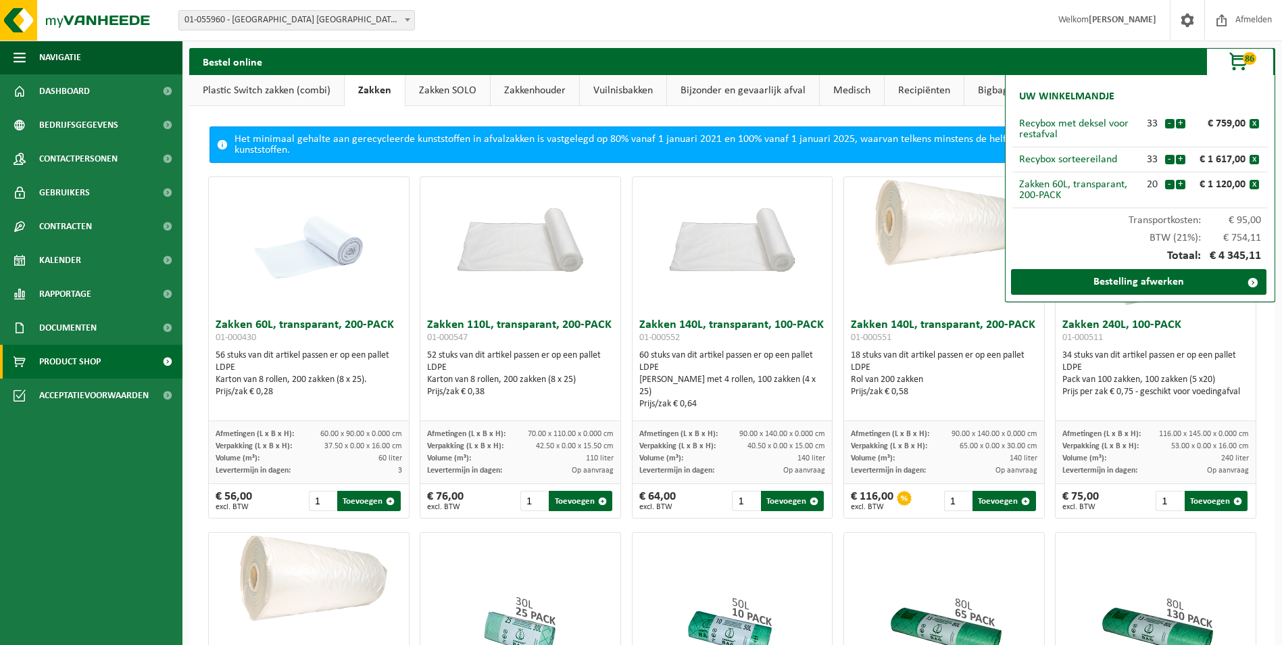
click at [616, 91] on link "Vuilnisbakken" at bounding box center [623, 90] width 87 height 31
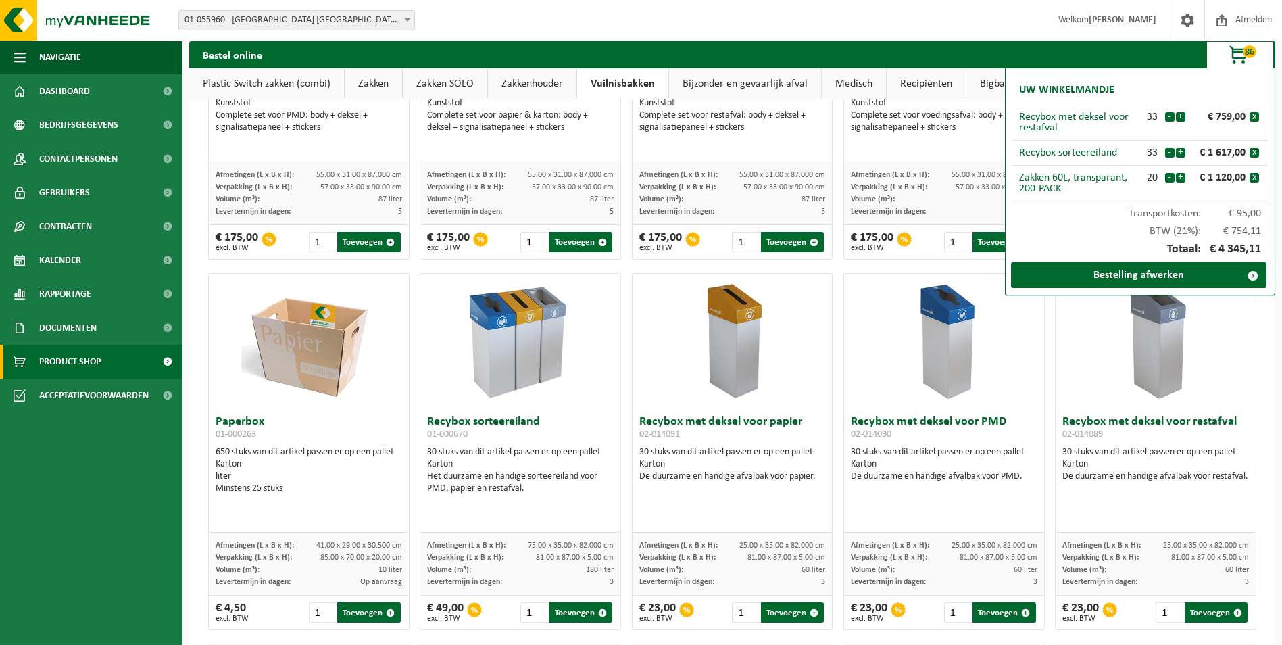
scroll to position [203, 0]
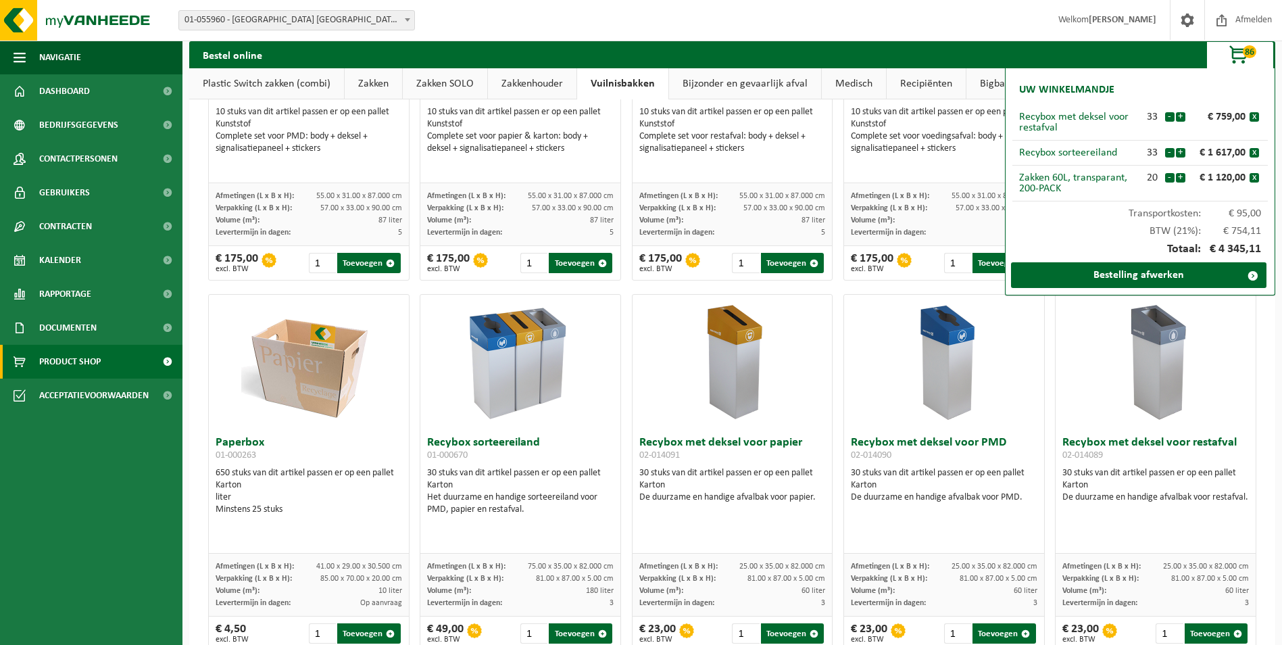
click at [1236, 56] on span "button" at bounding box center [1240, 55] width 68 height 27
